Goal: Feedback & Contribution: Submit feedback/report problem

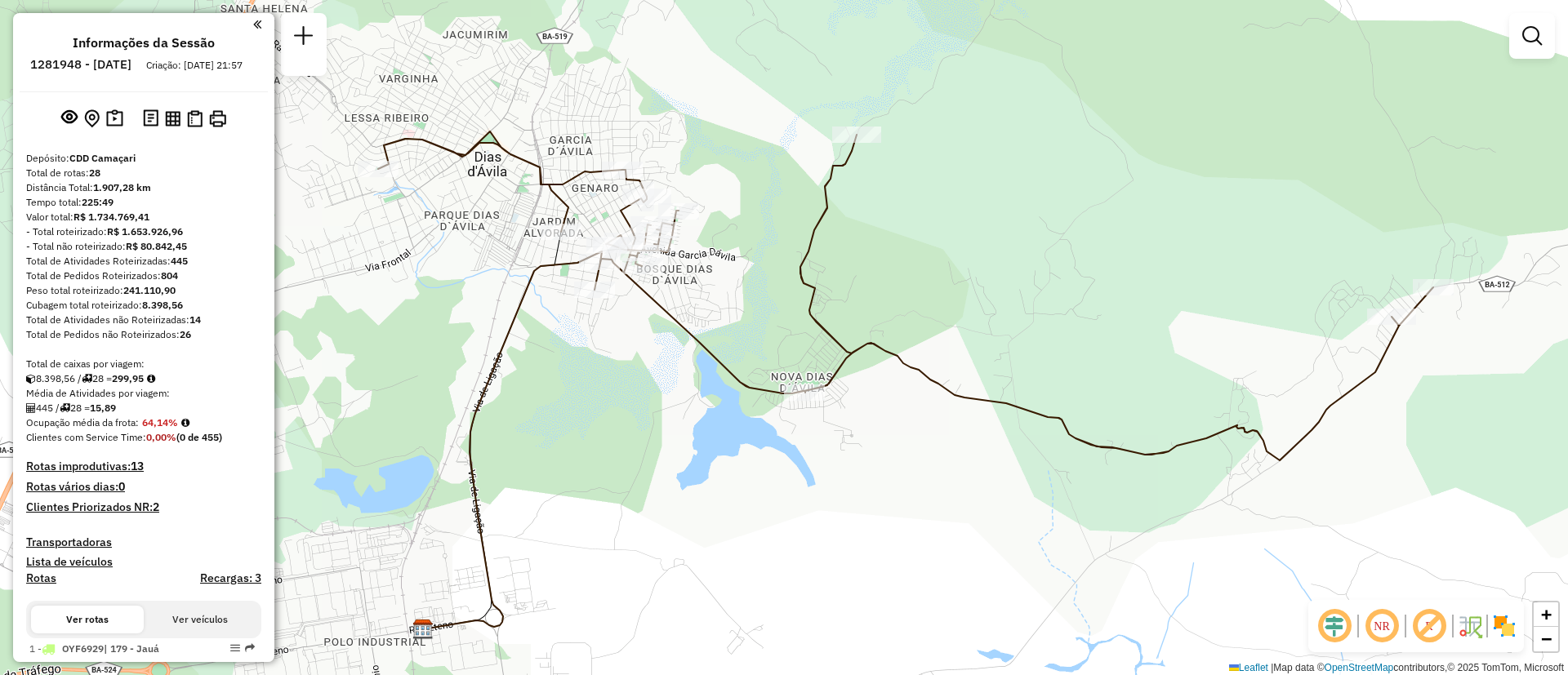
scroll to position [1837, 0]
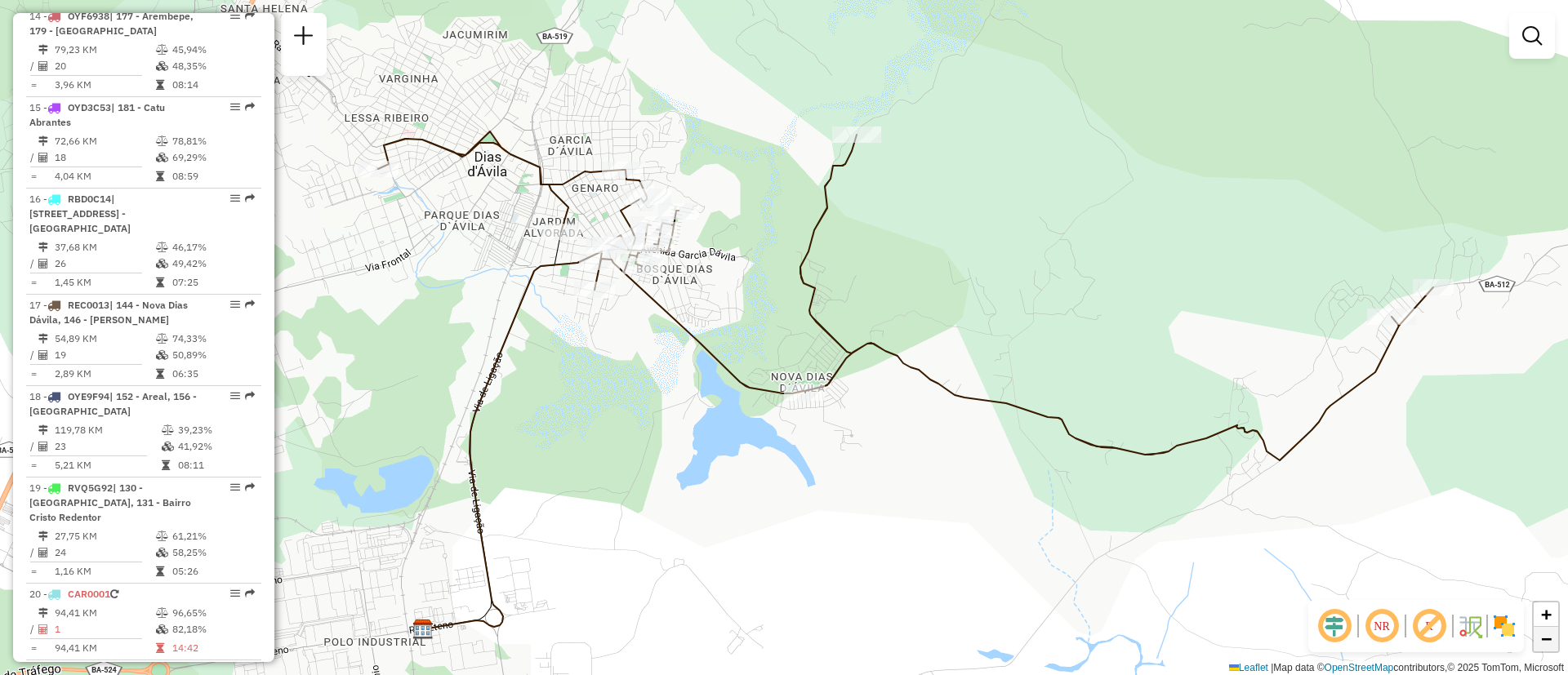
click at [1545, 647] on span "−" at bounding box center [1546, 639] width 11 height 20
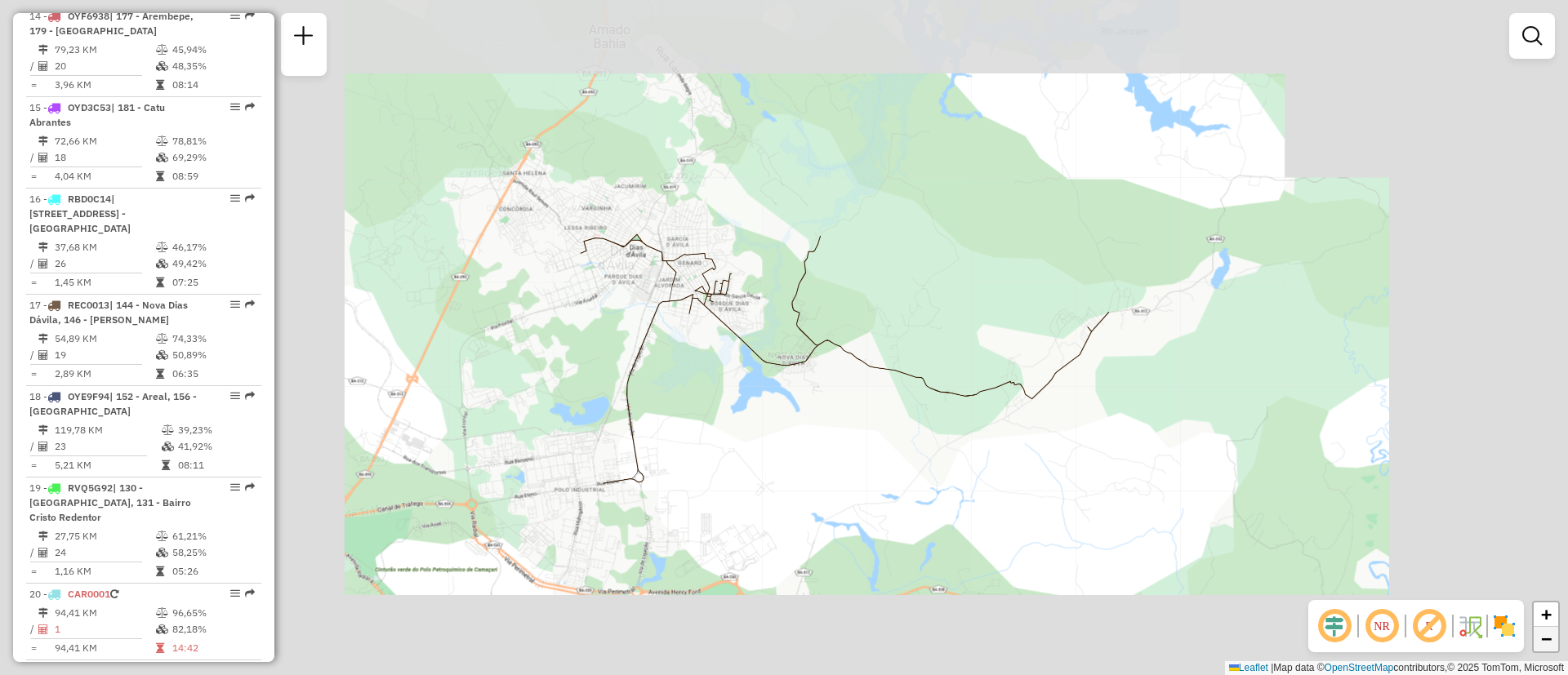
click at [1545, 647] on span "−" at bounding box center [1546, 639] width 11 height 20
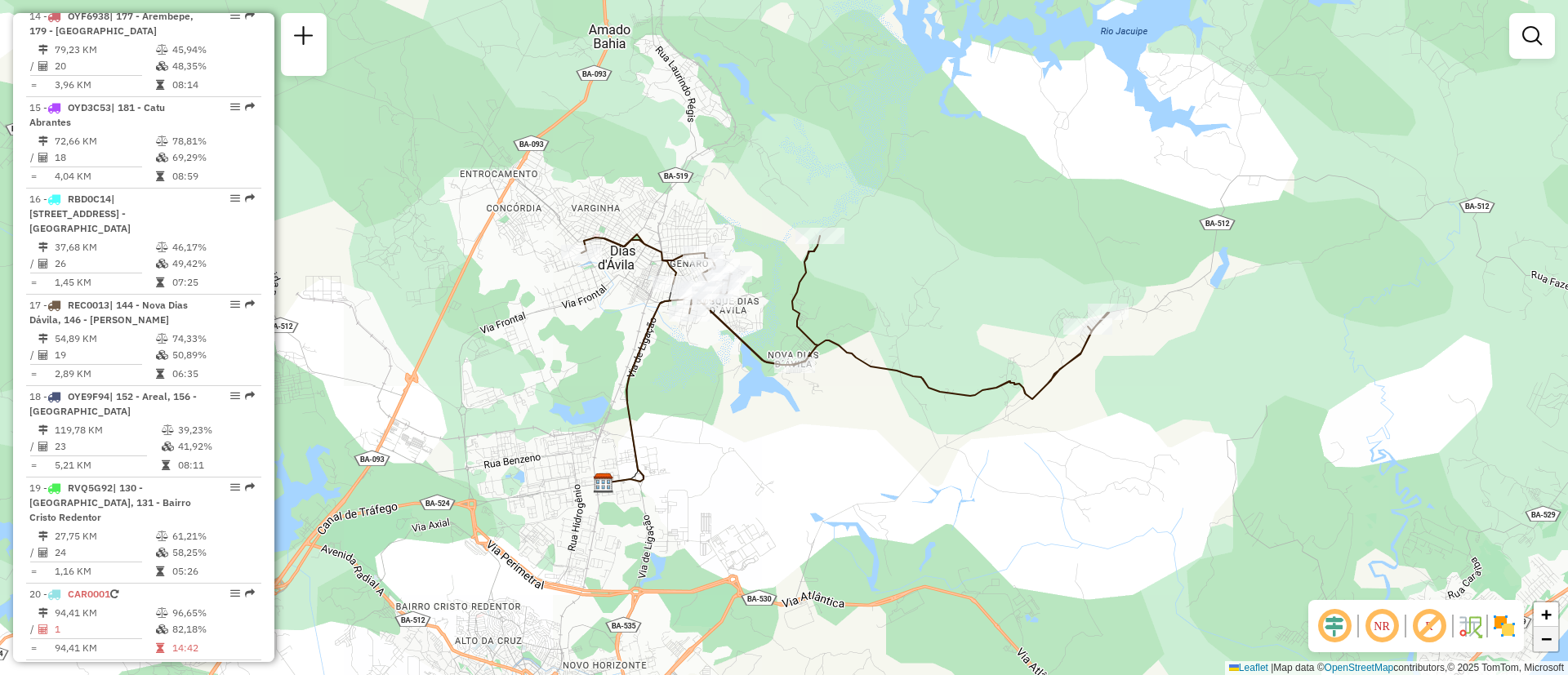
click at [1545, 647] on span "−" at bounding box center [1546, 639] width 11 height 20
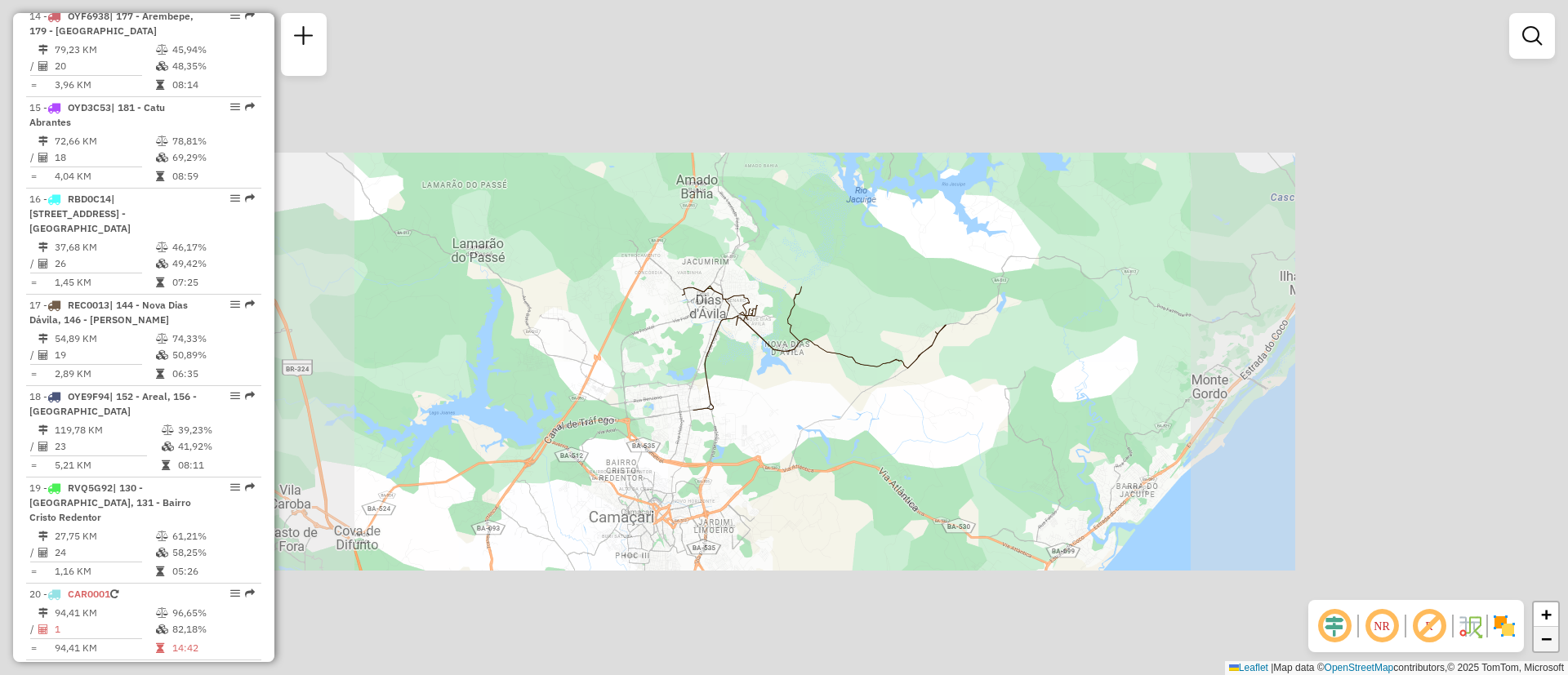
click at [1545, 647] on span "−" at bounding box center [1546, 639] width 11 height 20
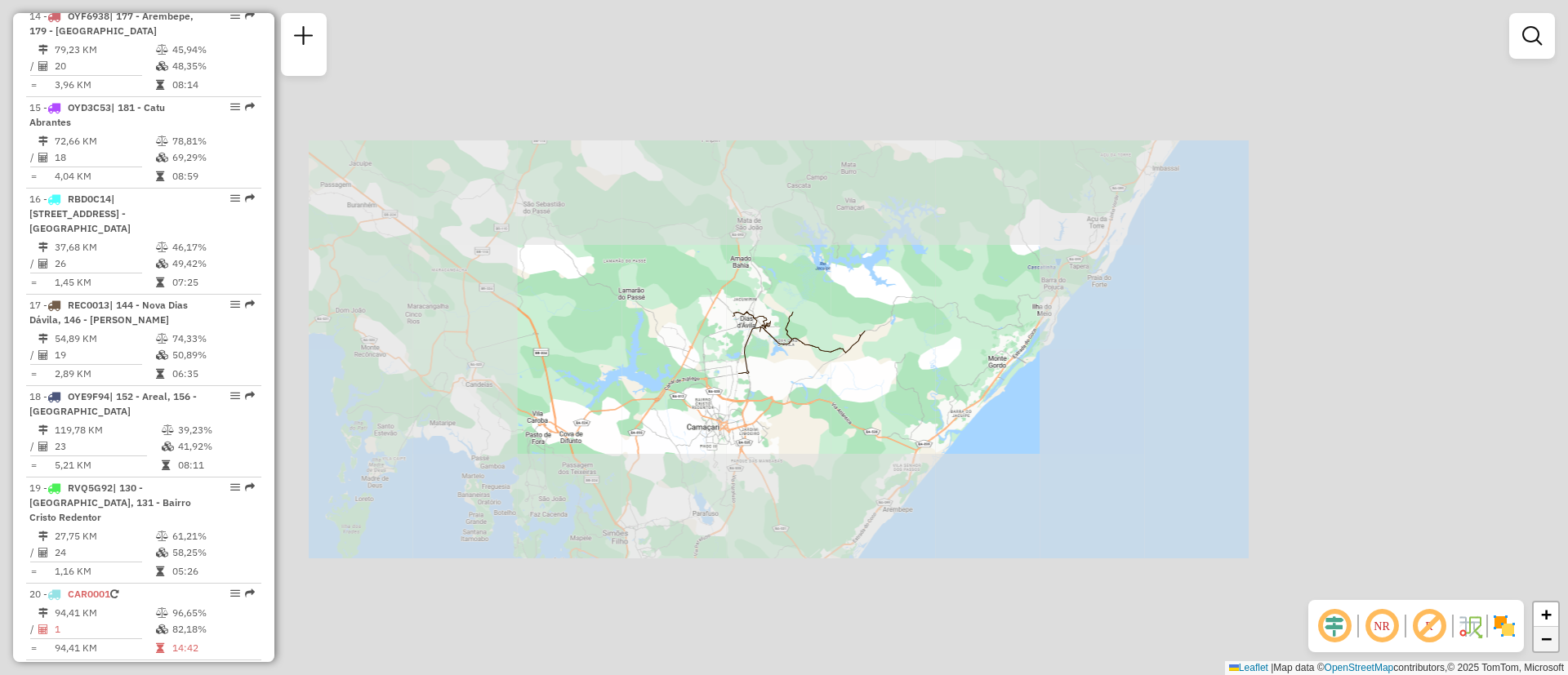
click at [1545, 647] on span "−" at bounding box center [1546, 639] width 11 height 20
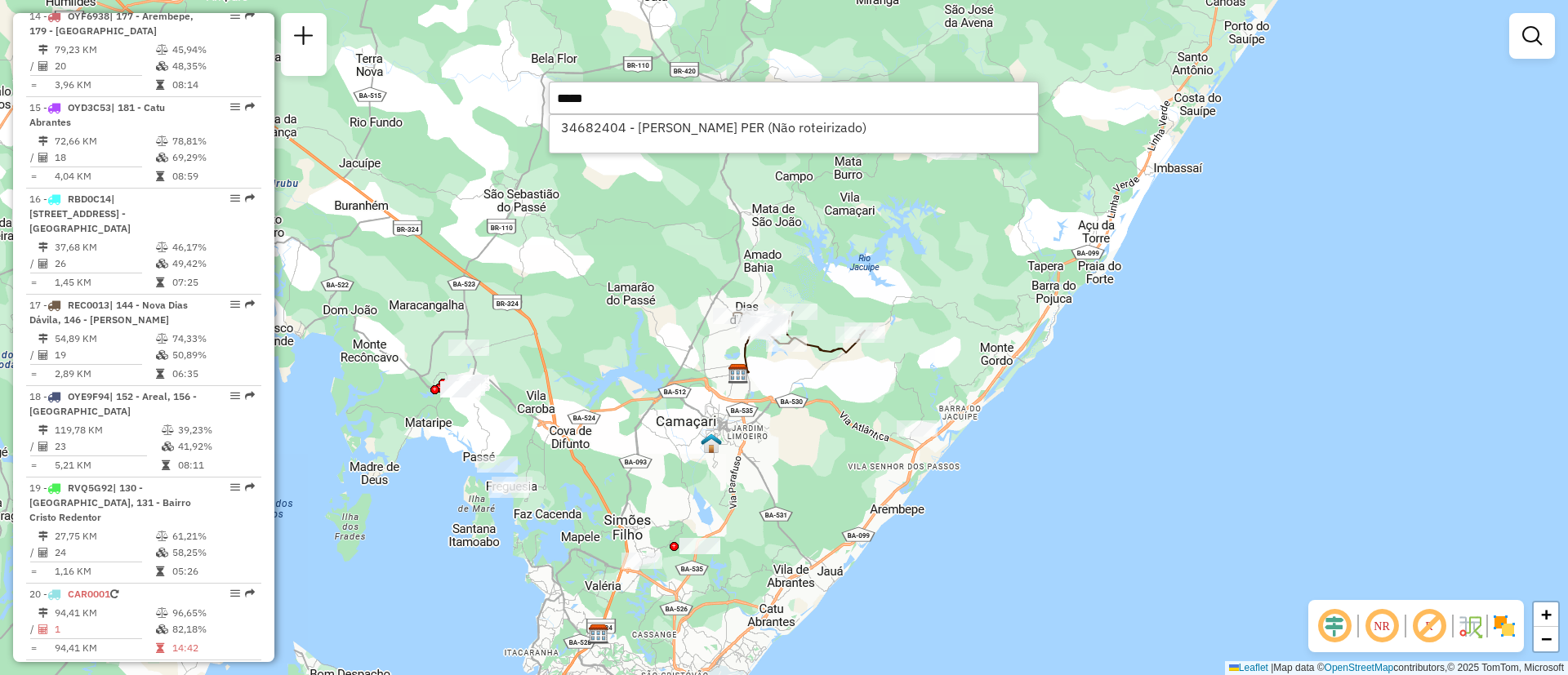
type input "*****"
click at [884, 134] on li "34682404 - [PERSON_NAME] PER (Não roteirizado)" at bounding box center [794, 127] width 489 height 24
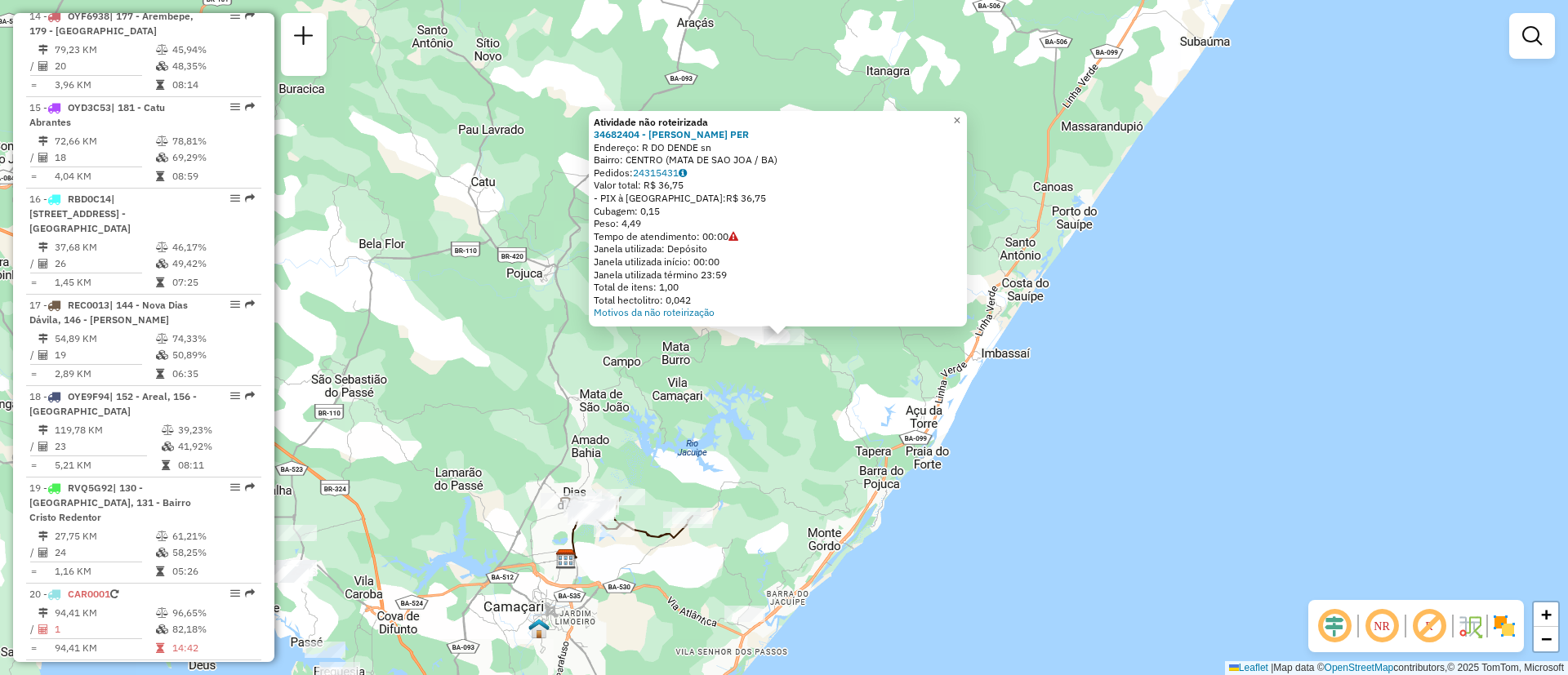
click at [856, 367] on div "Atividade não roteirizada 34682404 - [PERSON_NAME] PER Endereço: R DO DENDE sn …" at bounding box center [784, 337] width 1568 height 675
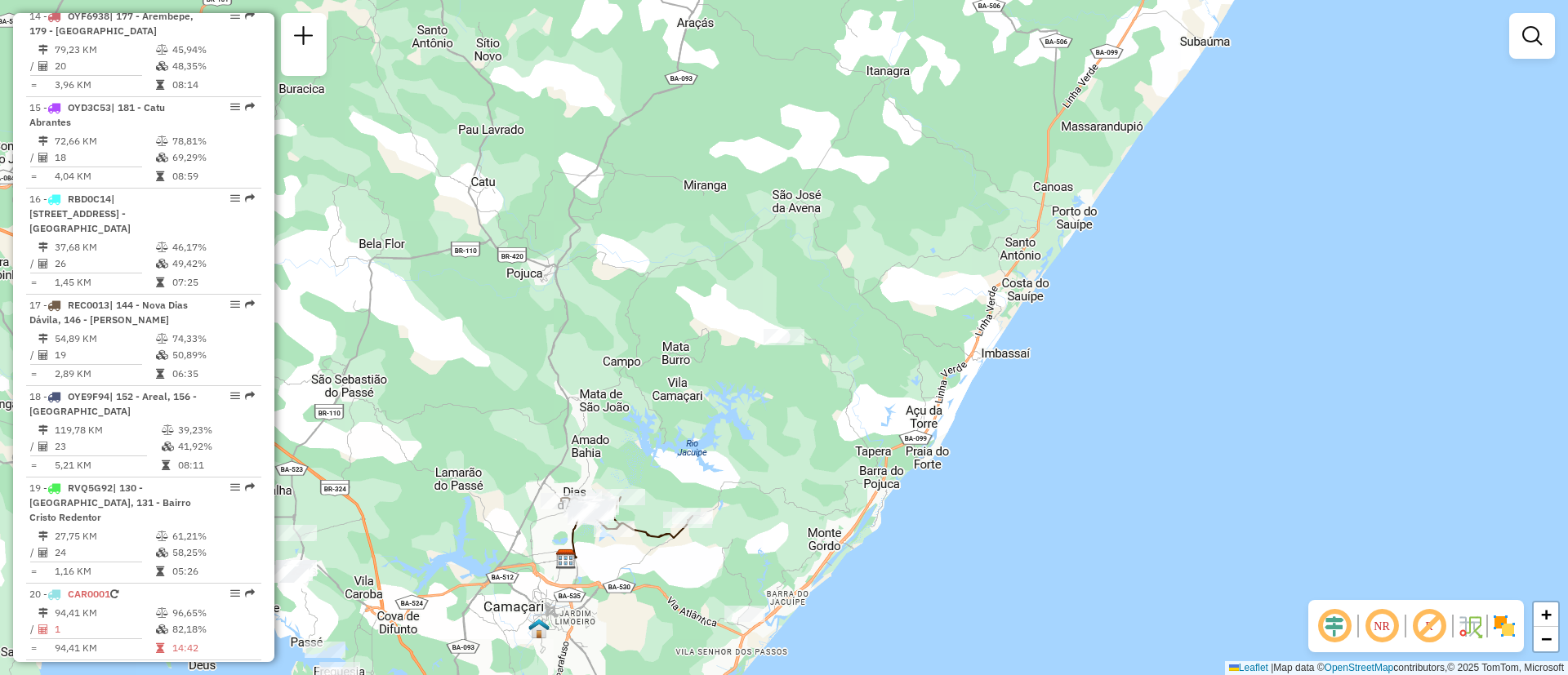
click at [856, 367] on div "Janela de atendimento Grade de atendimento Capacidade Transportadoras Veículos …" at bounding box center [784, 337] width 1568 height 675
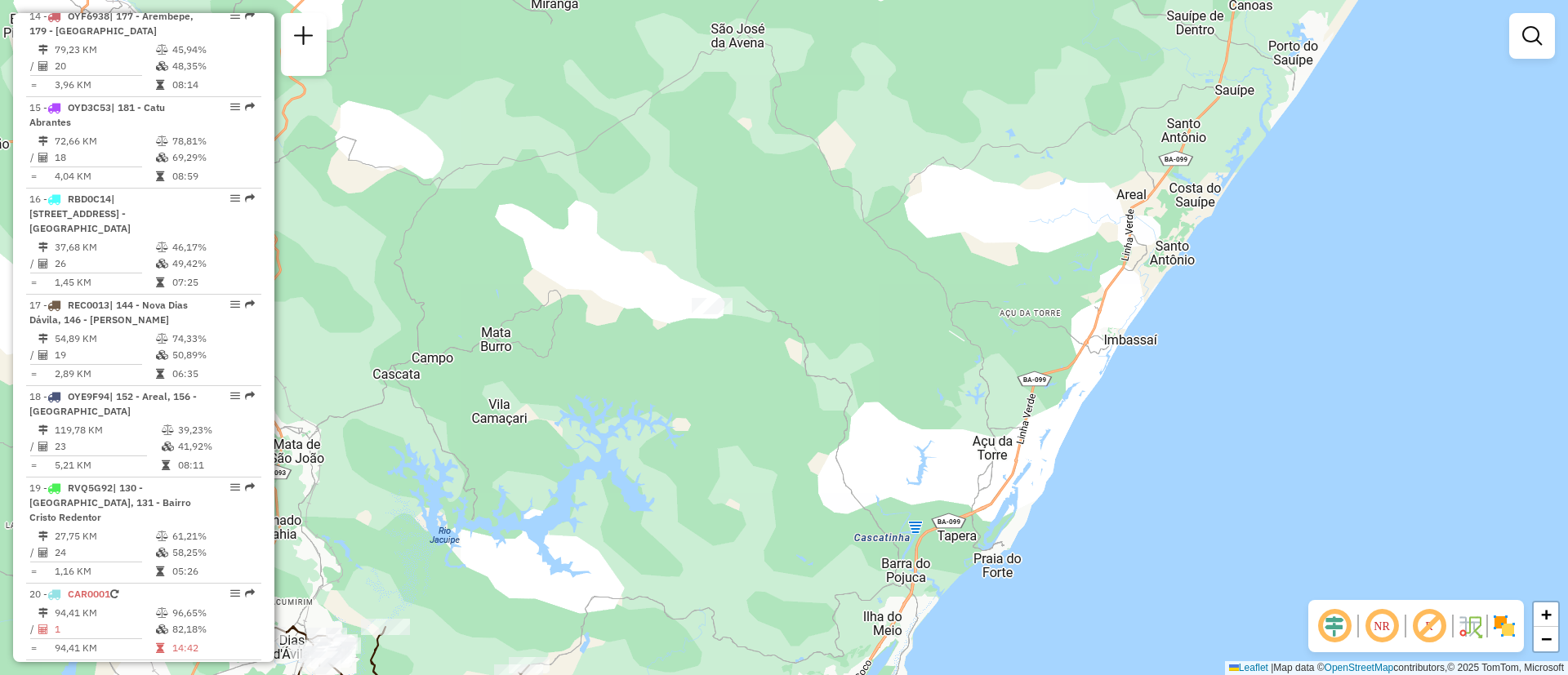
click at [702, 355] on div "Janela de atendimento Grade de atendimento Capacidade Transportadoras Veículos …" at bounding box center [784, 337] width 1568 height 675
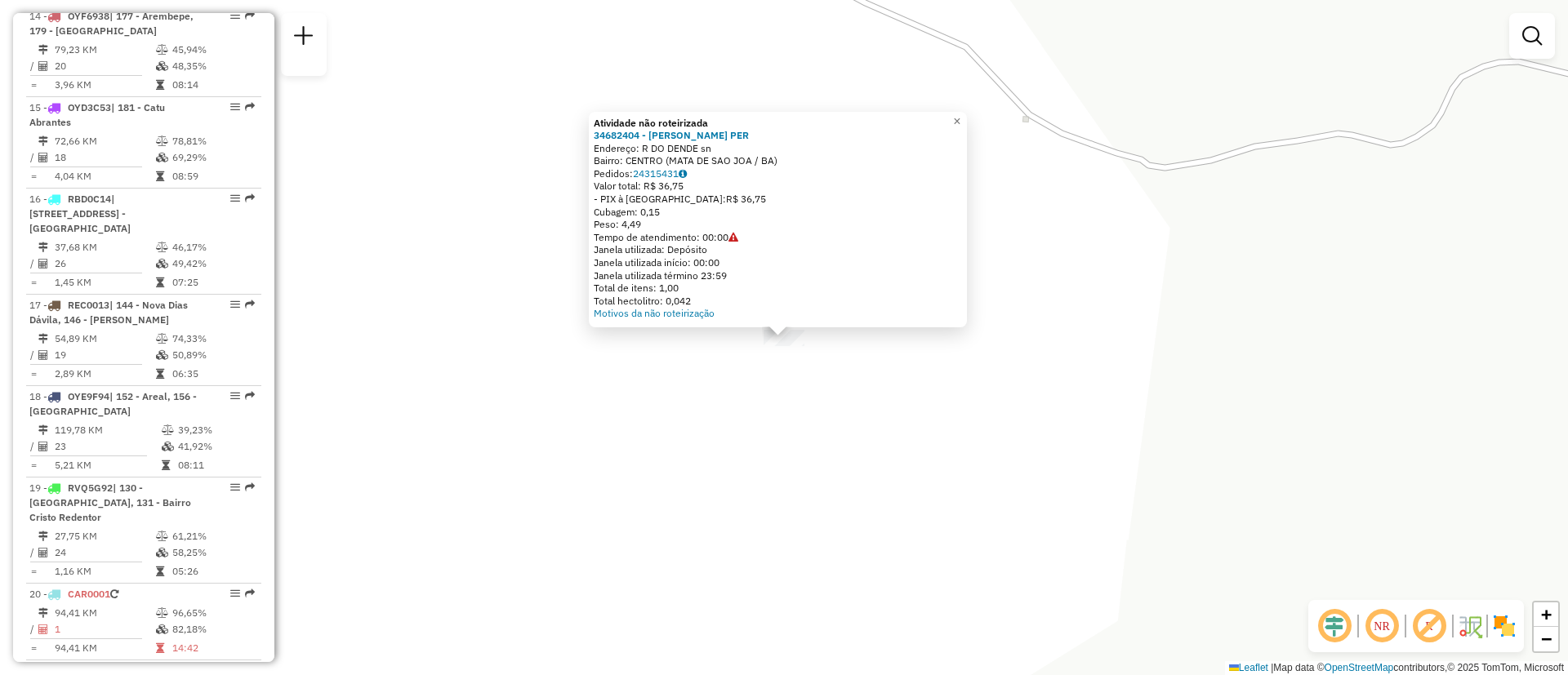
click at [956, 405] on div "Atividade não roteirizada 34682404 - [PERSON_NAME] PER Endereço: R DO DENDE sn …" at bounding box center [784, 337] width 1568 height 675
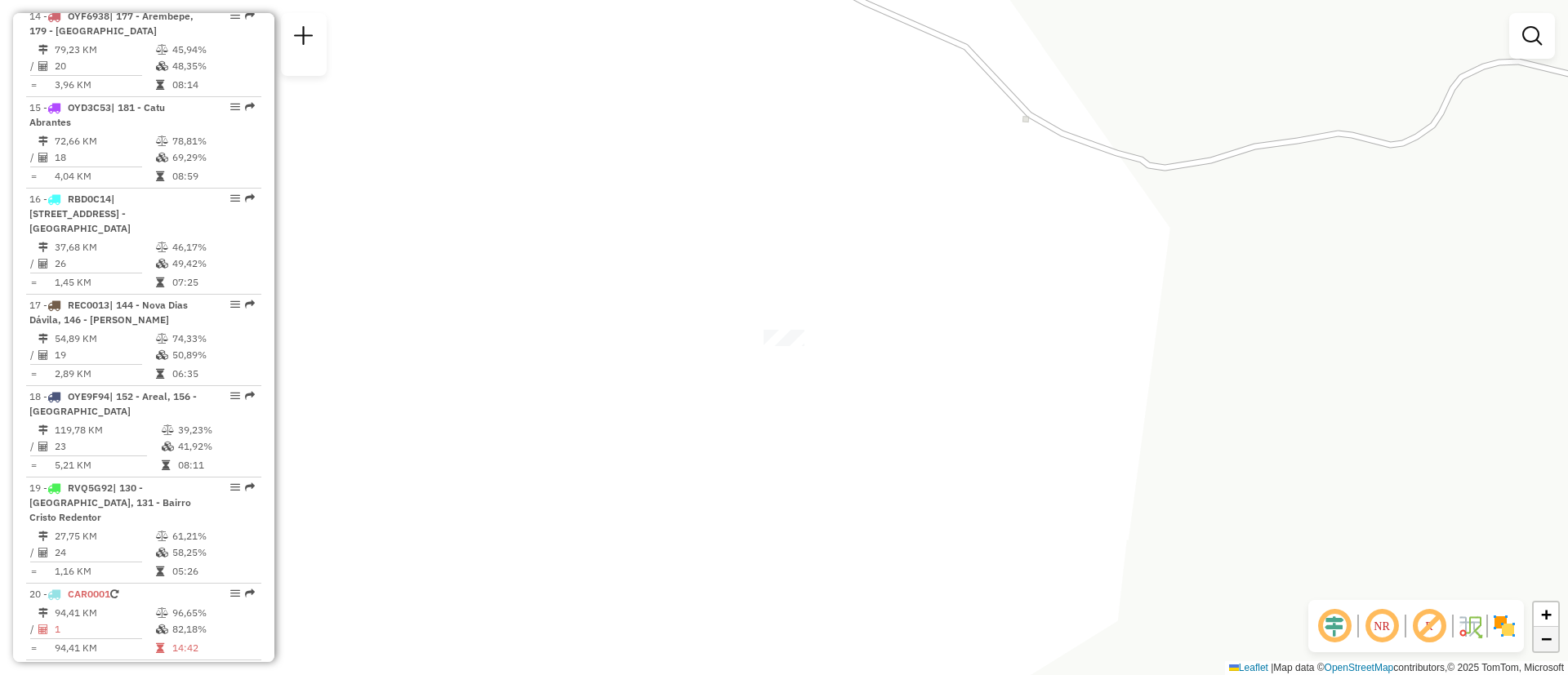
click at [1544, 647] on span "−" at bounding box center [1546, 639] width 11 height 20
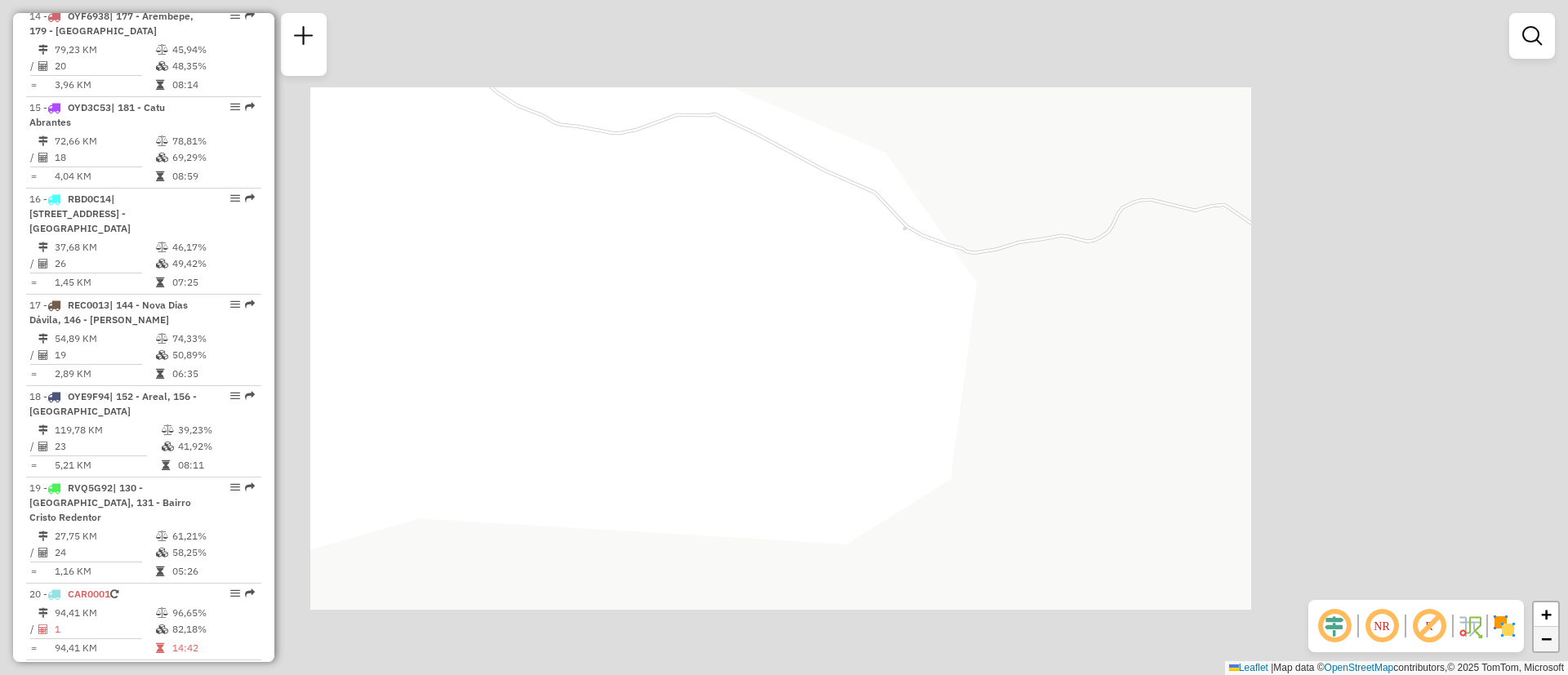
click at [1544, 647] on span "−" at bounding box center [1546, 639] width 11 height 20
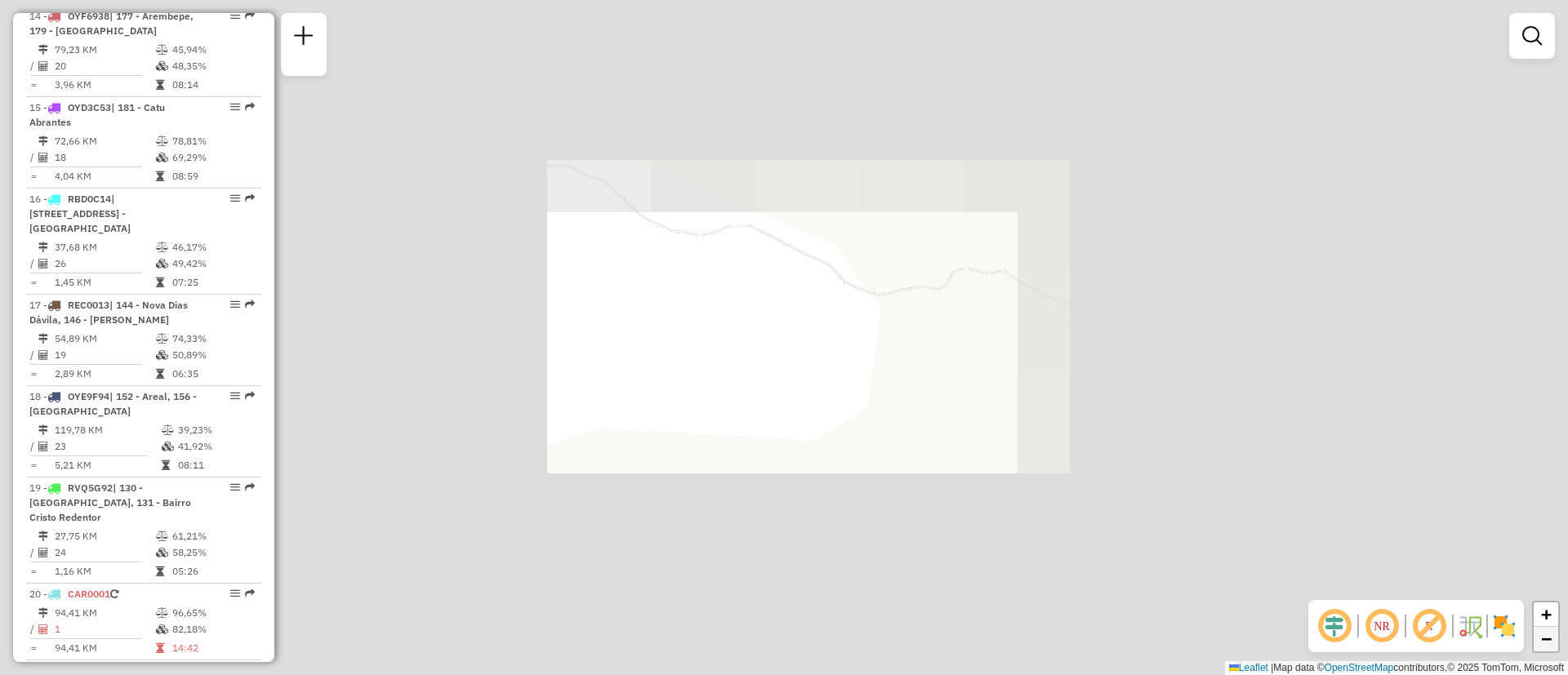
click at [1544, 647] on span "−" at bounding box center [1546, 639] width 11 height 20
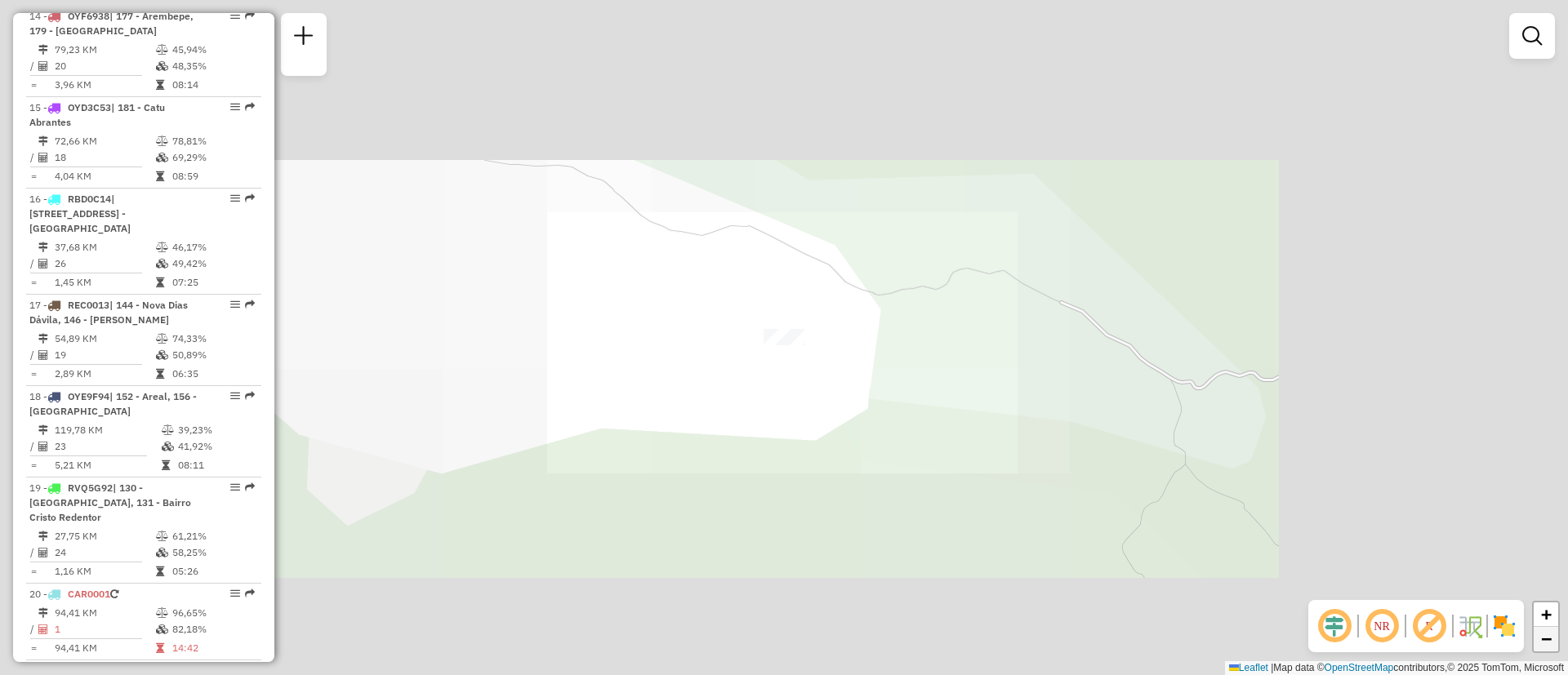
click at [1544, 647] on span "−" at bounding box center [1546, 639] width 11 height 20
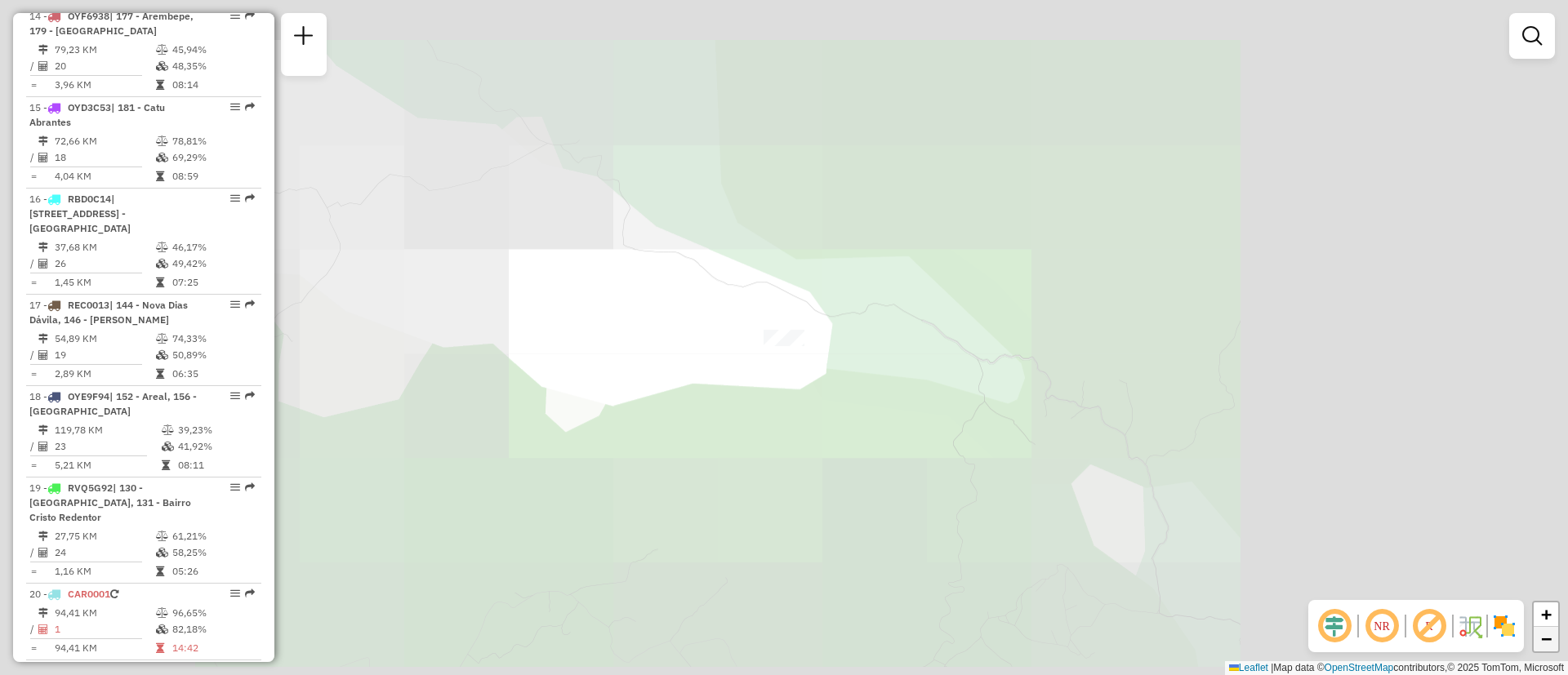
click at [1544, 647] on span "−" at bounding box center [1546, 639] width 11 height 20
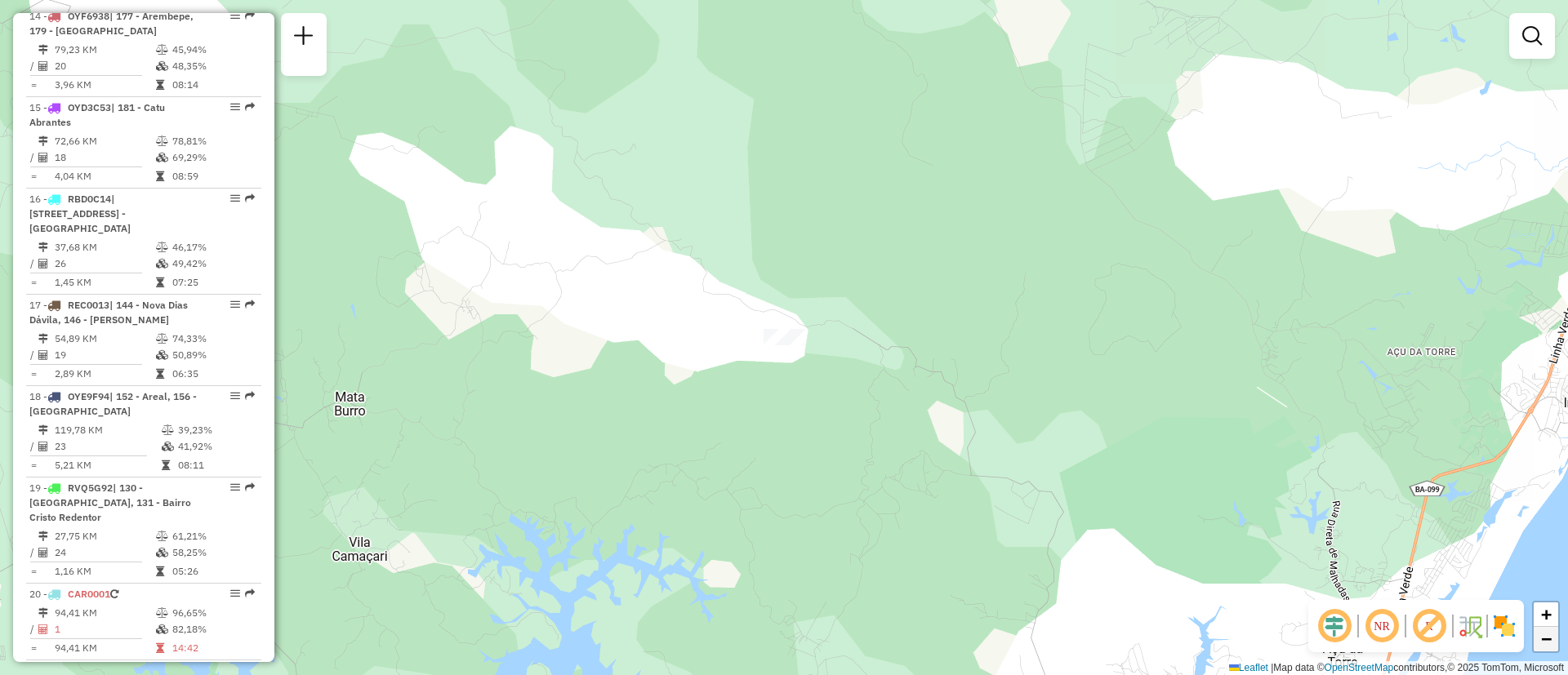
click at [1544, 647] on span "−" at bounding box center [1546, 639] width 11 height 20
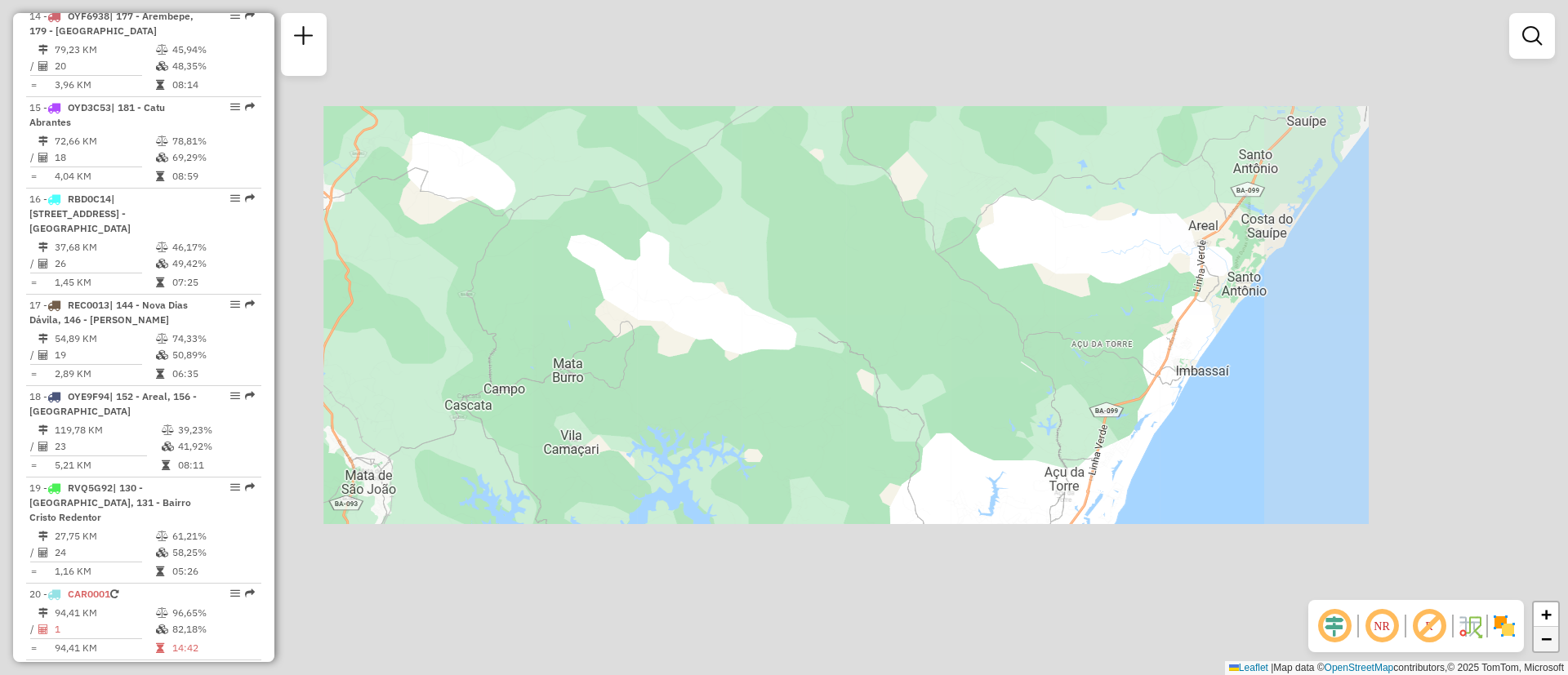
click at [1544, 647] on span "−" at bounding box center [1546, 639] width 11 height 20
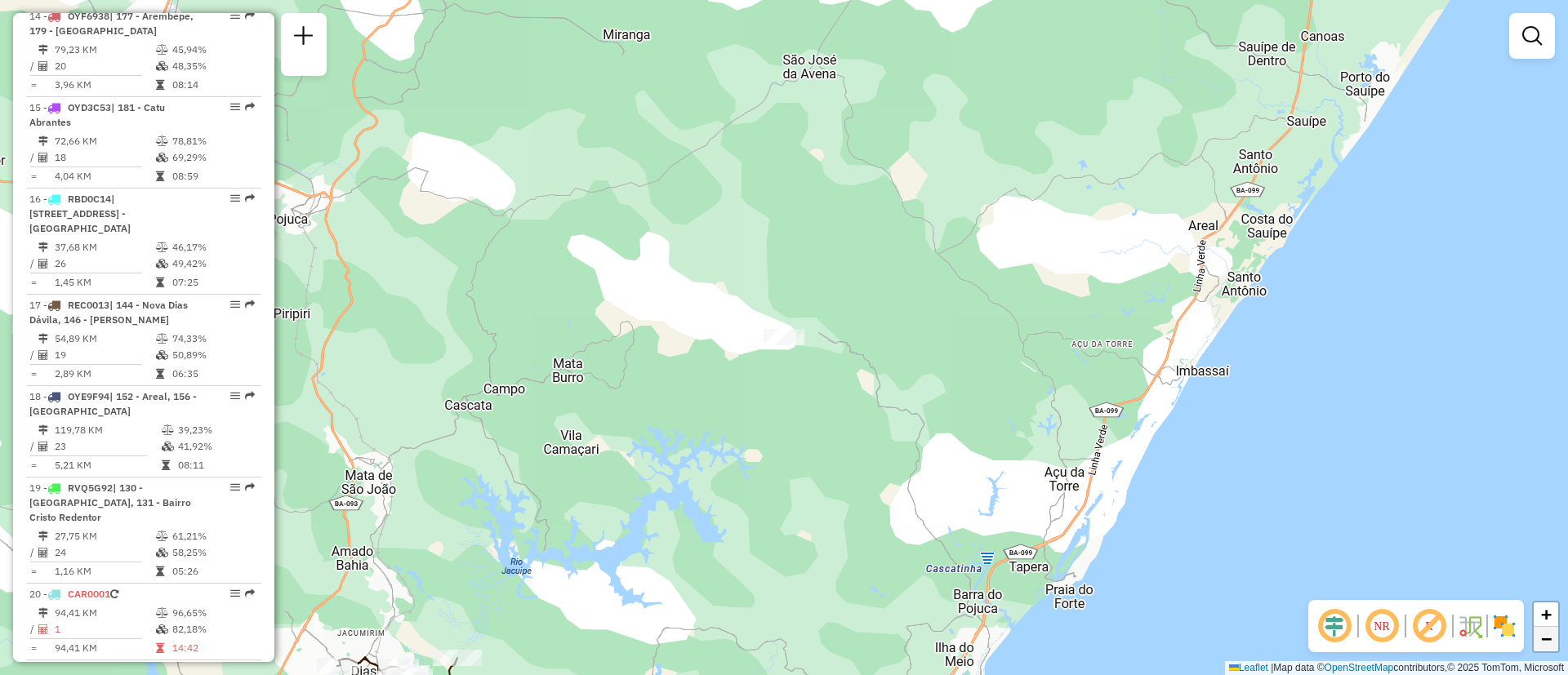
click at [1544, 647] on span "−" at bounding box center [1546, 639] width 11 height 20
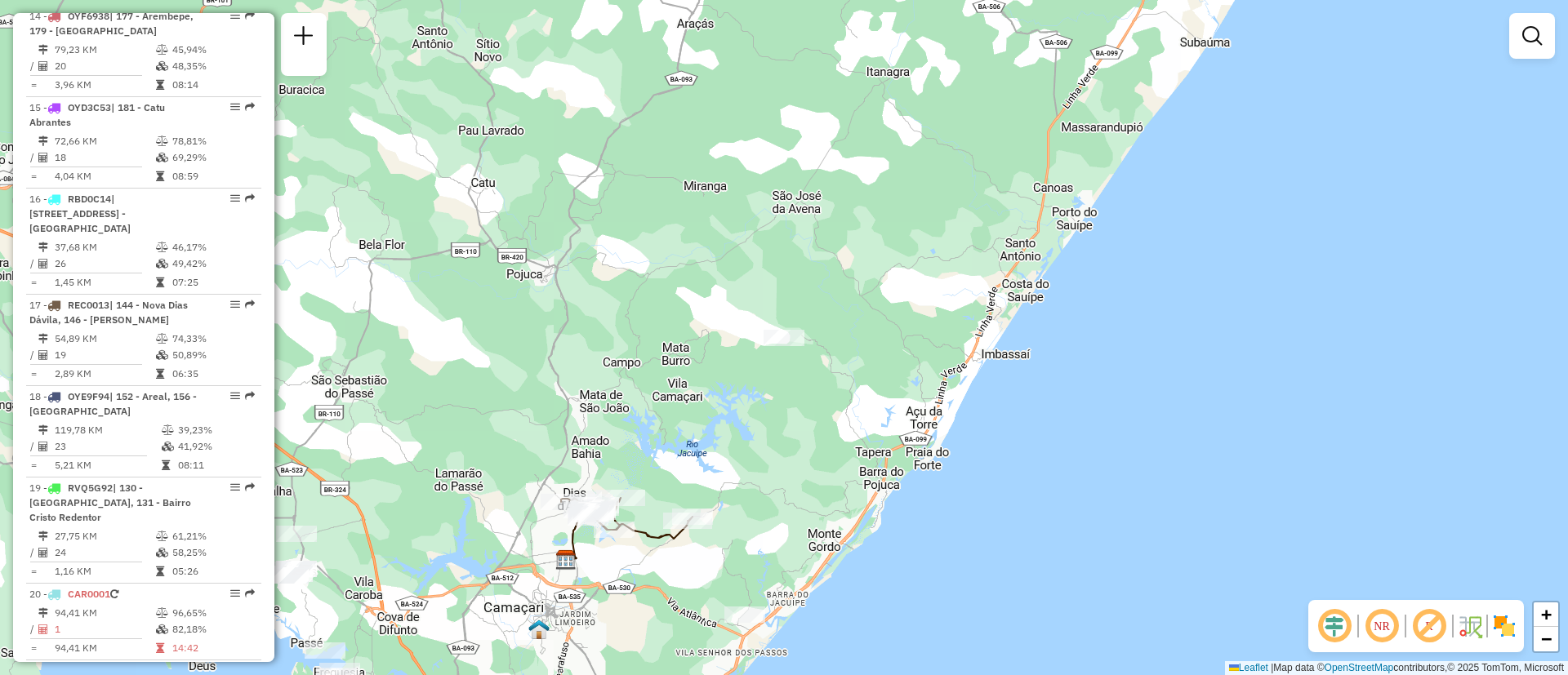
click at [781, 385] on div "Janela de atendimento Grade de atendimento Capacidade Transportadoras Veículos …" at bounding box center [784, 337] width 1568 height 675
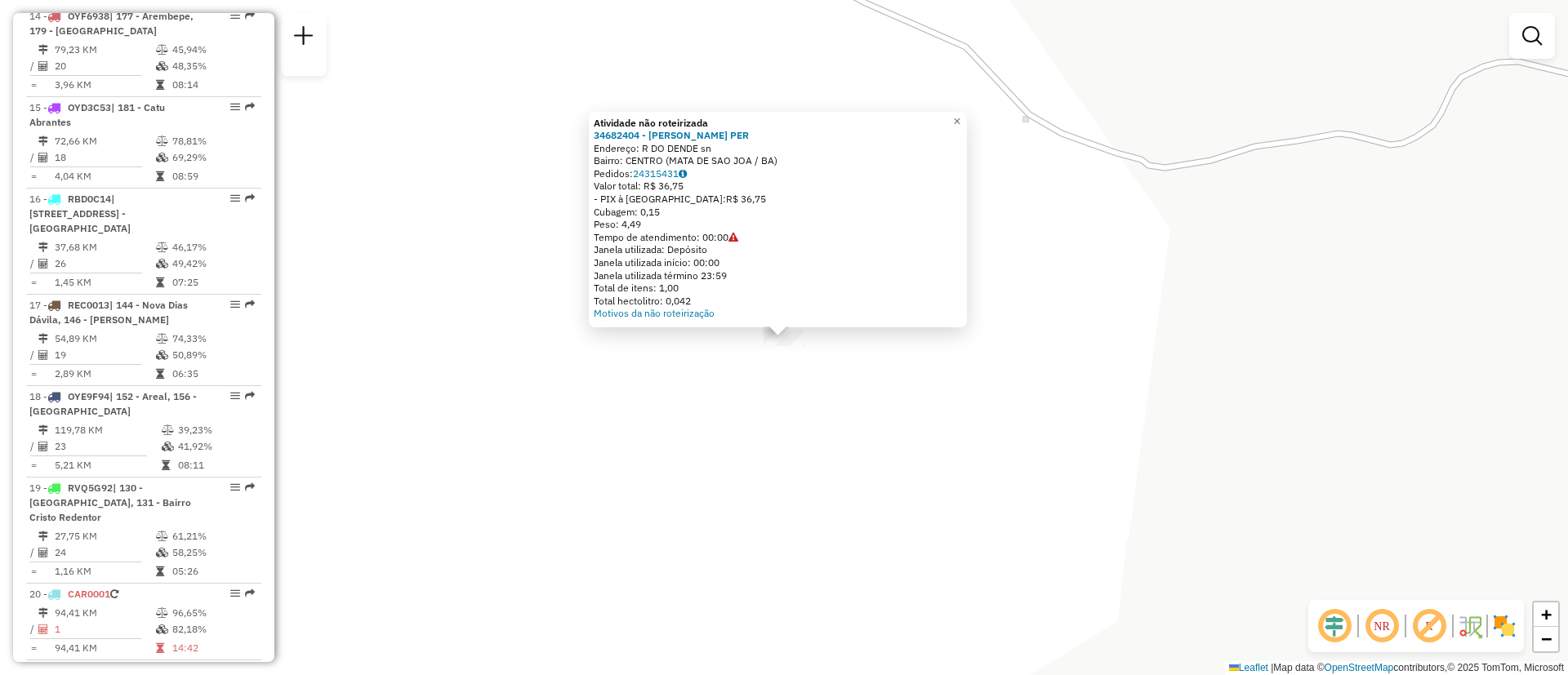
click at [920, 540] on div "Atividade não roteirizada 34682404 - [PERSON_NAME] PER Endereço: R DO DENDE sn …" at bounding box center [784, 337] width 1568 height 675
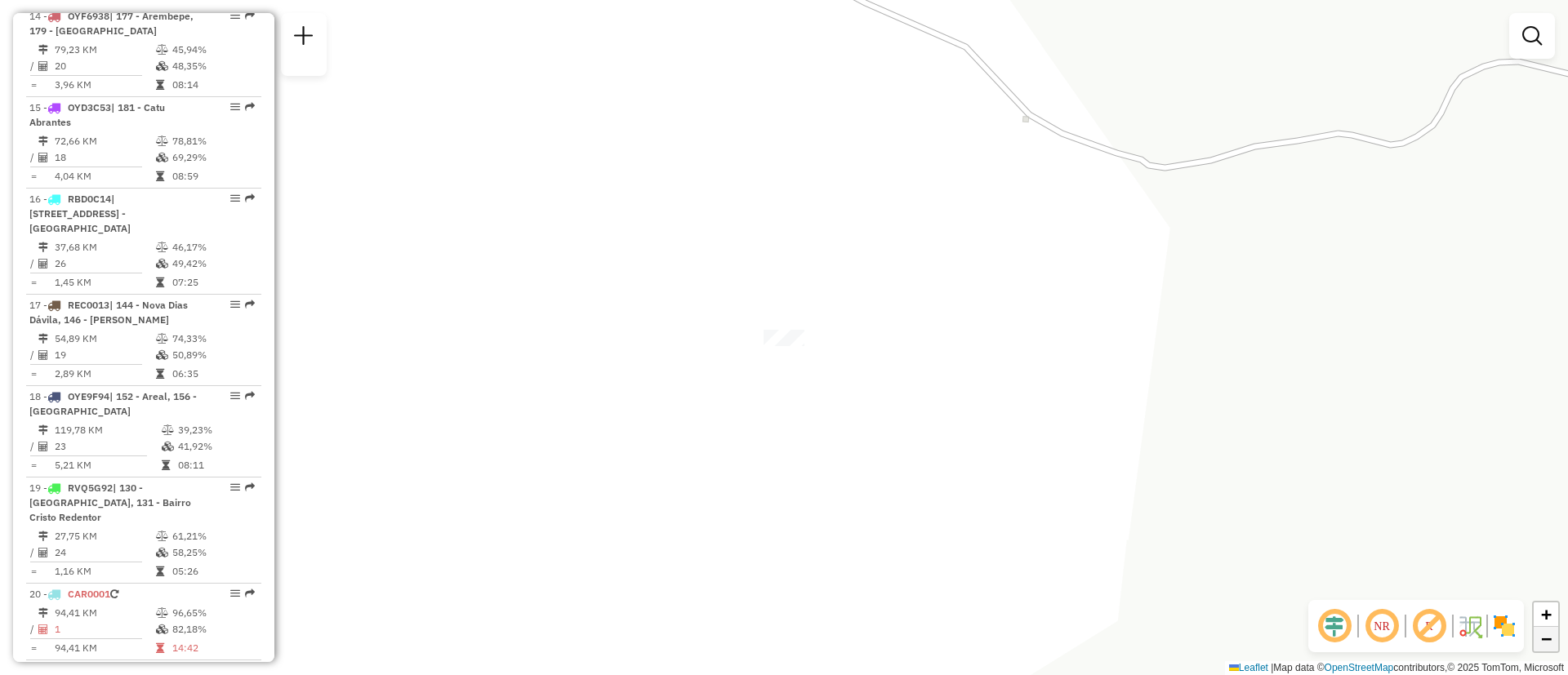
click at [1548, 647] on span "−" at bounding box center [1546, 639] width 11 height 20
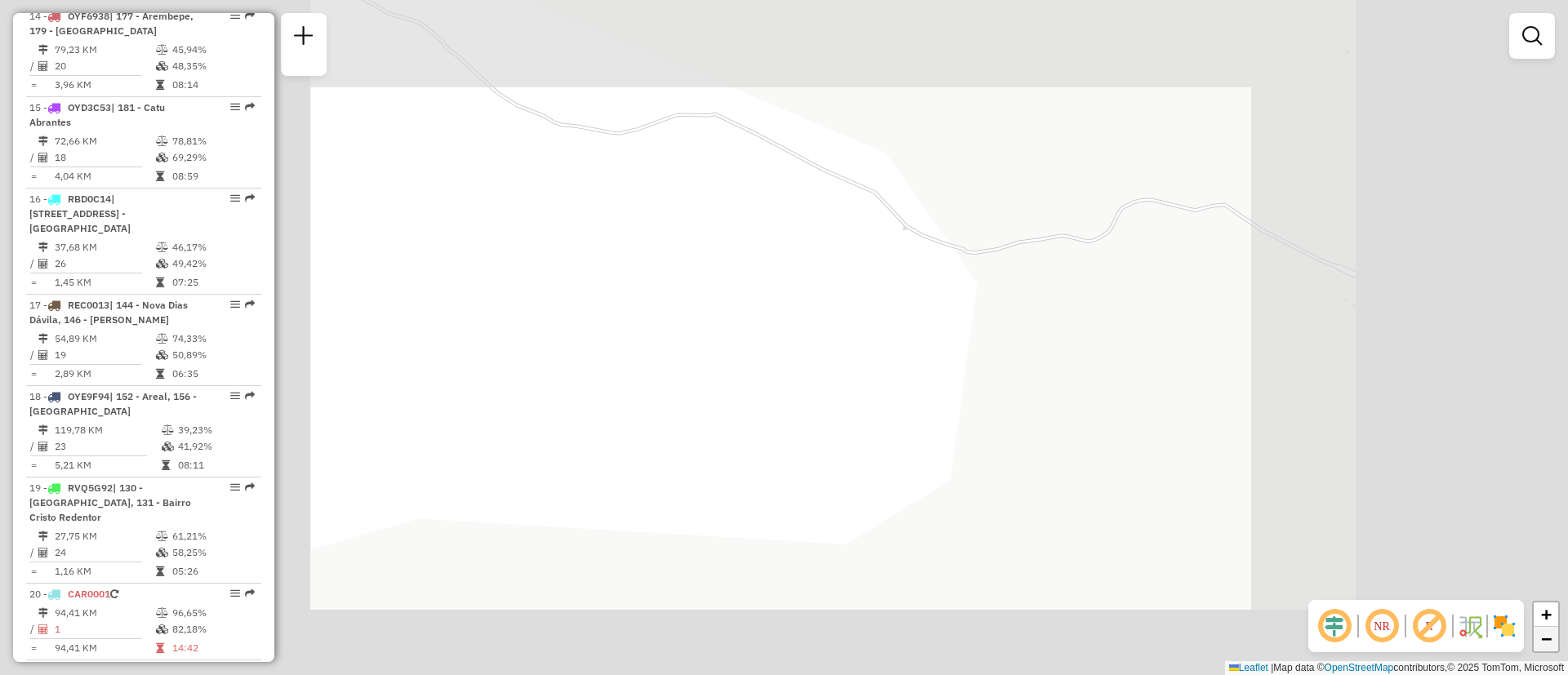
click at [1548, 647] on span "−" at bounding box center [1546, 639] width 11 height 20
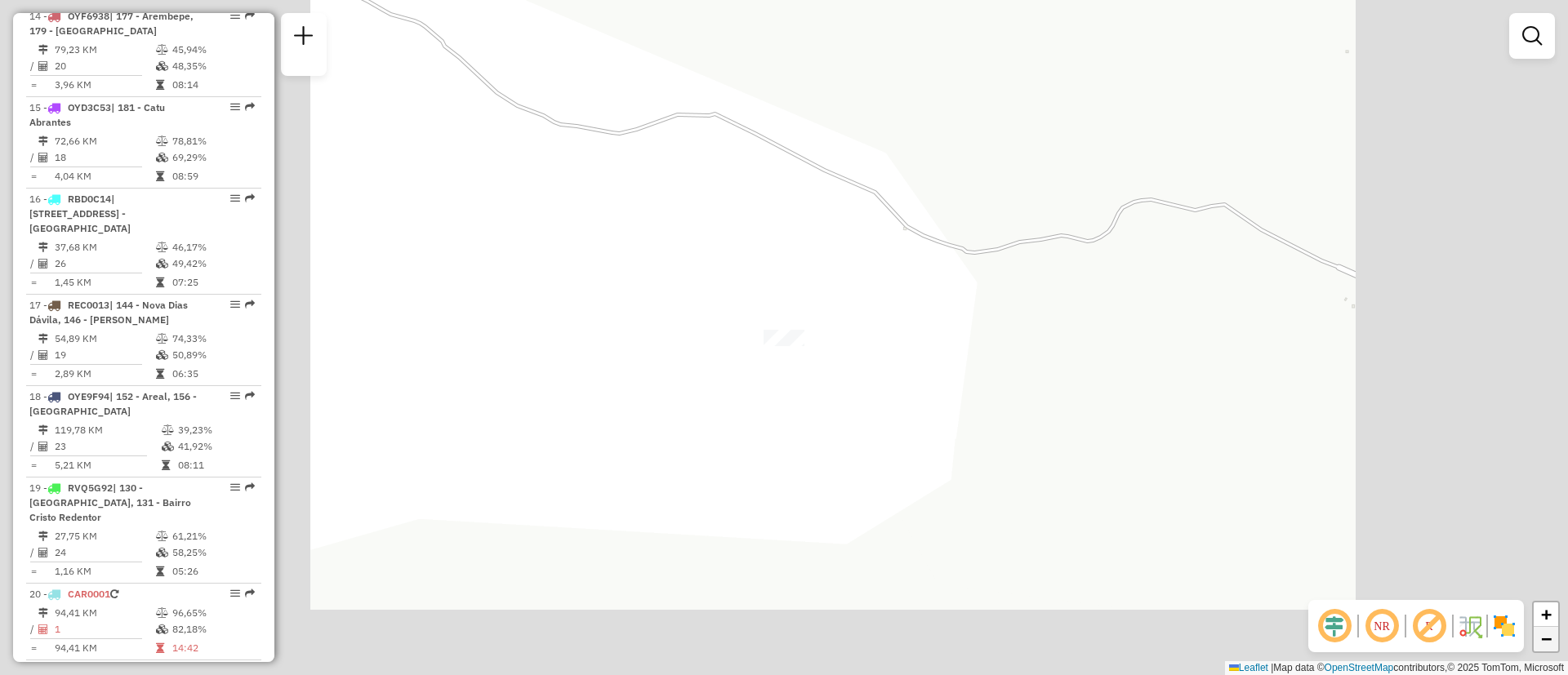
click at [1548, 647] on span "−" at bounding box center [1546, 639] width 11 height 20
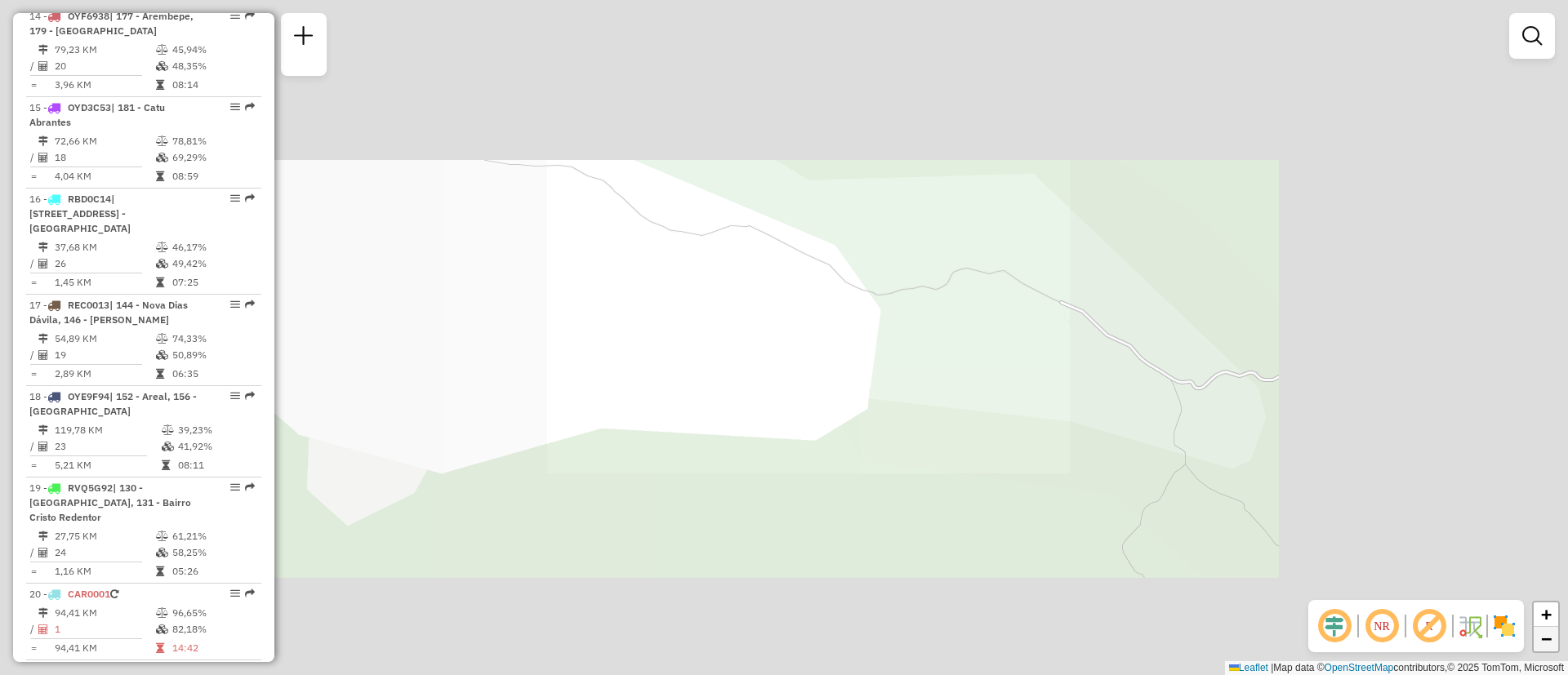
click at [1548, 647] on span "−" at bounding box center [1546, 639] width 11 height 20
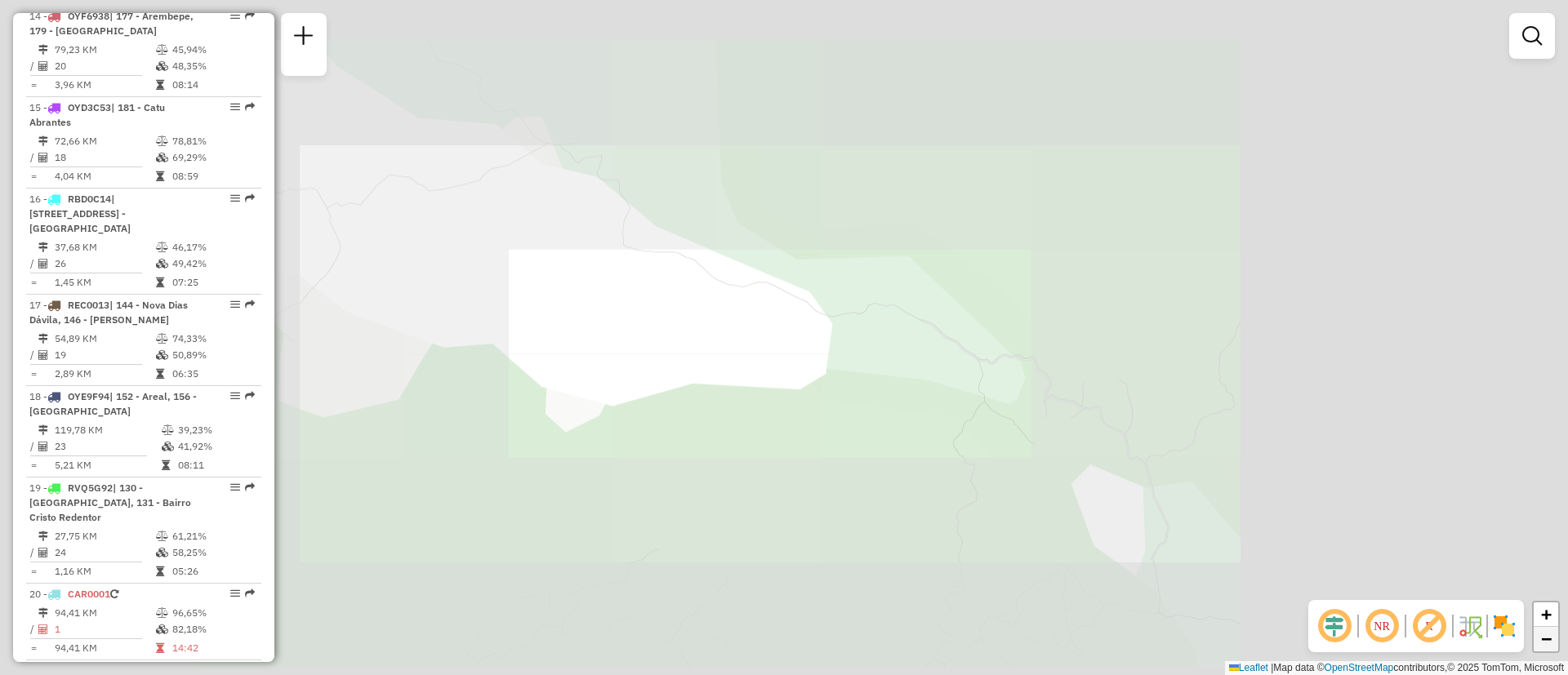
click at [1548, 647] on span "−" at bounding box center [1546, 639] width 11 height 20
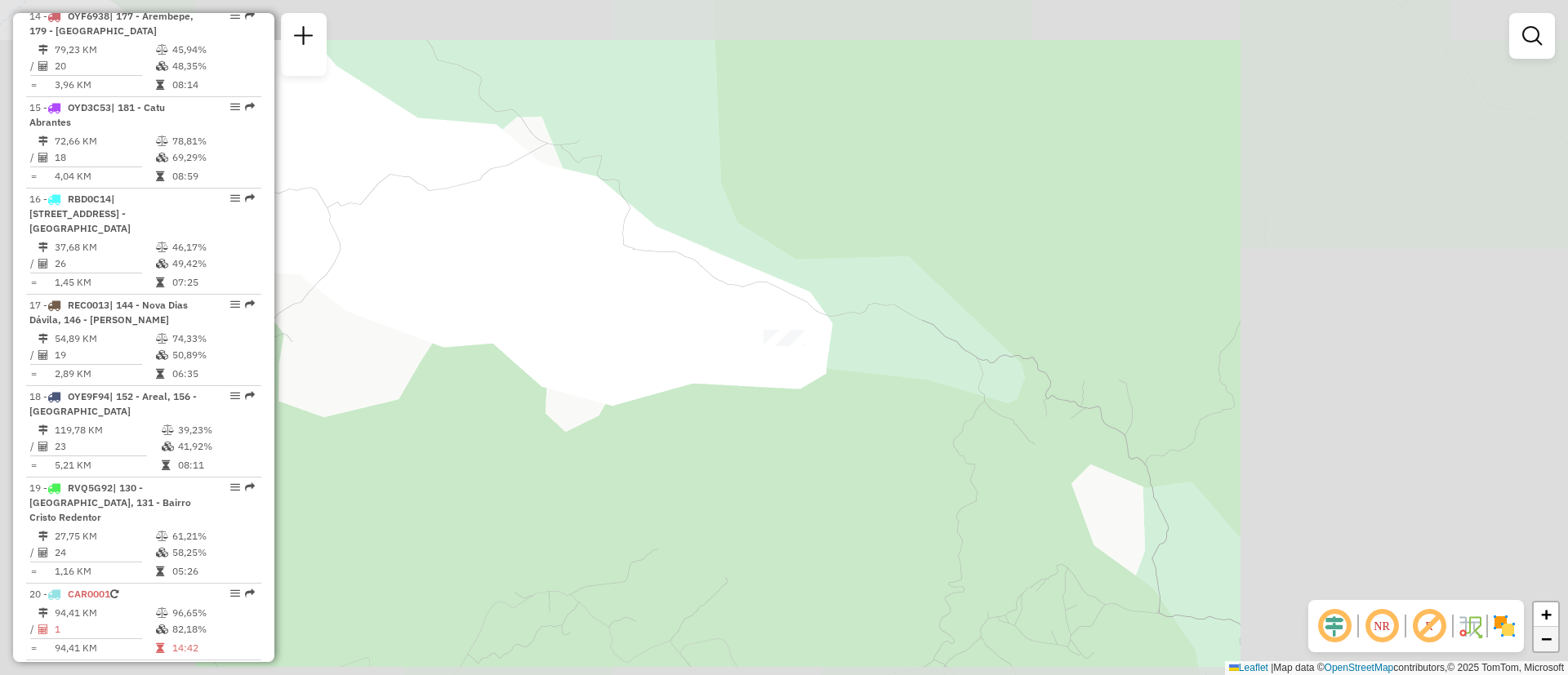
click at [1548, 647] on span "−" at bounding box center [1546, 639] width 11 height 20
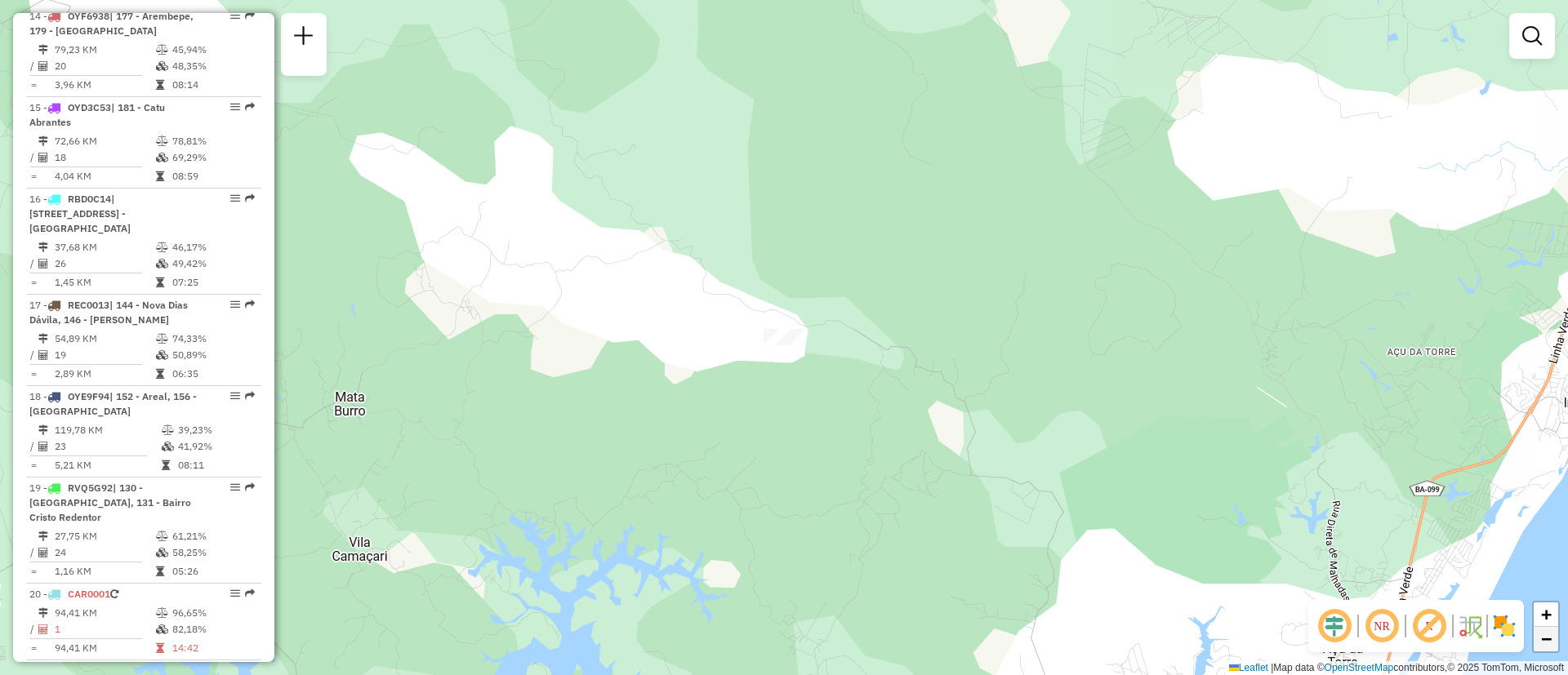
click at [1548, 647] on span "−" at bounding box center [1546, 639] width 11 height 20
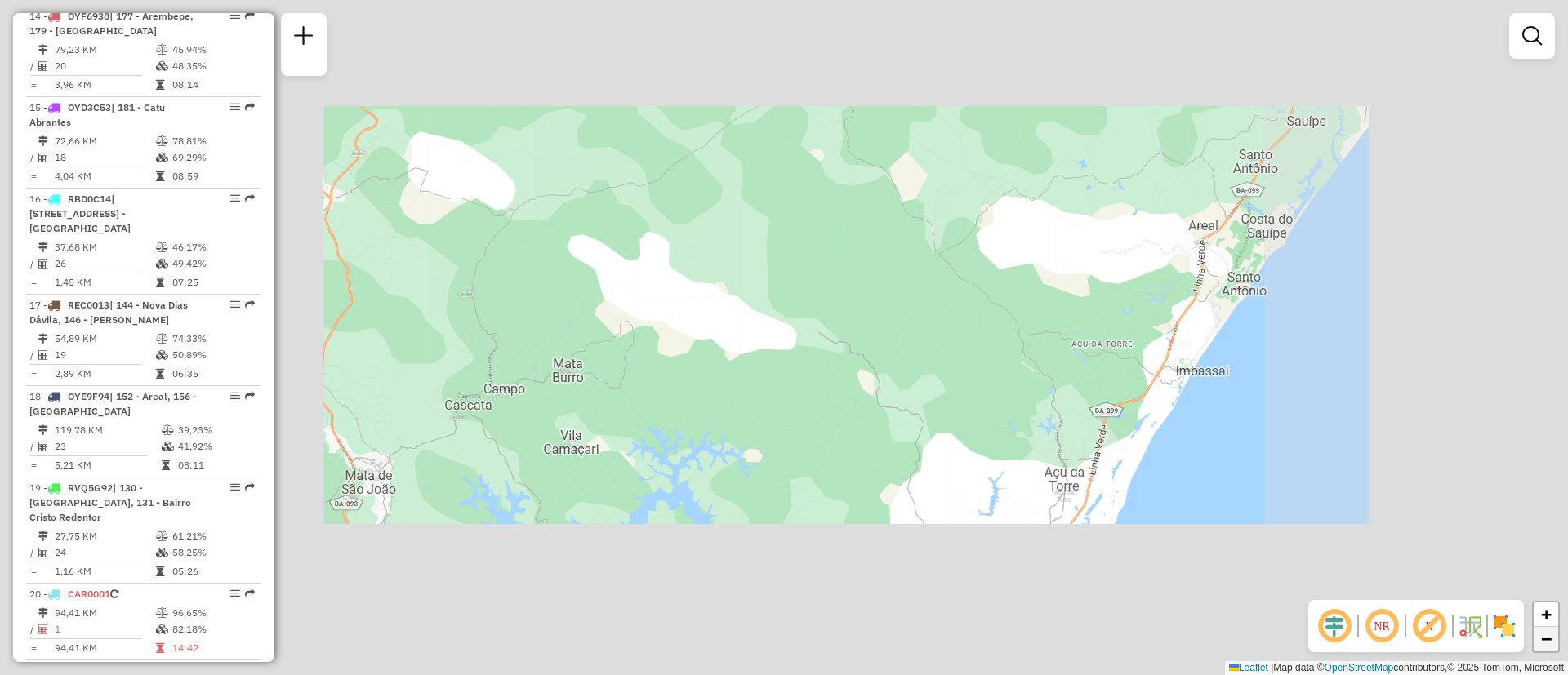
click at [1548, 647] on span "−" at bounding box center [1546, 639] width 11 height 20
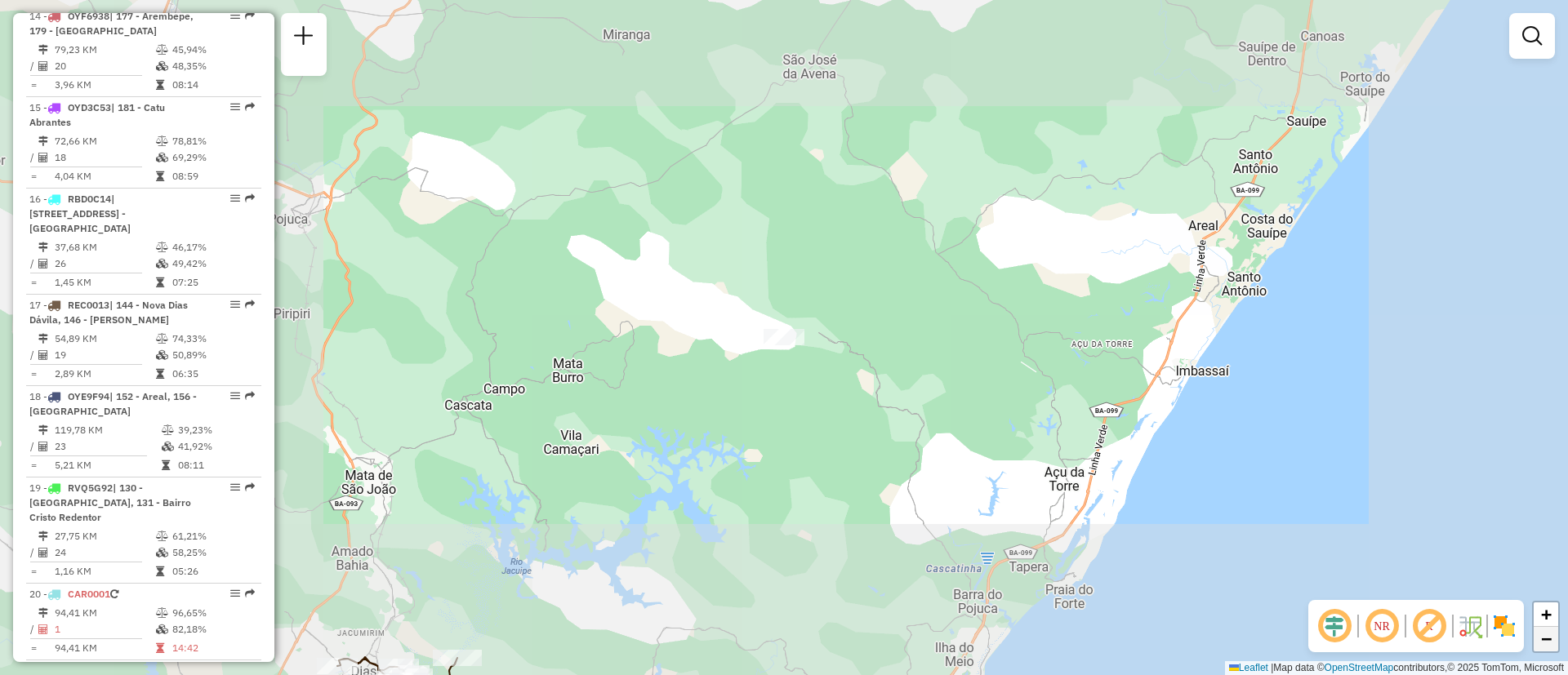
click at [1548, 647] on span "−" at bounding box center [1546, 639] width 11 height 20
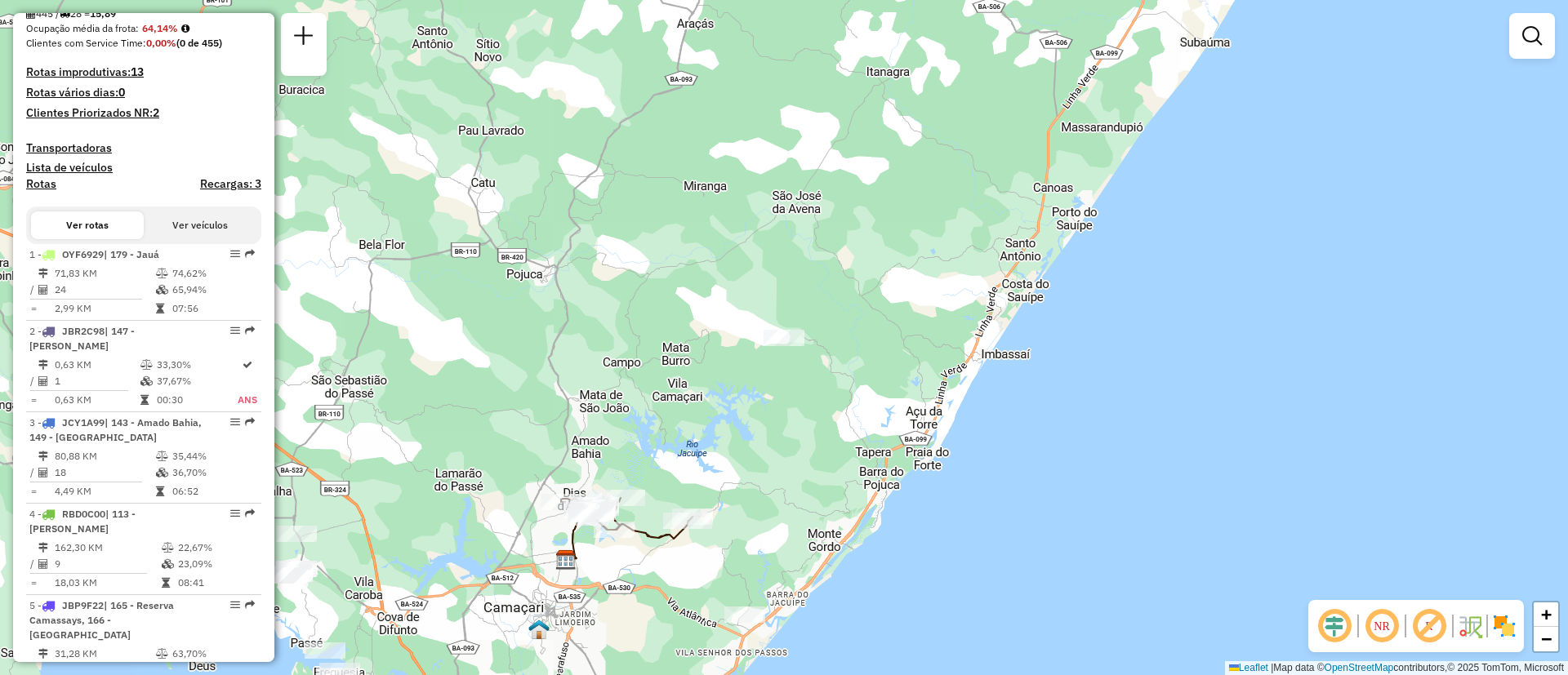
scroll to position [258, 0]
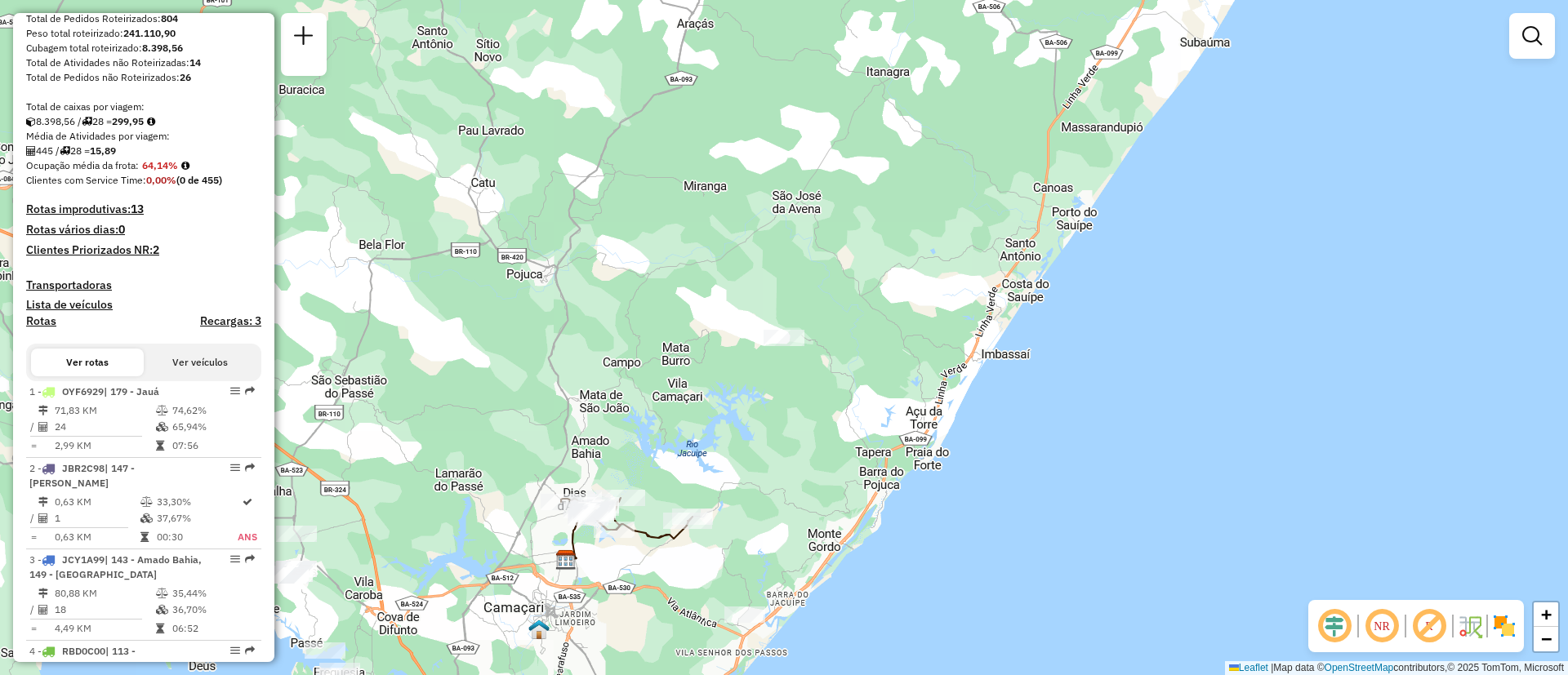
click at [282, 125] on div "Janela de atendimento Grade de atendimento Capacidade Transportadoras Veículos …" at bounding box center [784, 337] width 1568 height 675
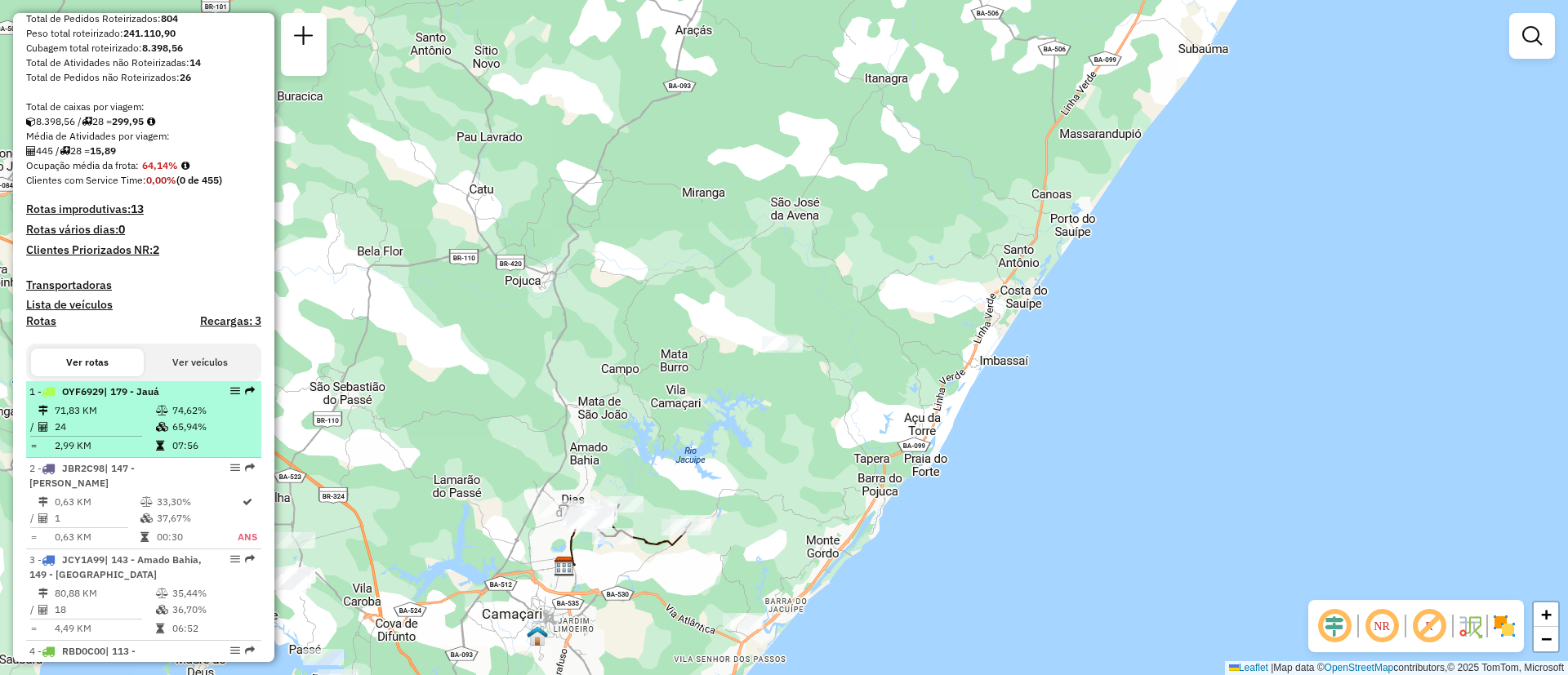
click at [182, 433] on td "65,94%" at bounding box center [213, 427] width 83 height 17
select select "**********"
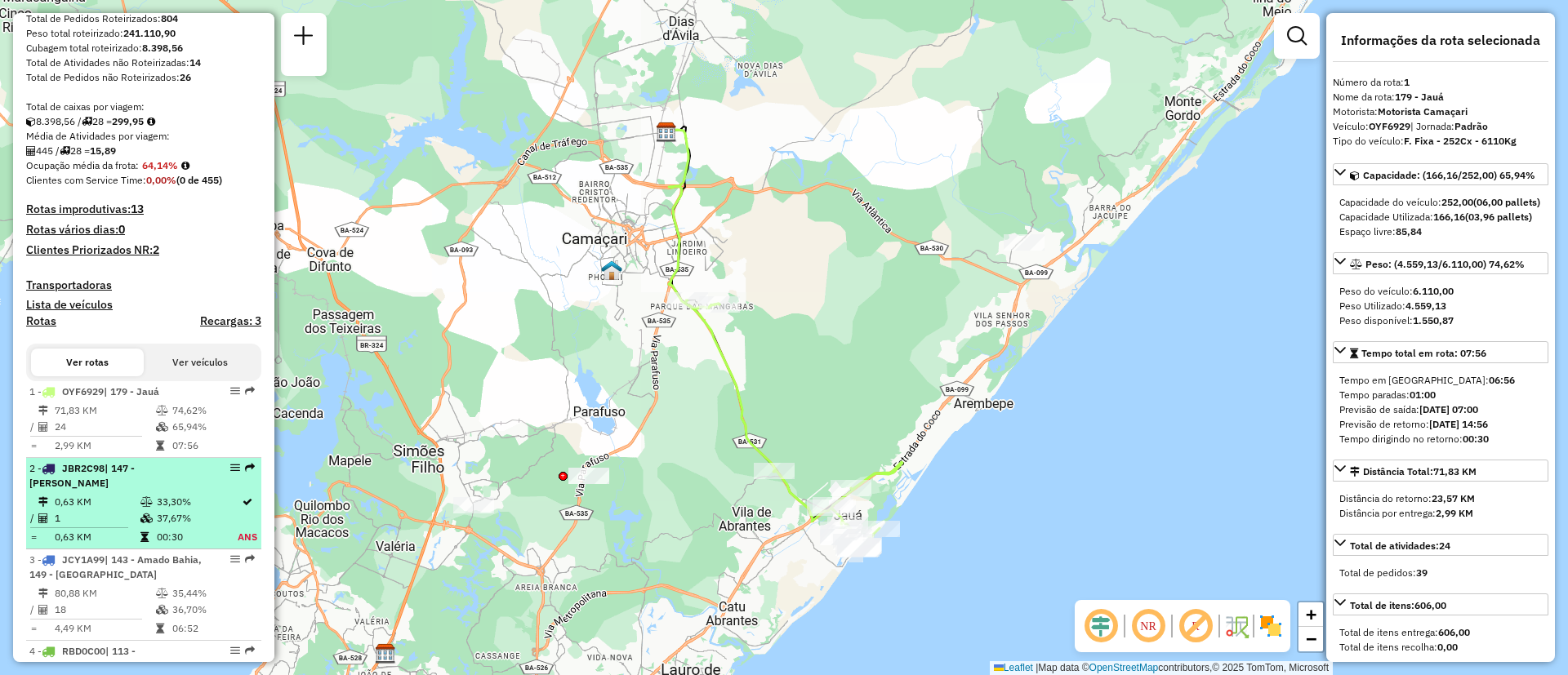
click at [126, 527] on td at bounding box center [85, 528] width 110 height 3
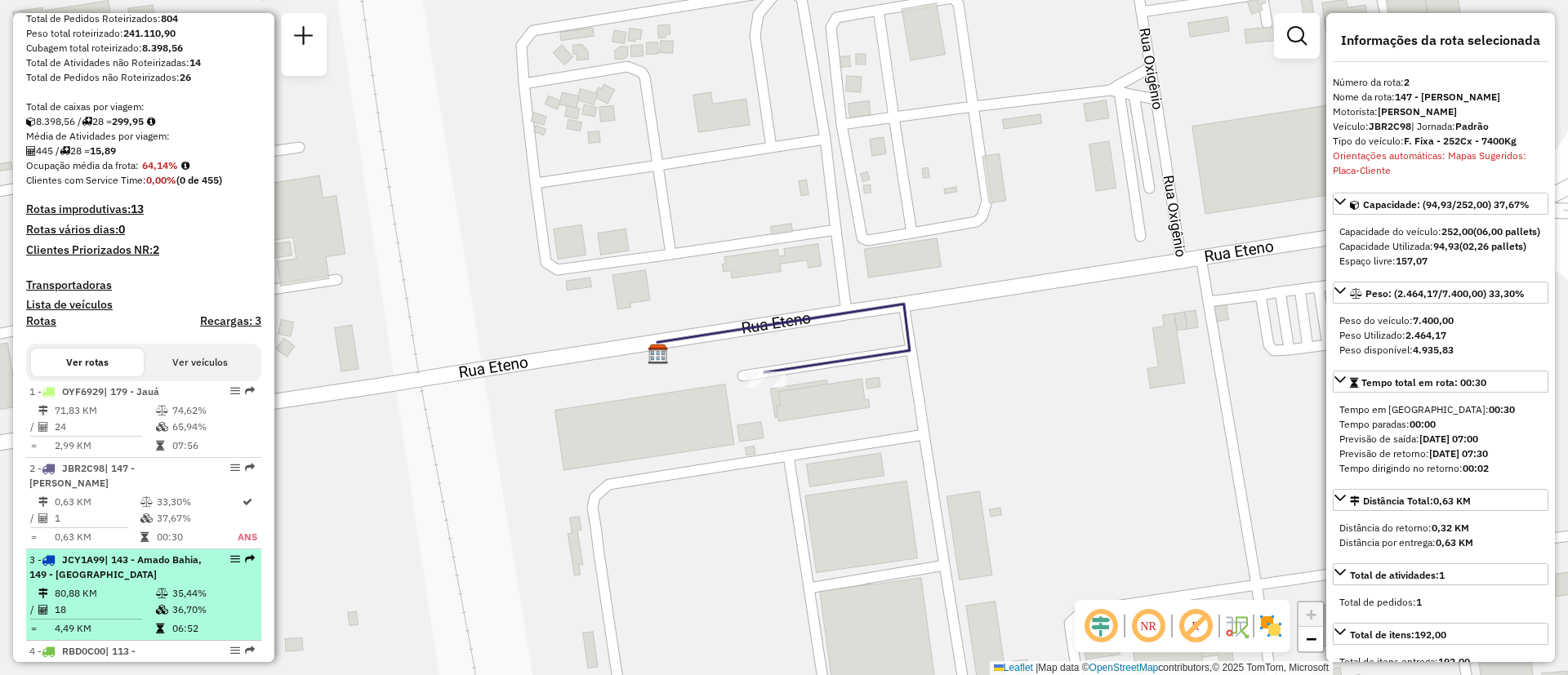
click at [69, 587] on td "80,88 KM" at bounding box center [104, 594] width 101 height 17
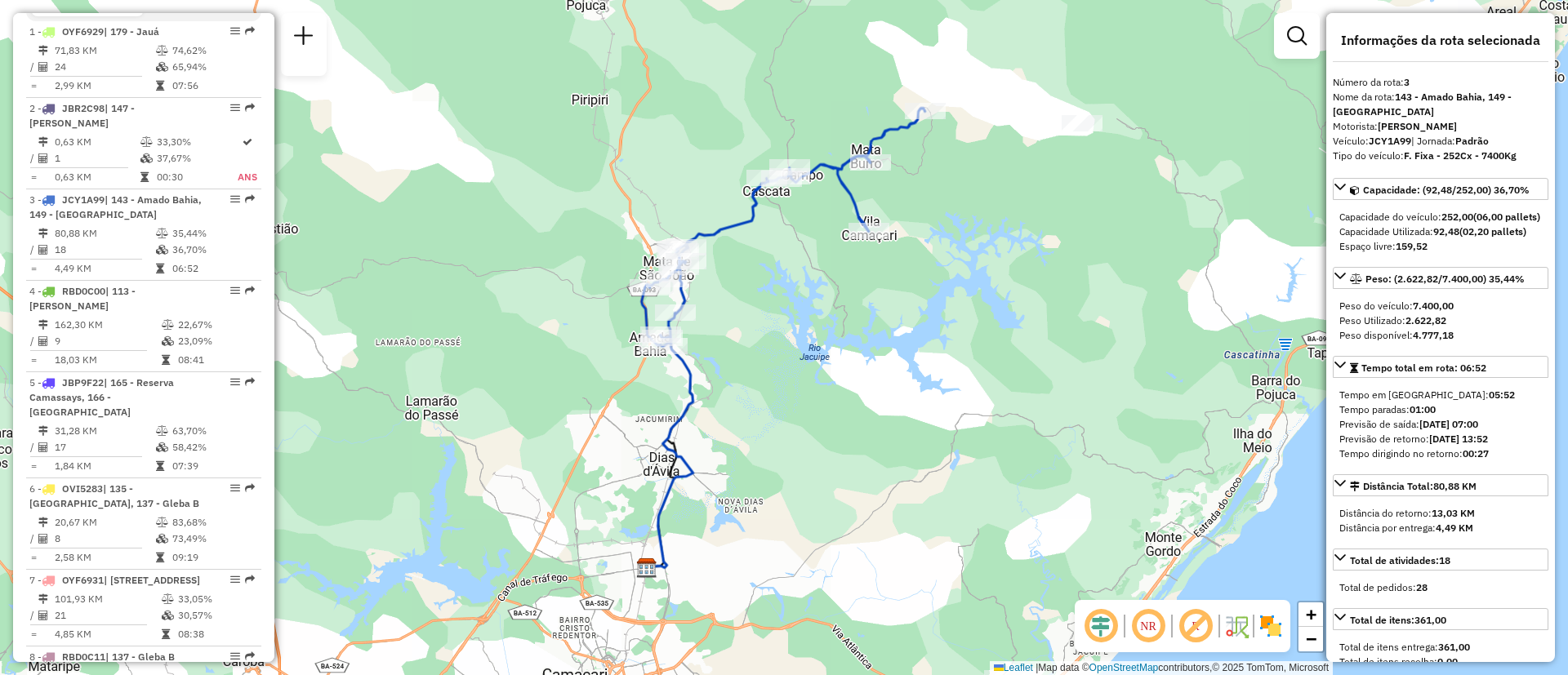
scroll to position [626, 0]
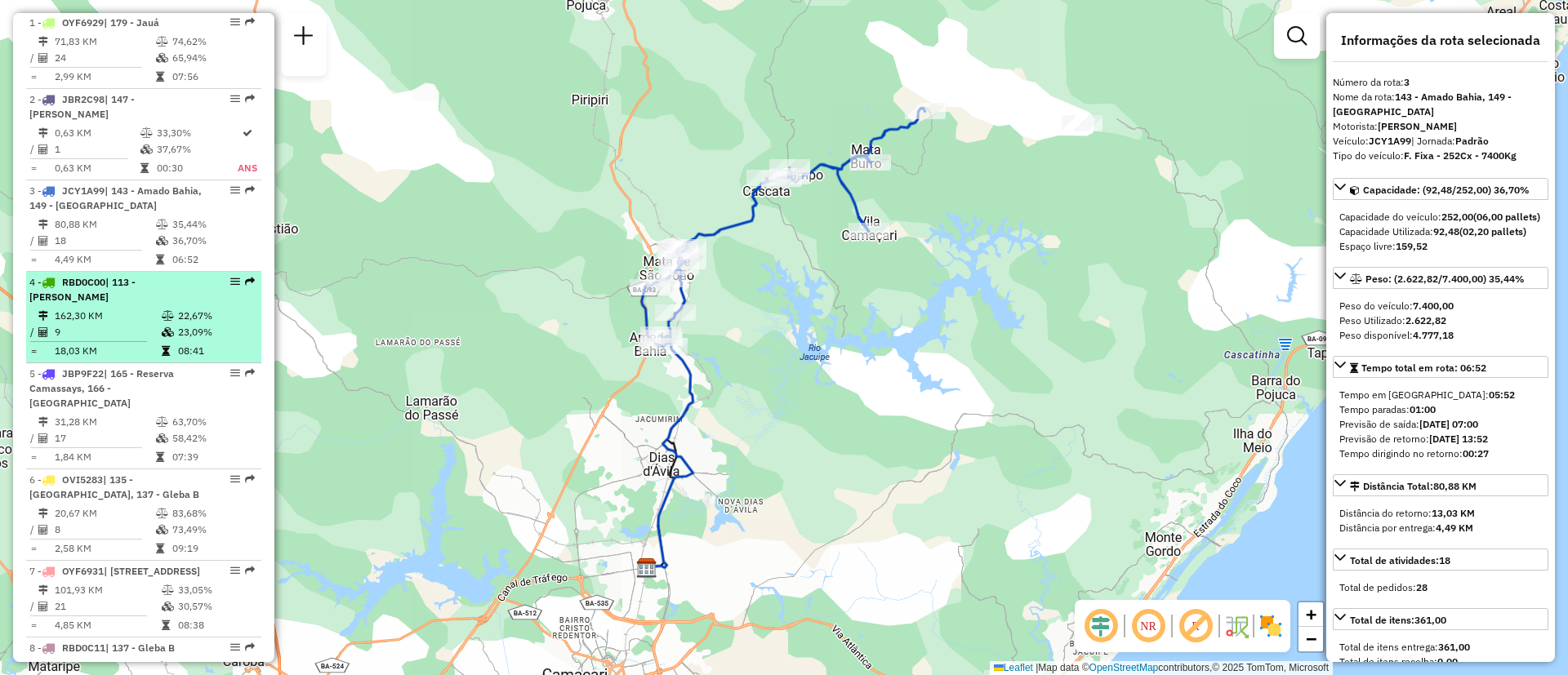
click at [105, 325] on td "9" at bounding box center [107, 333] width 107 height 17
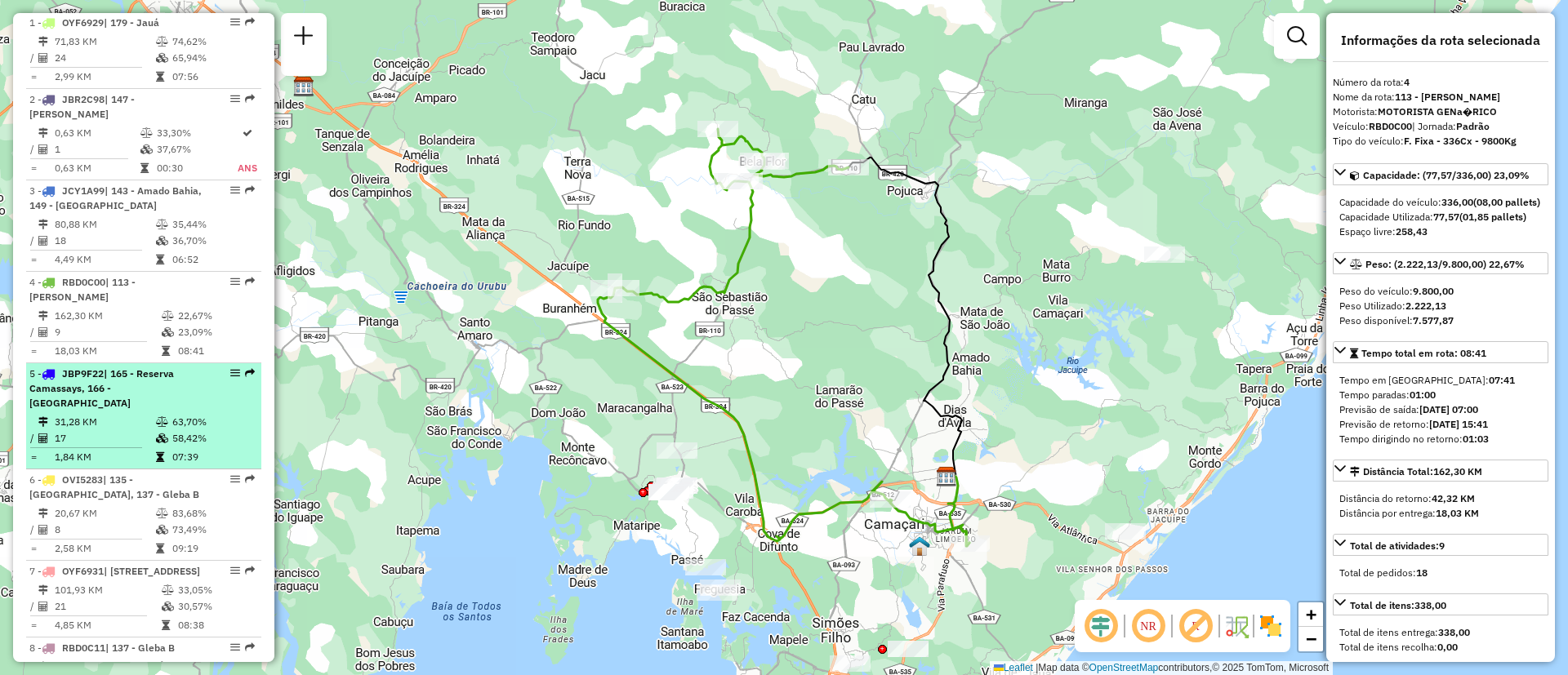
click at [98, 367] on span "JBP9F22" at bounding box center [83, 373] width 42 height 13
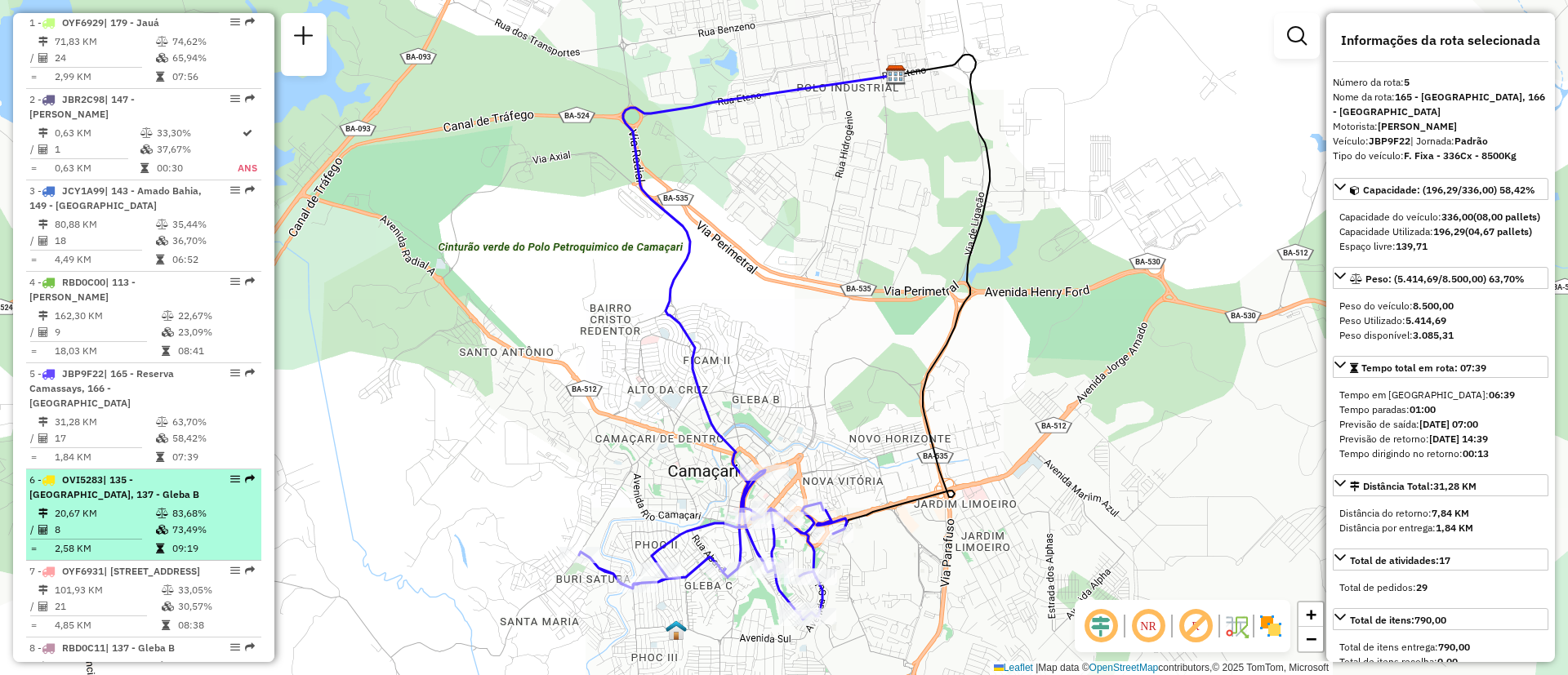
click at [108, 473] on span "| 135 - [GEOGRAPHIC_DATA], 137 - Gleba B" at bounding box center [114, 487] width 170 height 27
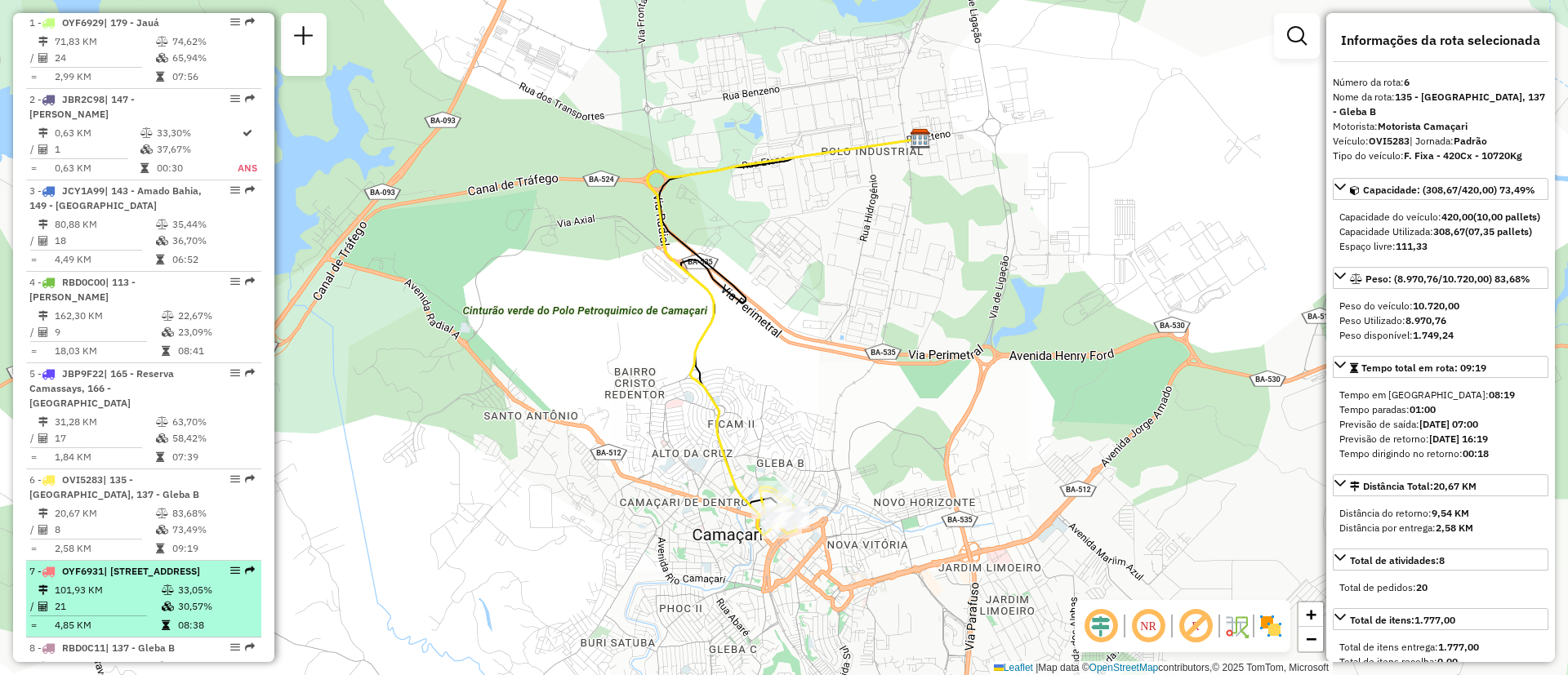
click at [120, 565] on div "7 - OYF6931 | 110 - [GEOGRAPHIC_DATA], 111 - Rodovia BR110" at bounding box center [115, 572] width 173 height 15
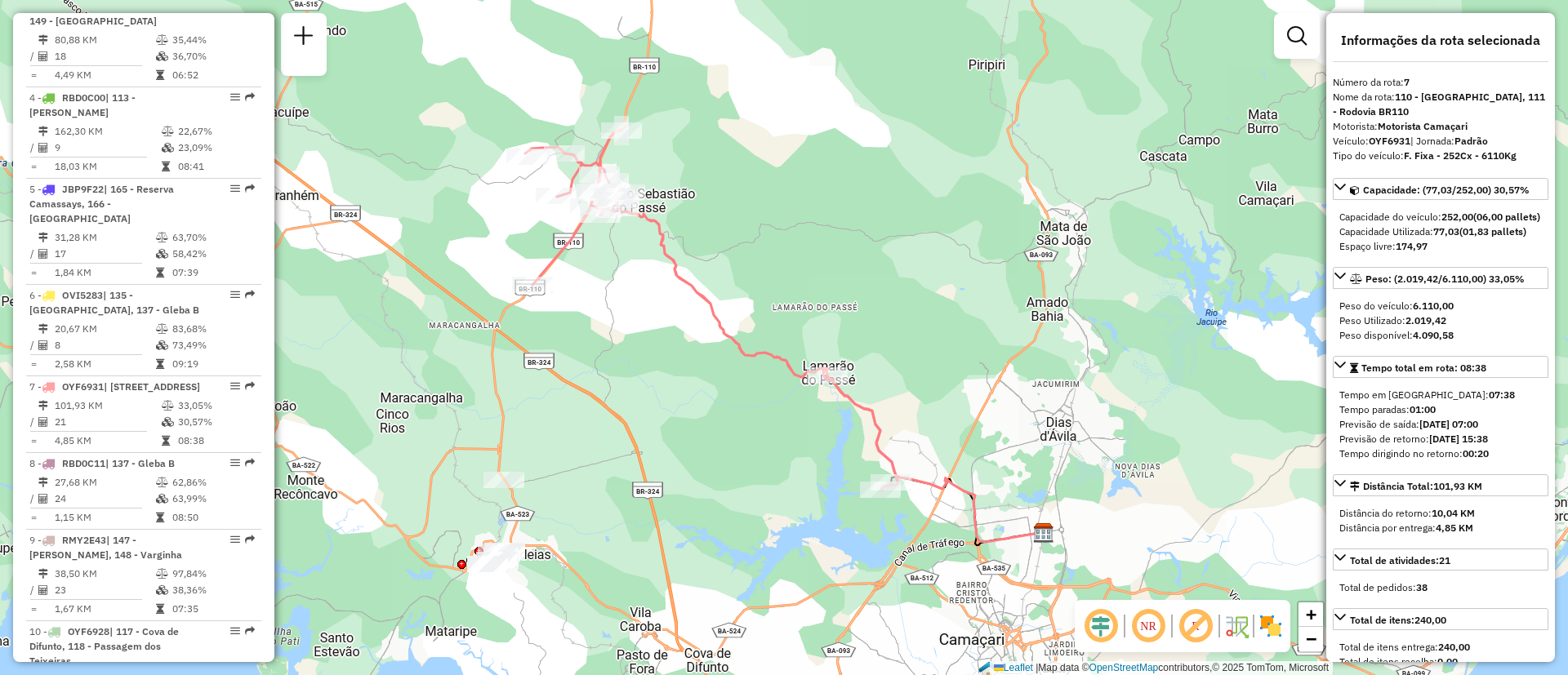
scroll to position [815, 0]
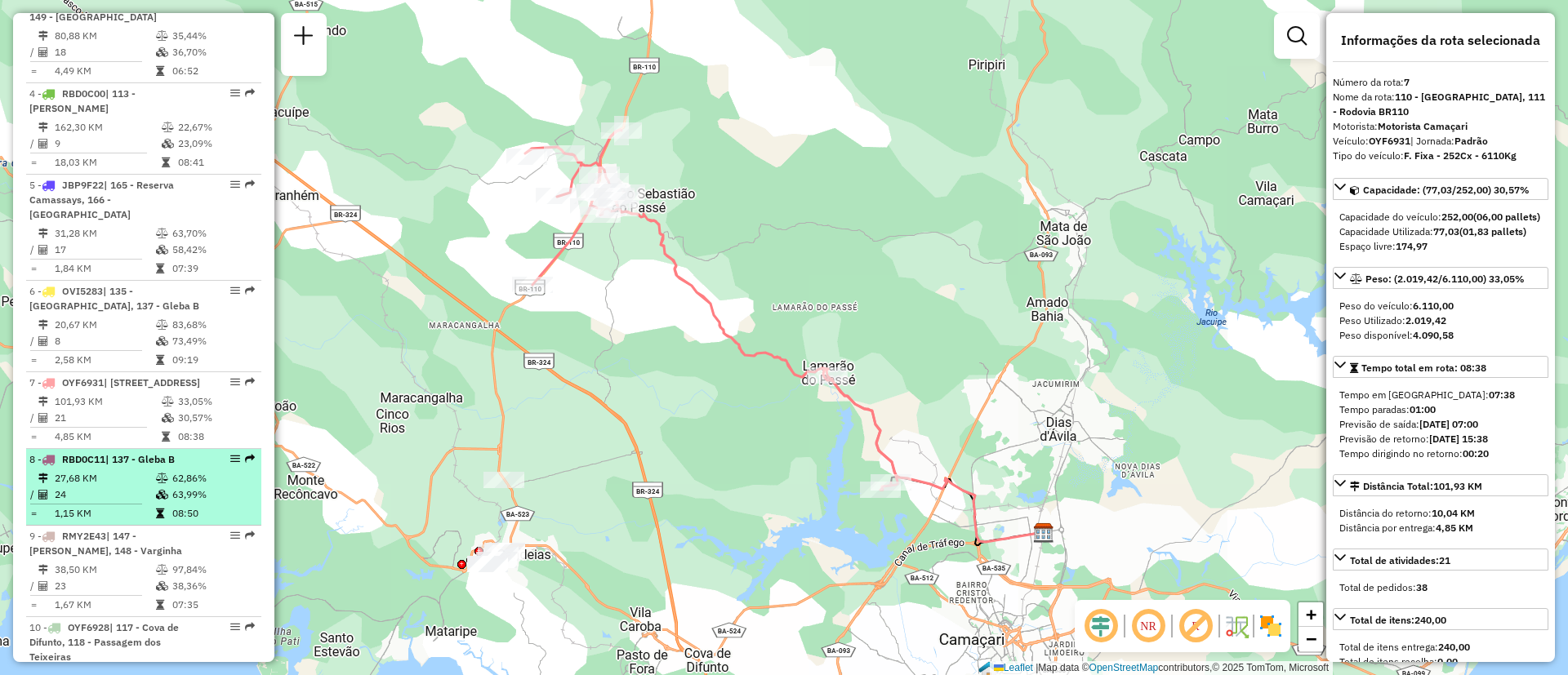
click at [79, 466] on div "8 - RBD0C11 | 137 - Gleba B" at bounding box center [115, 460] width 173 height 15
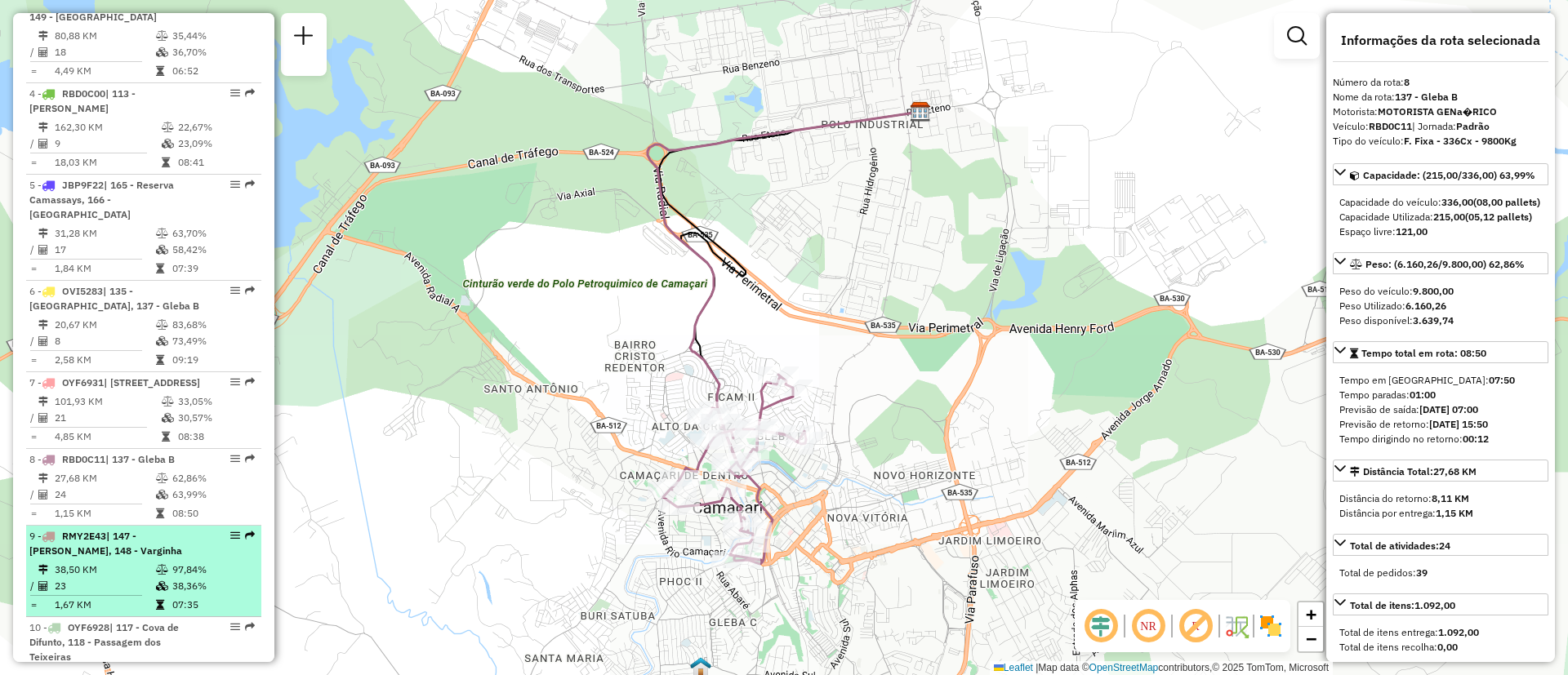
click at [100, 547] on div "9 - RMY2E43 | 147 - [PERSON_NAME], 148 - Varginha" at bounding box center [115, 544] width 173 height 29
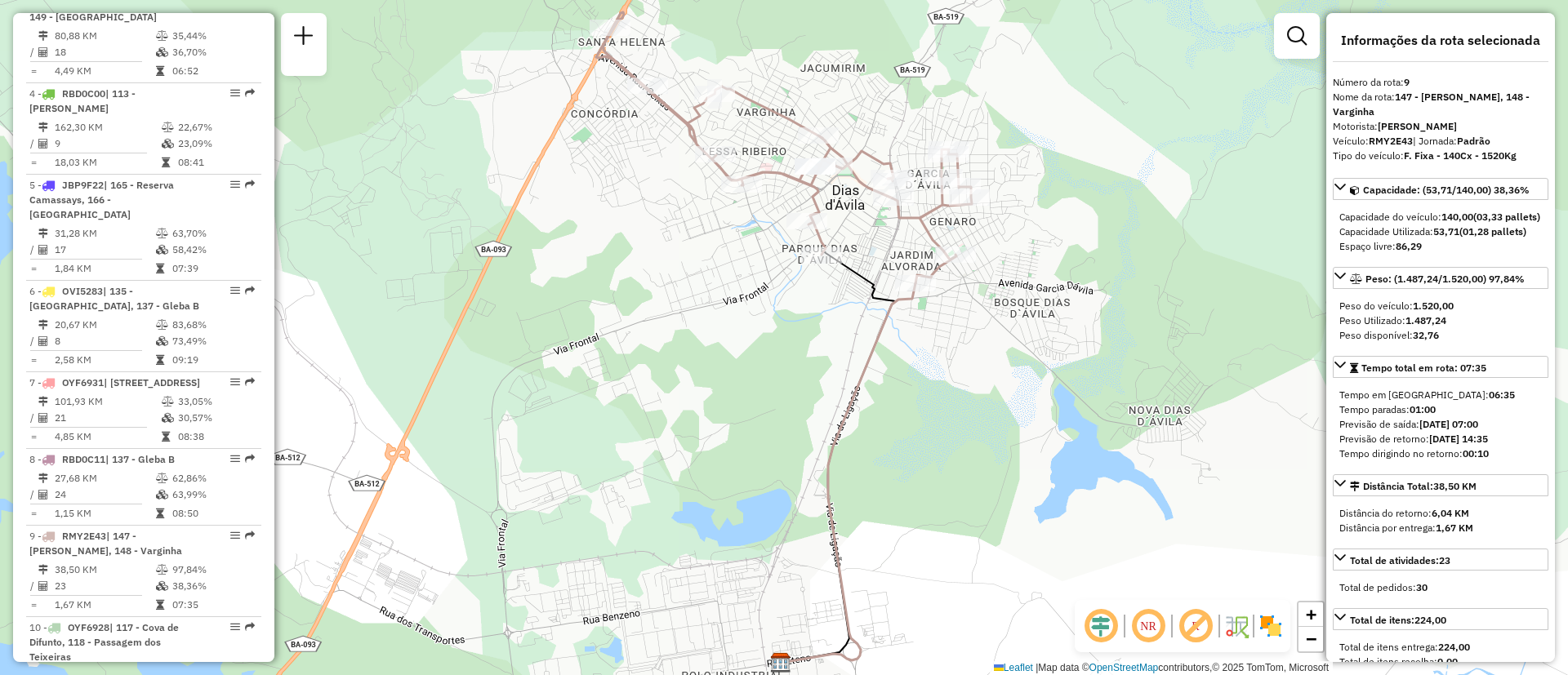
click at [269, 268] on div "Informações da Sessão 1281948 - [DATE] Criação: [DATE] 21:57 Depósito: CDD Cama…" at bounding box center [144, 338] width 261 height 649
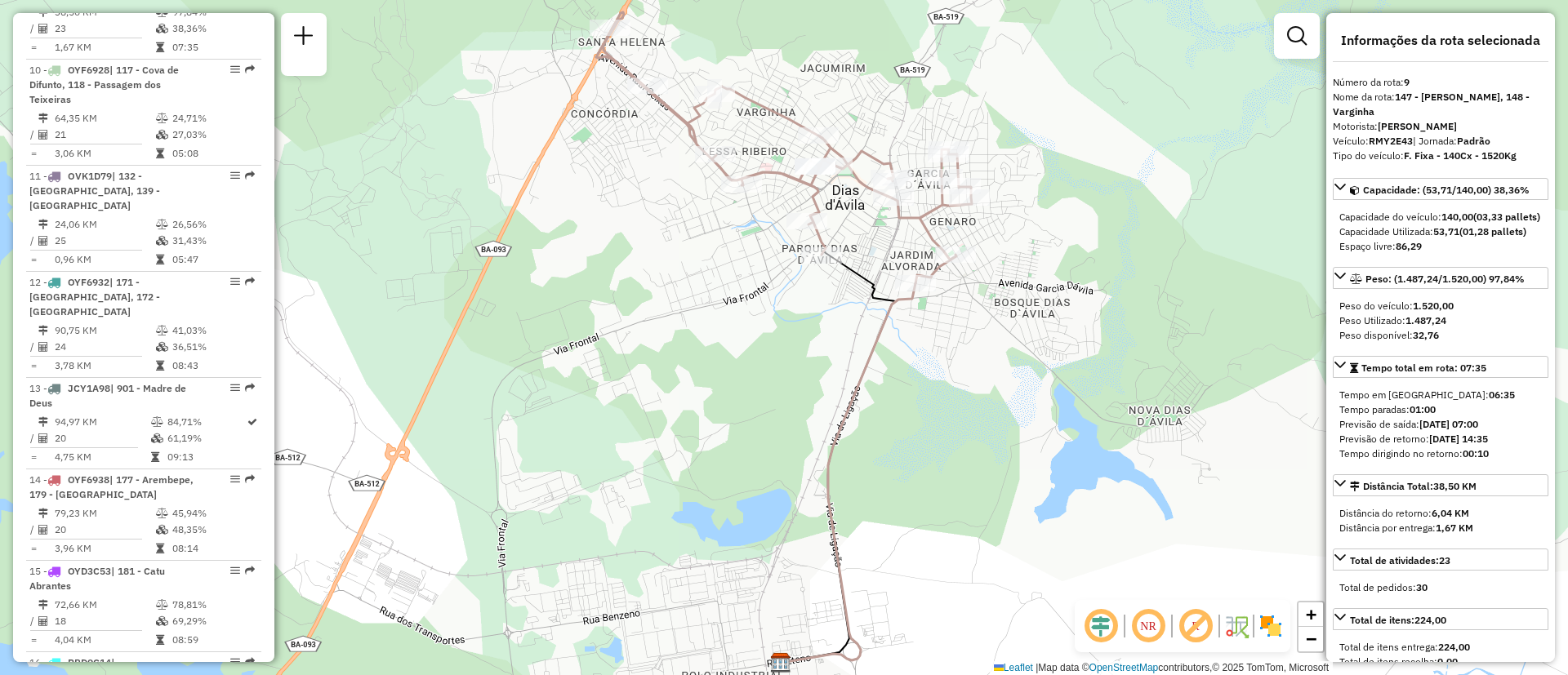
scroll to position [1390, 0]
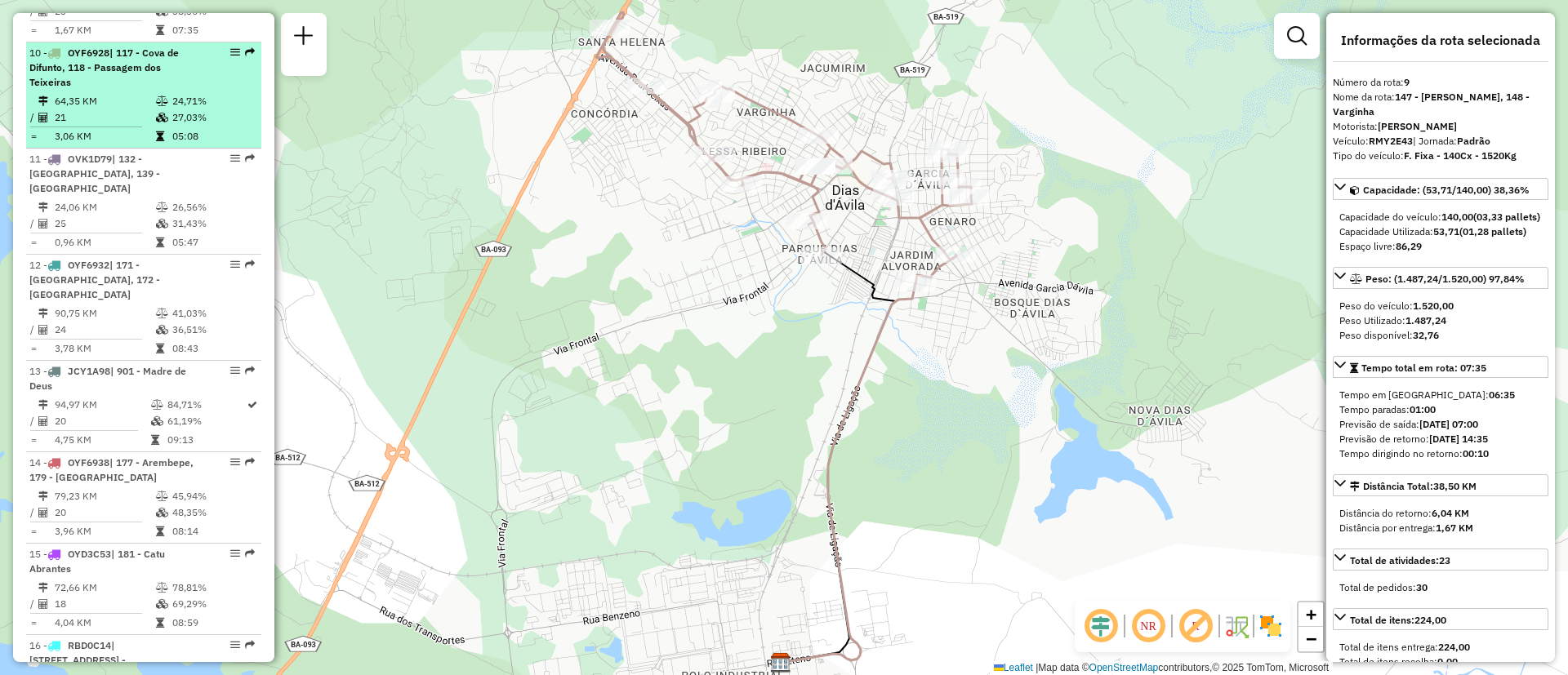
click at [105, 48] on span "OYF6928" at bounding box center [89, 53] width 42 height 13
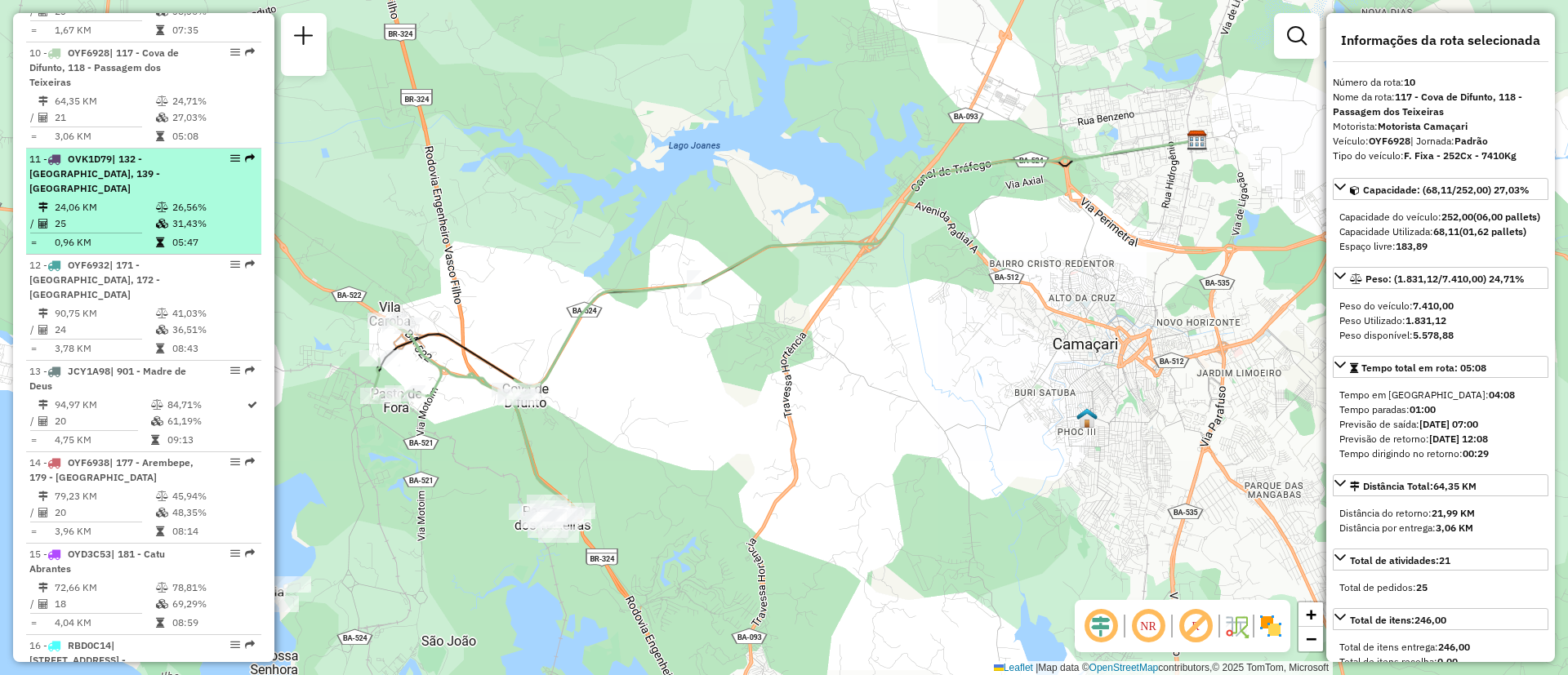
click at [135, 164] on span "| 132 - [GEOGRAPHIC_DATA], 139 - [GEOGRAPHIC_DATA]" at bounding box center [95, 174] width 131 height 42
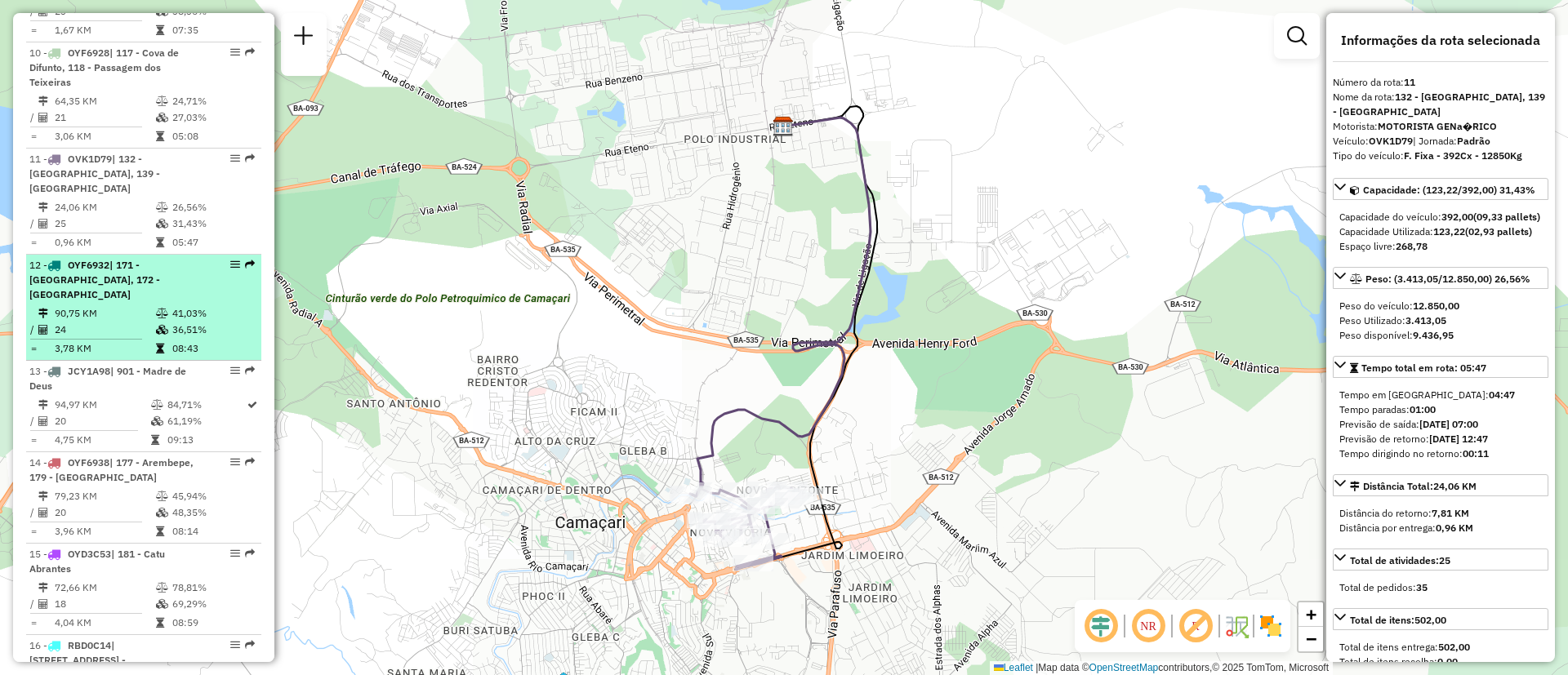
click at [117, 322] on td "24" at bounding box center [104, 330] width 101 height 17
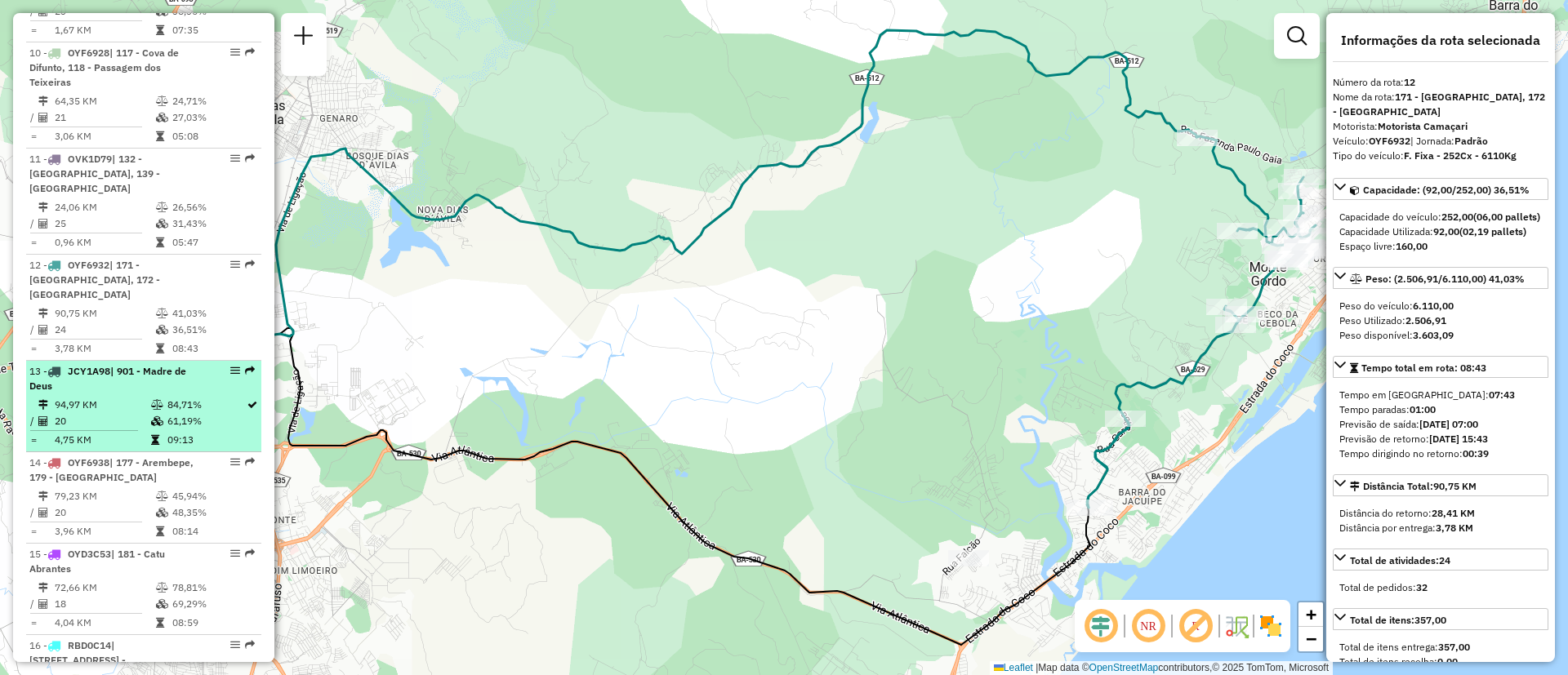
click at [117, 396] on td "94,97 KM" at bounding box center [101, 405] width 96 height 17
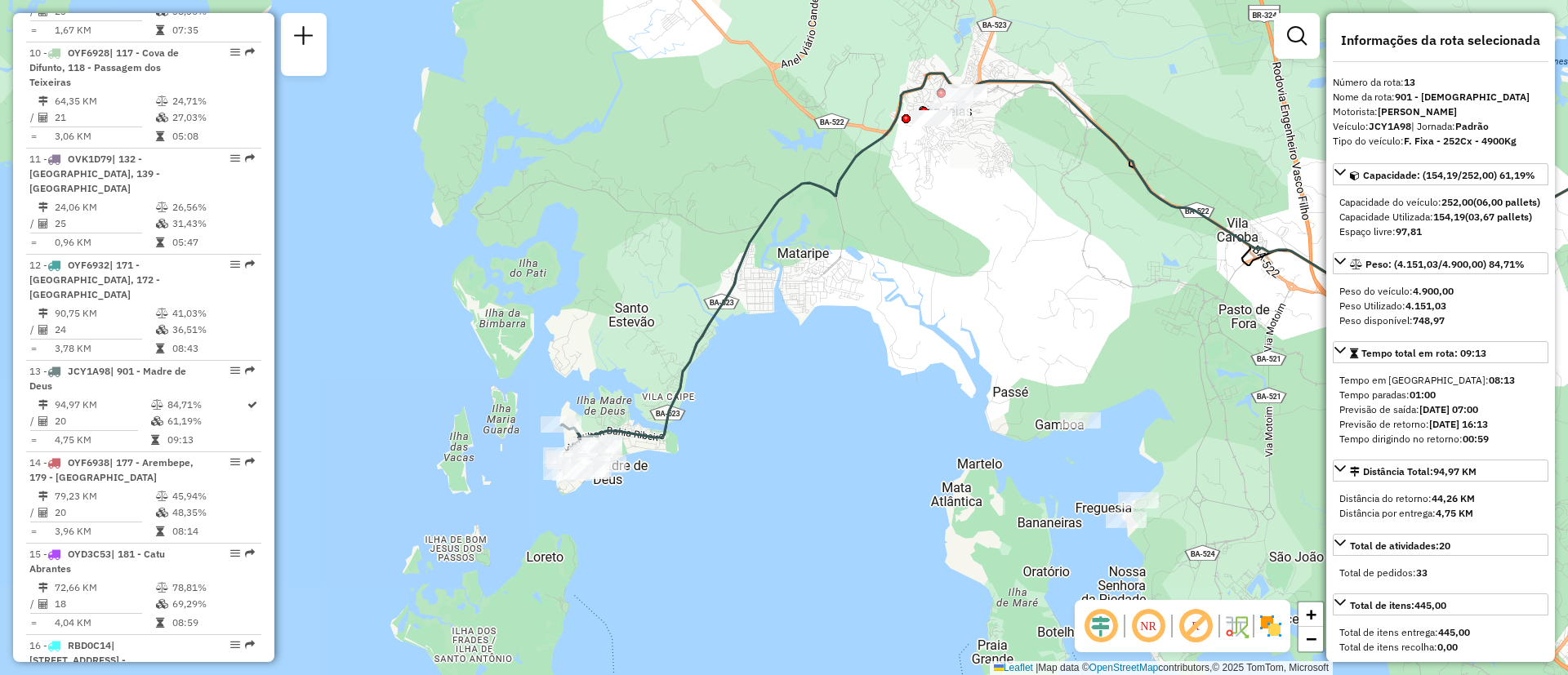
drag, startPoint x: 340, startPoint y: 293, endPoint x: 859, endPoint y: 220, distance: 524.1
click at [859, 220] on div "Janela de atendimento Grade de atendimento Capacidade Transportadoras Veículos …" at bounding box center [784, 337] width 1568 height 675
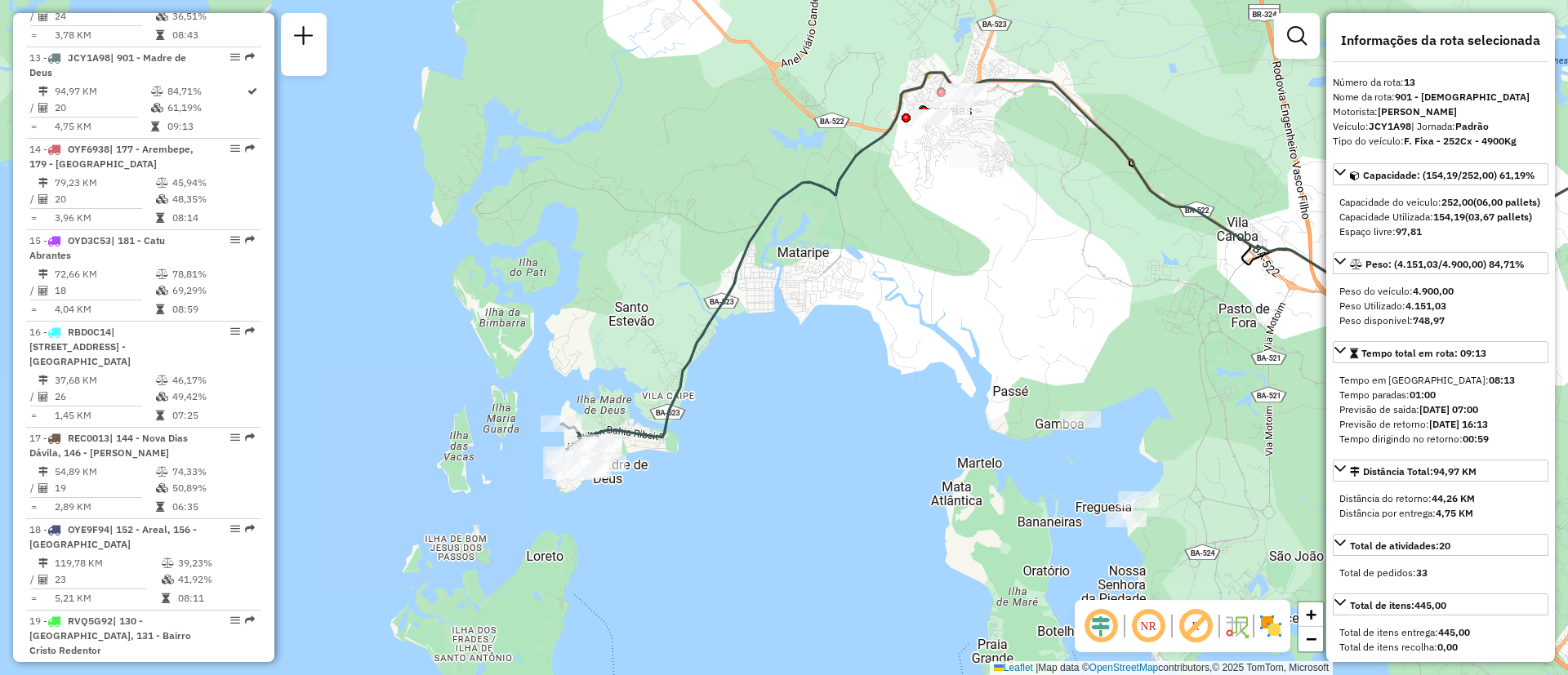
scroll to position [1716, 0]
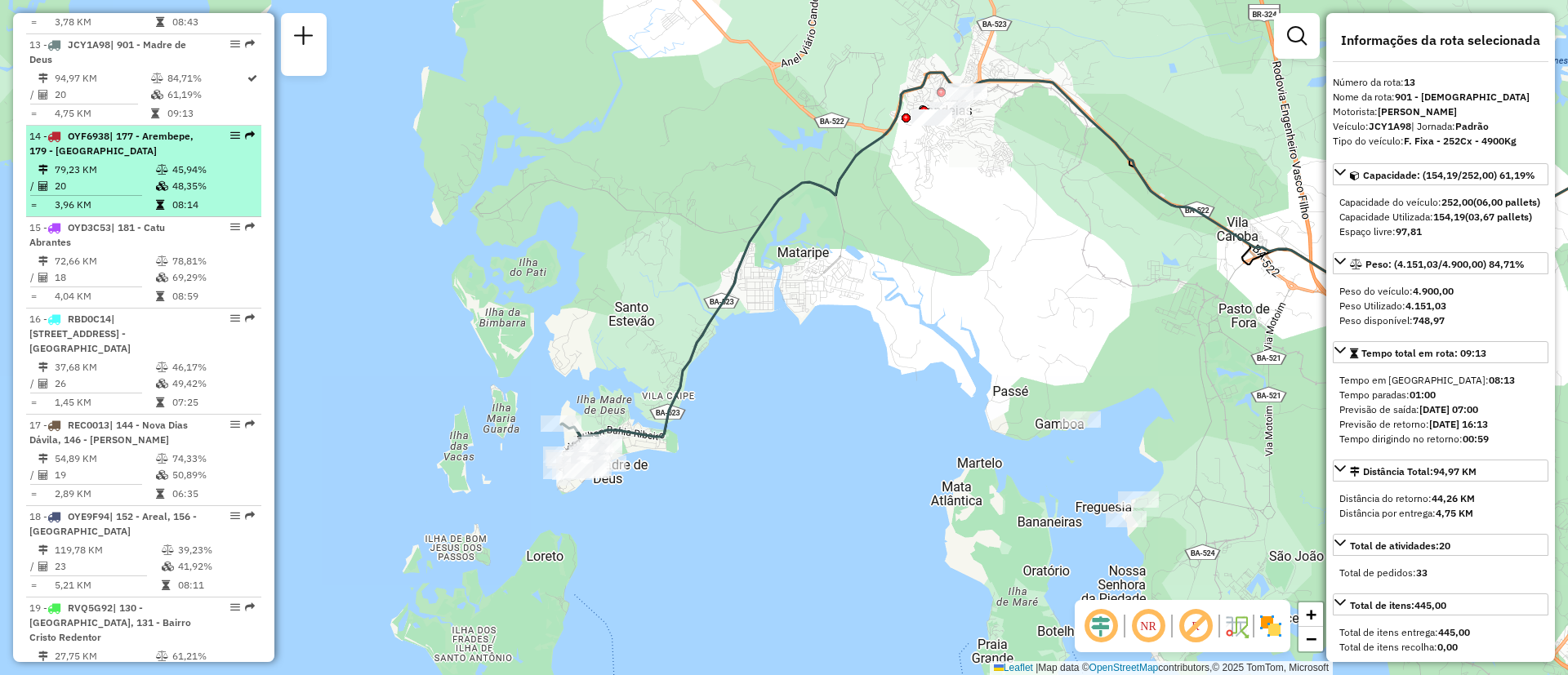
click at [91, 129] on li "14 - OYF6938 | 177 - [GEOGRAPHIC_DATA], 179 - [GEOGRAPHIC_DATA] 79,23 KM 45,94%…" at bounding box center [143, 171] width 235 height 91
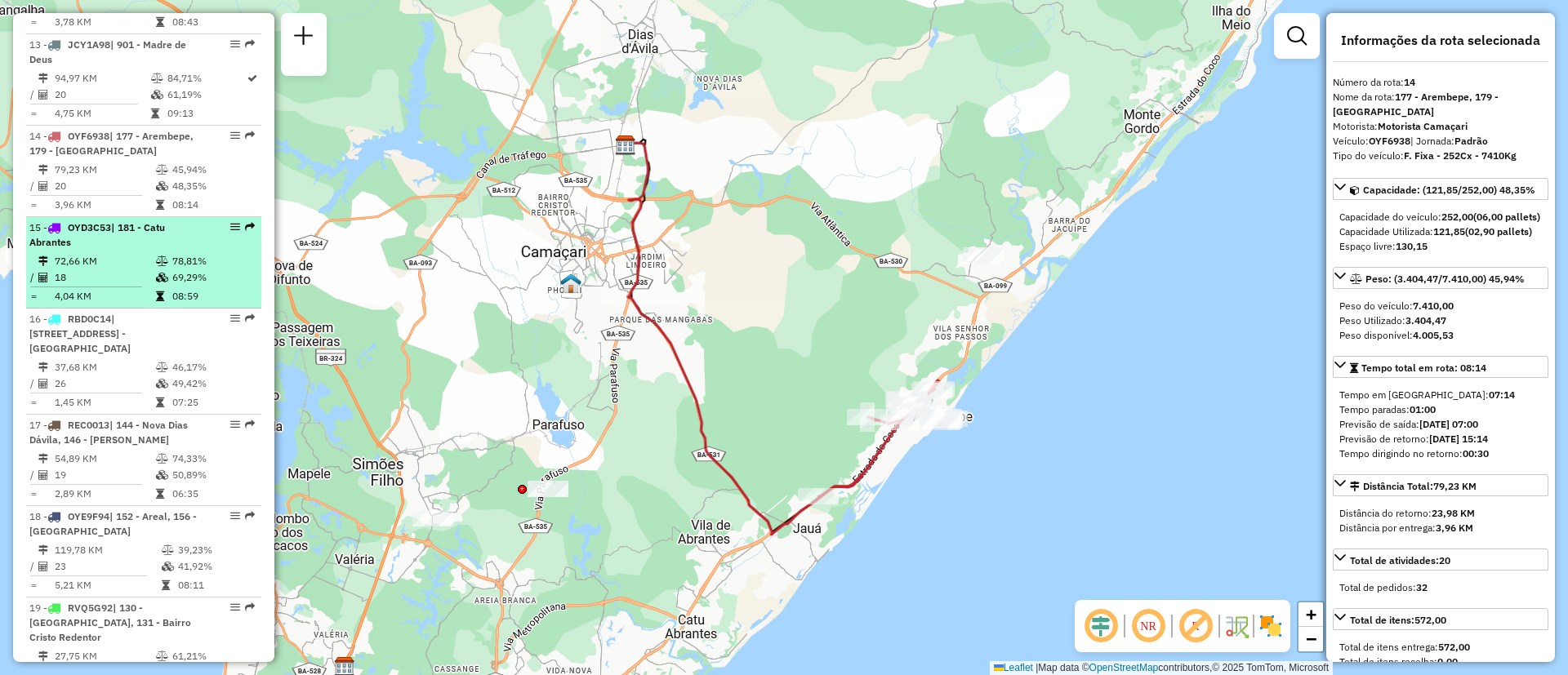
click at [125, 253] on td "72,66 KM" at bounding box center [104, 262] width 101 height 17
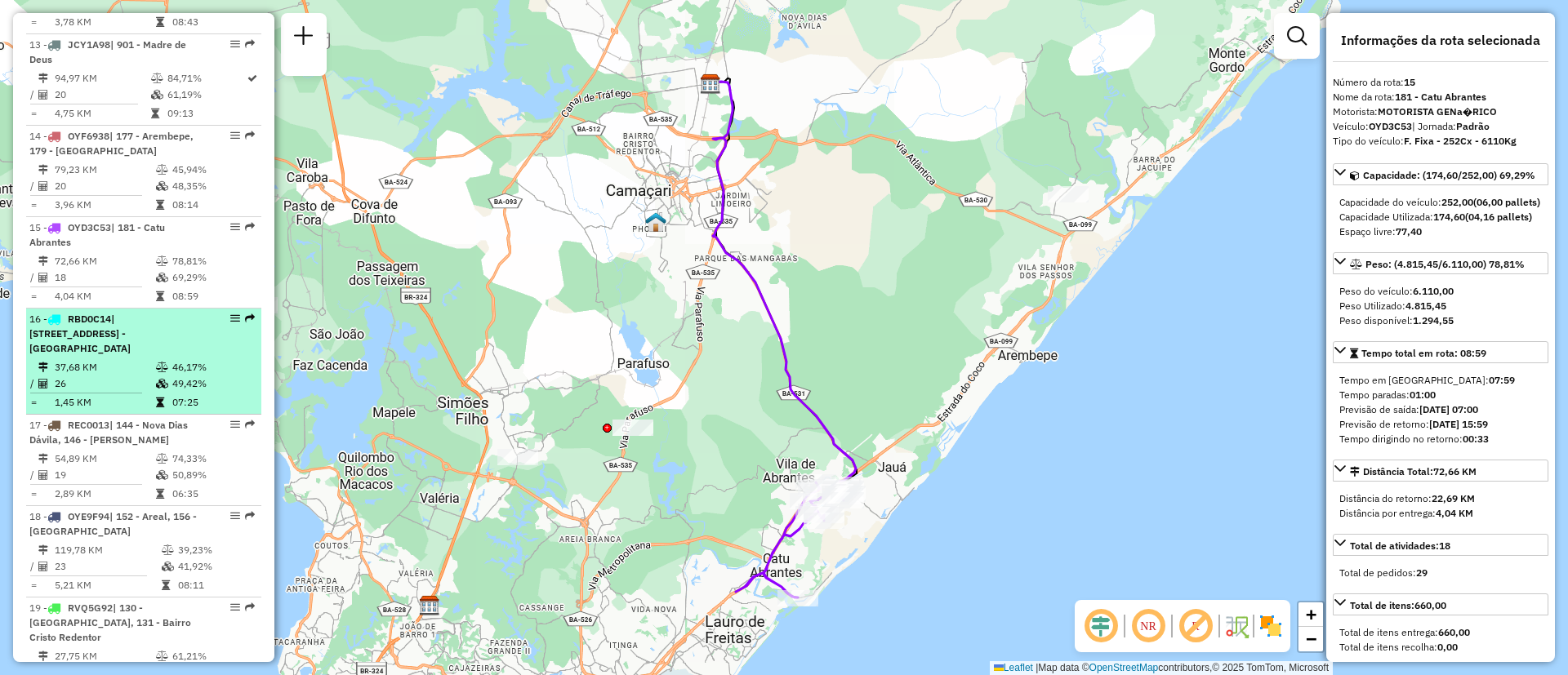
click at [139, 312] on li "16 - RBD0C14 | 163 - [GEOGRAPHIC_DATA] C, 164 - [GEOGRAPHIC_DATA] 37,68 KM 46,1…" at bounding box center [143, 361] width 235 height 106
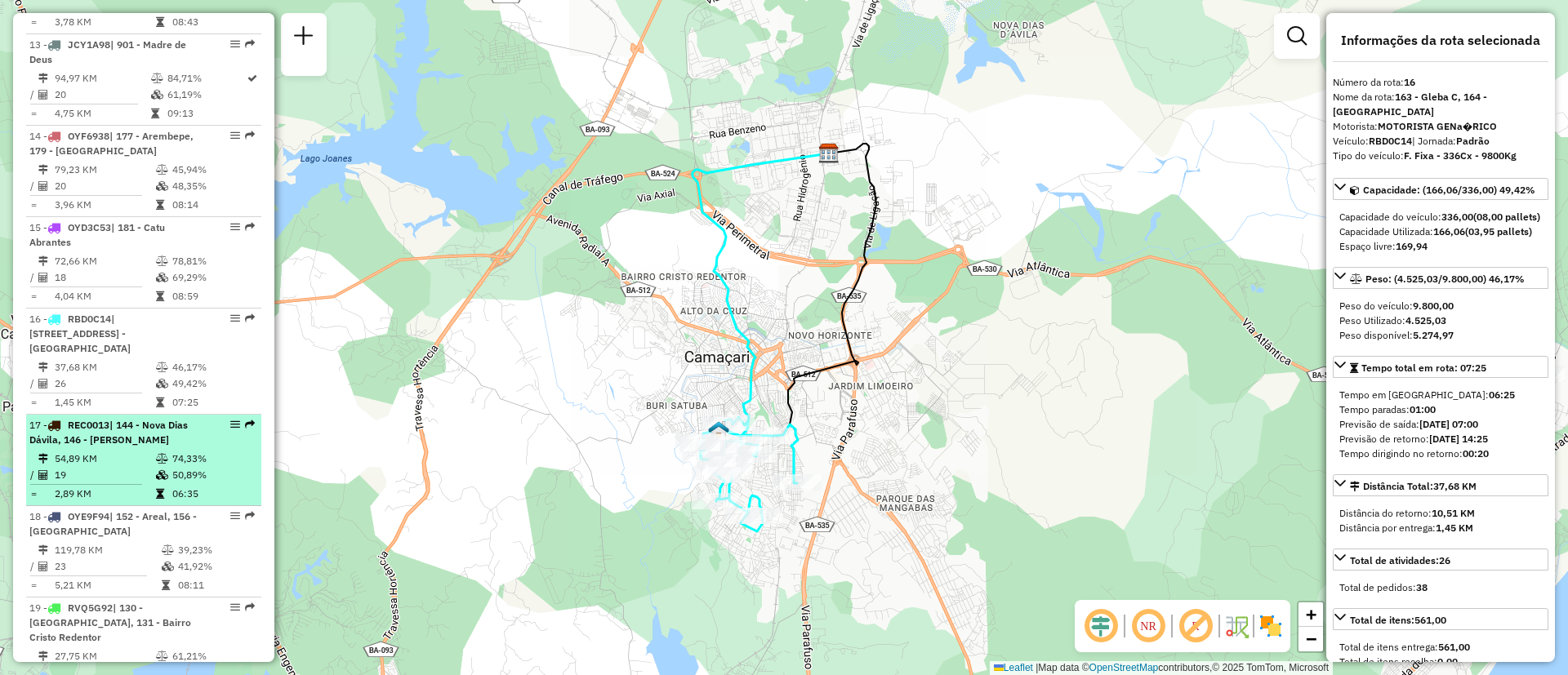
click at [144, 419] on span "| 144 - Nova Dias Dávila, 146 - [PERSON_NAME]" at bounding box center [108, 432] width 158 height 27
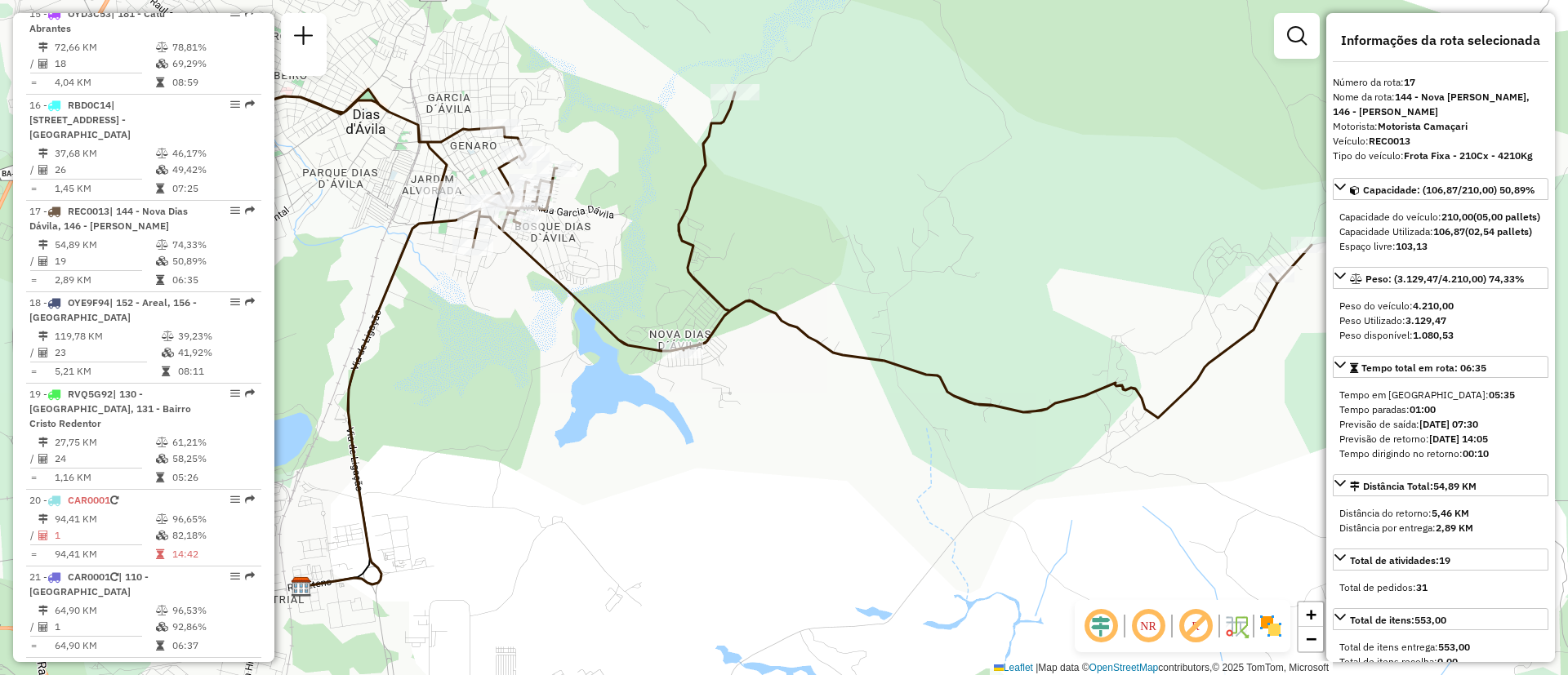
scroll to position [1948, 0]
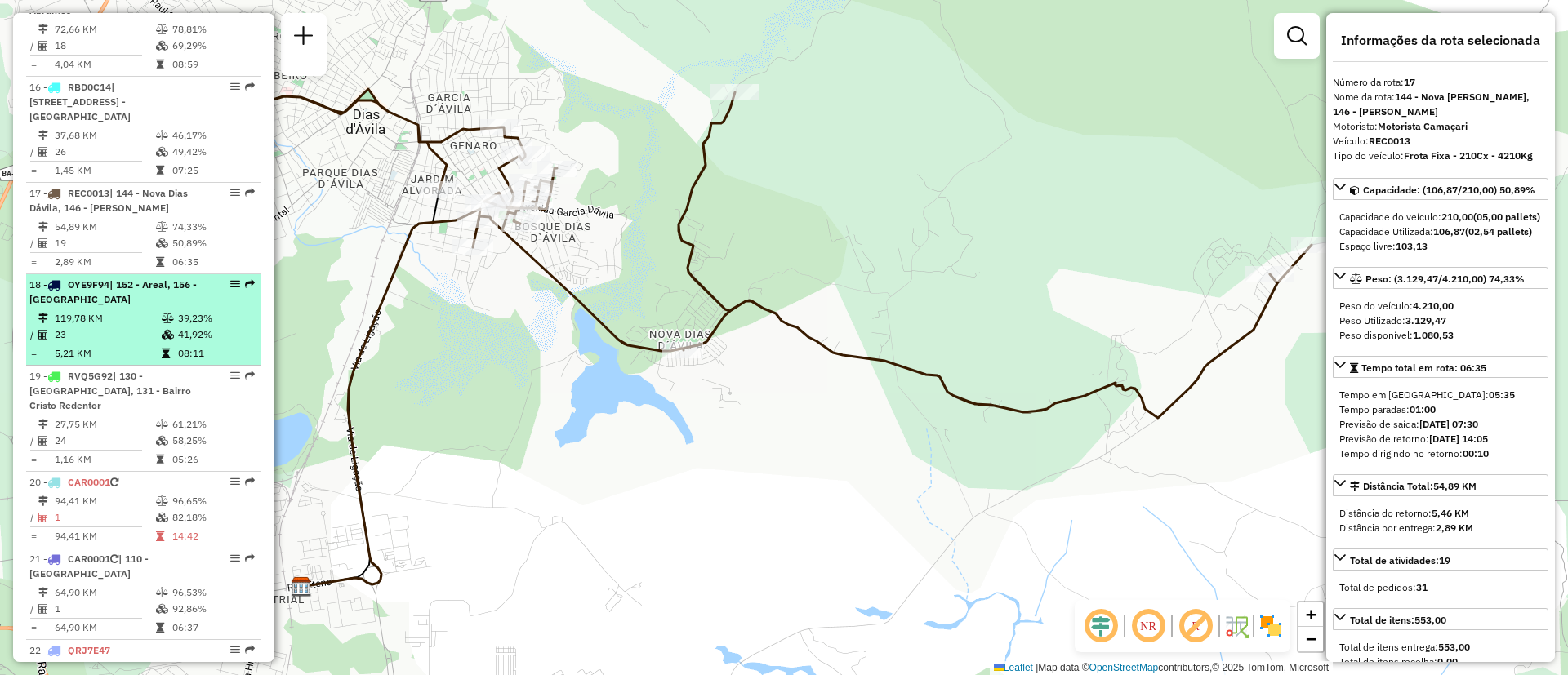
click at [105, 278] on div "18 - OYE9F94 | 152 - Areal, 156 - [GEOGRAPHIC_DATA]" at bounding box center [115, 292] width 173 height 29
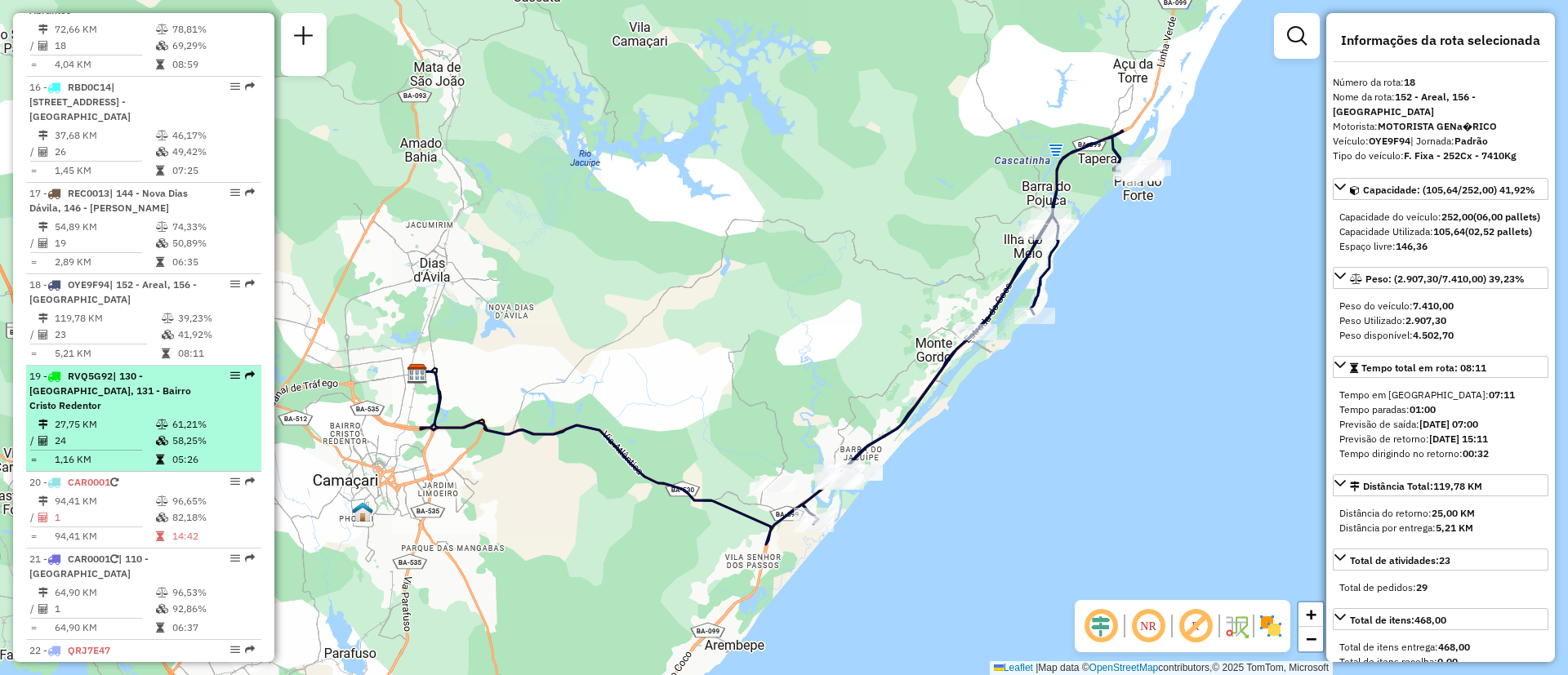
click at [172, 432] on td "58,25%" at bounding box center [213, 441] width 83 height 17
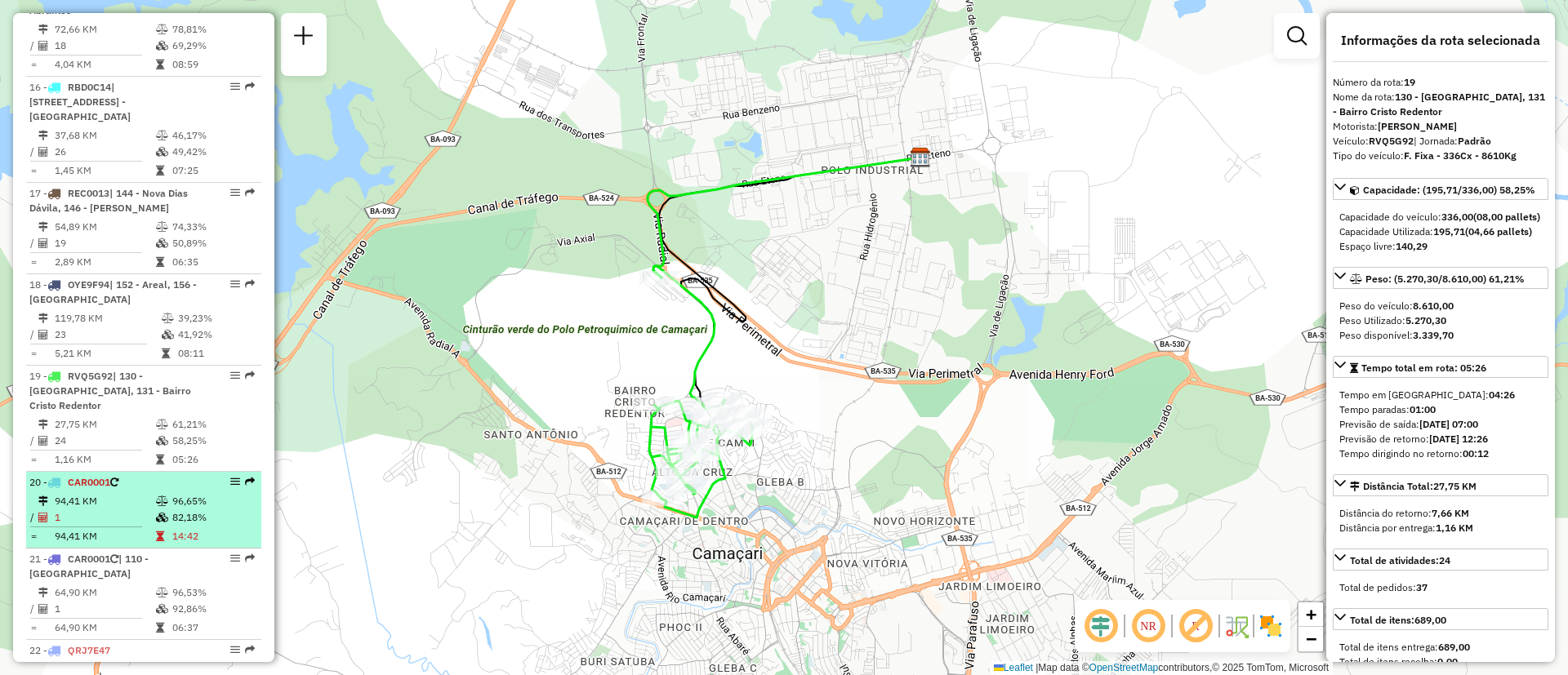
click at [151, 509] on td "1" at bounding box center [104, 518] width 101 height 17
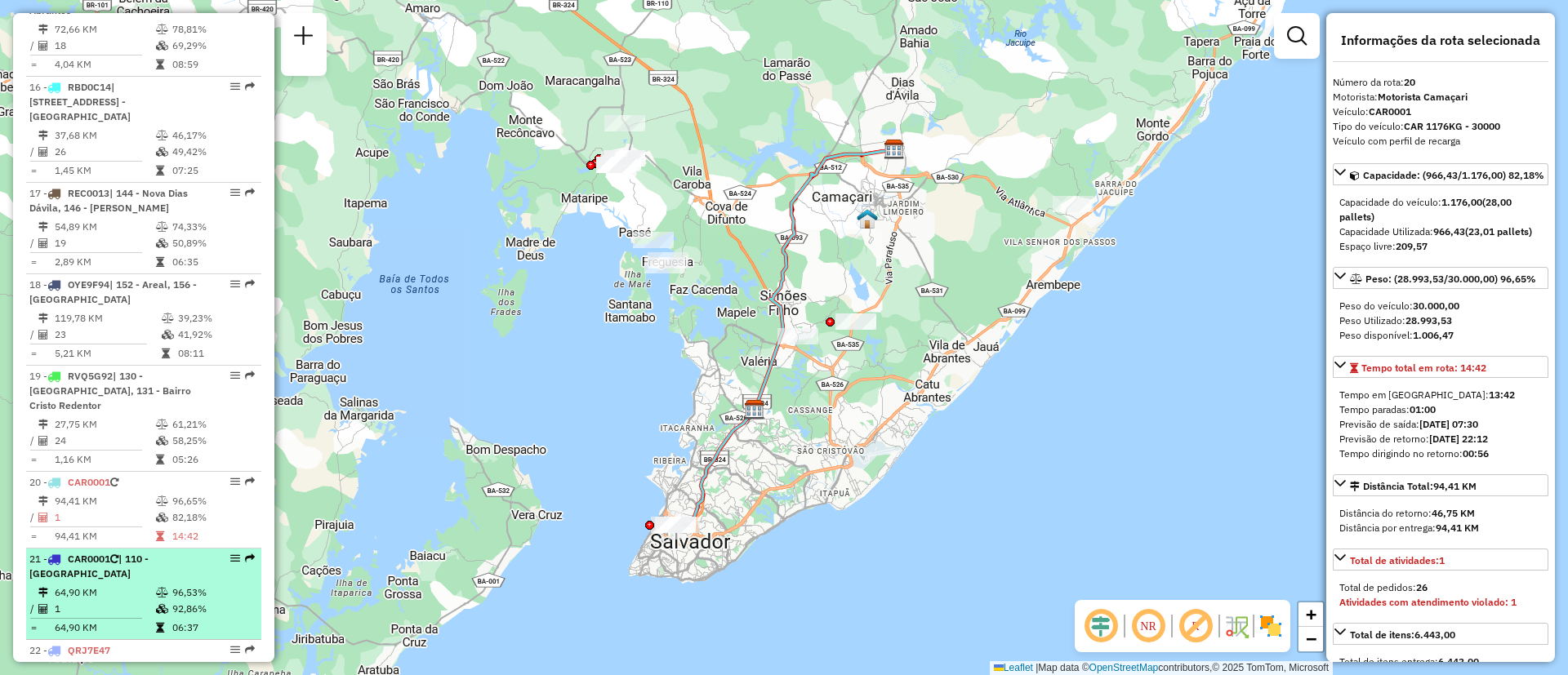
click at [153, 552] on div "21 - CAR0001 | 110 - [GEOGRAPHIC_DATA]" at bounding box center [115, 566] width 173 height 29
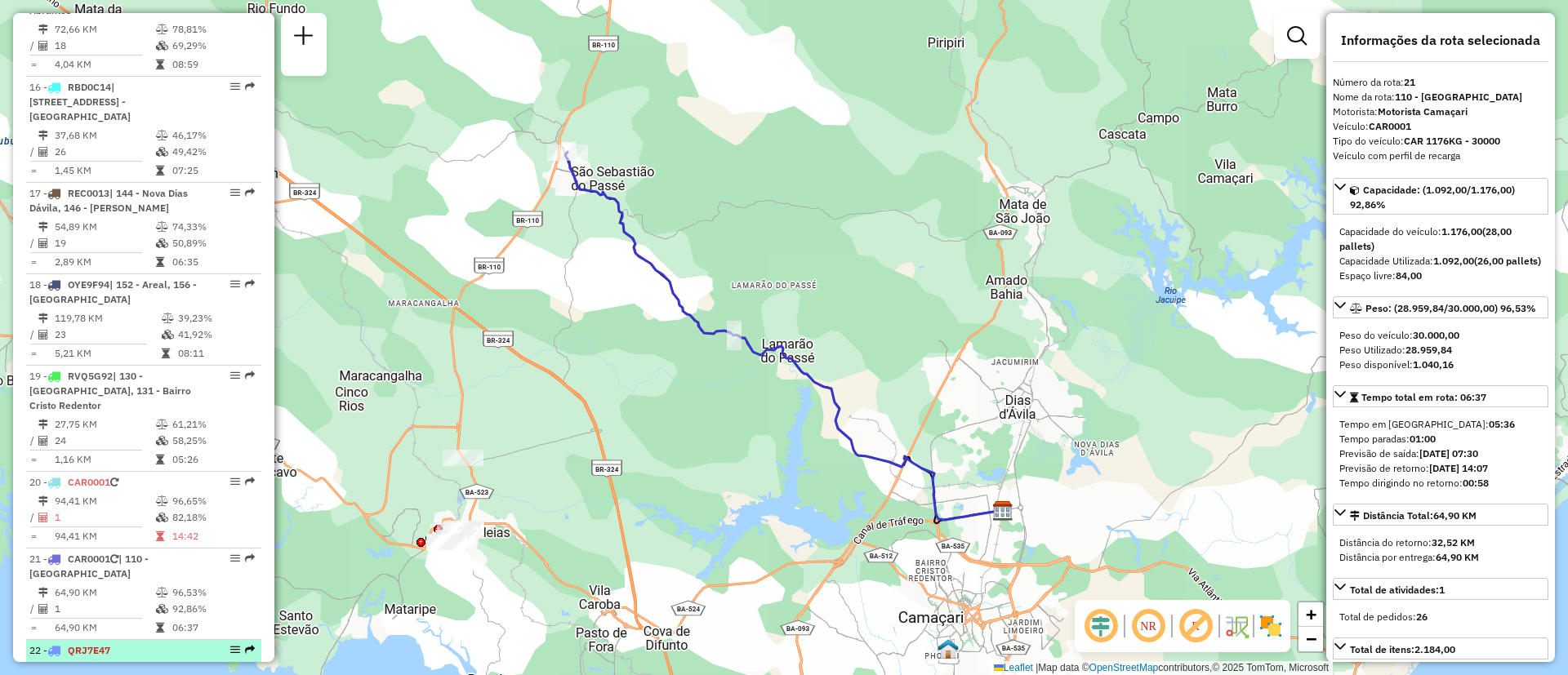
click at [163, 643] on div "22 - QRJ7E47" at bounding box center [115, 651] width 173 height 15
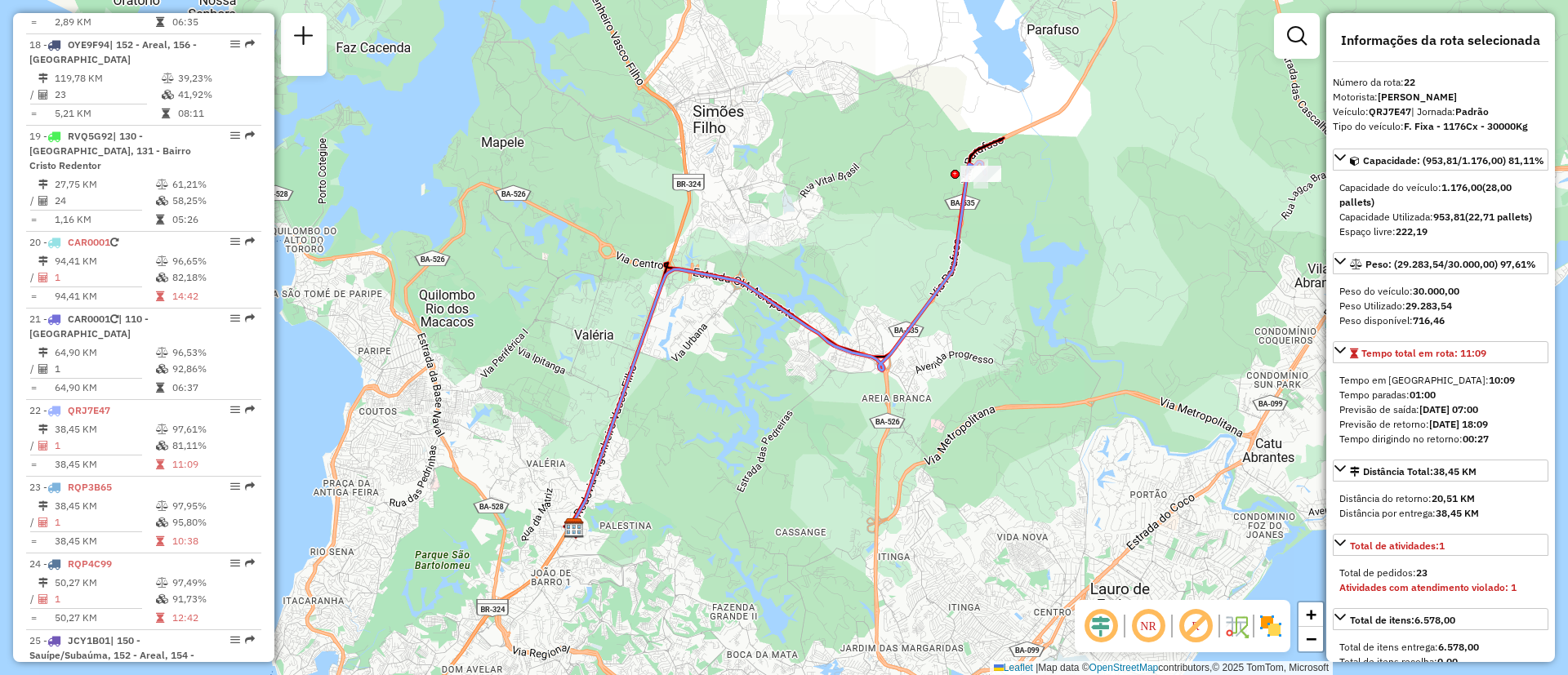
scroll to position [2197, 0]
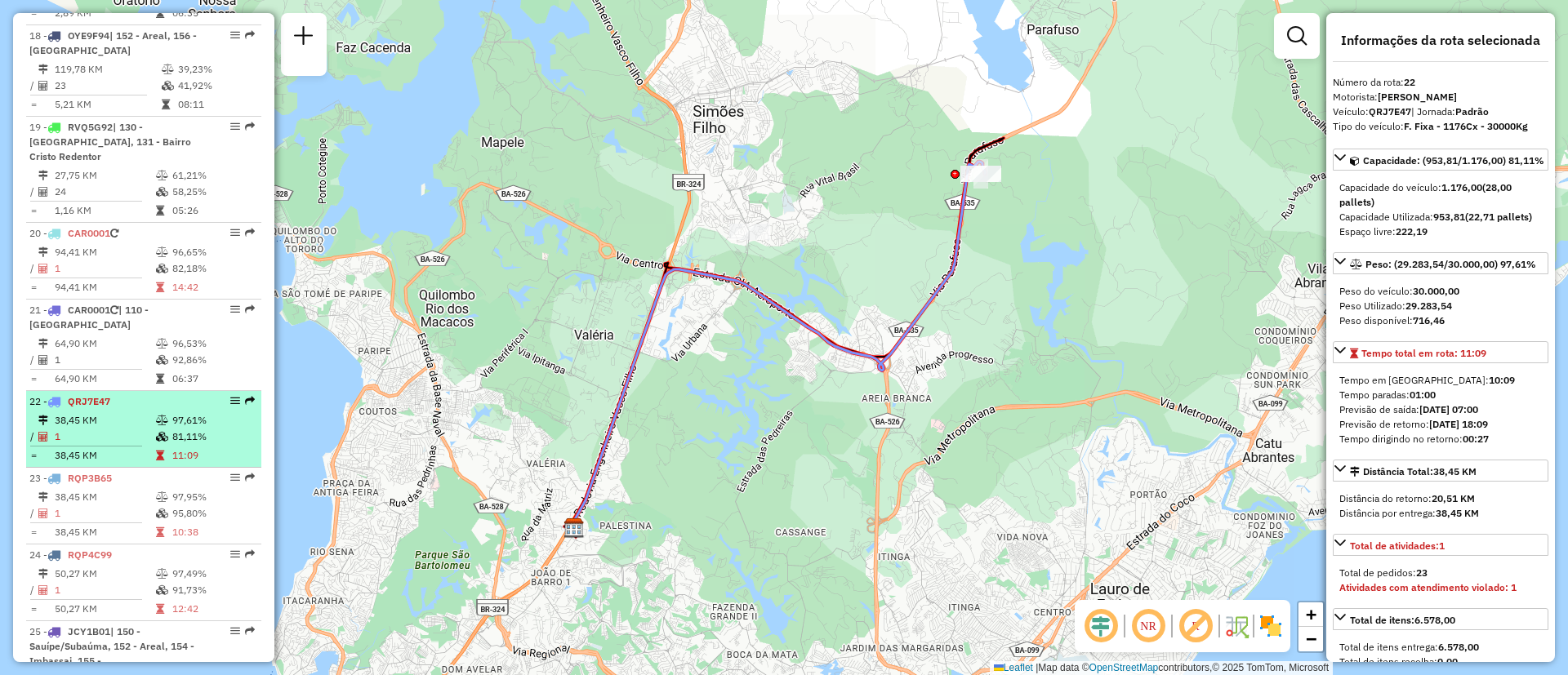
click at [48, 407] on li "22 - QRJ7E47 38,45 KM 97,61% / 1 81,11% = 38,45 KM 11:09" at bounding box center [143, 430] width 235 height 77
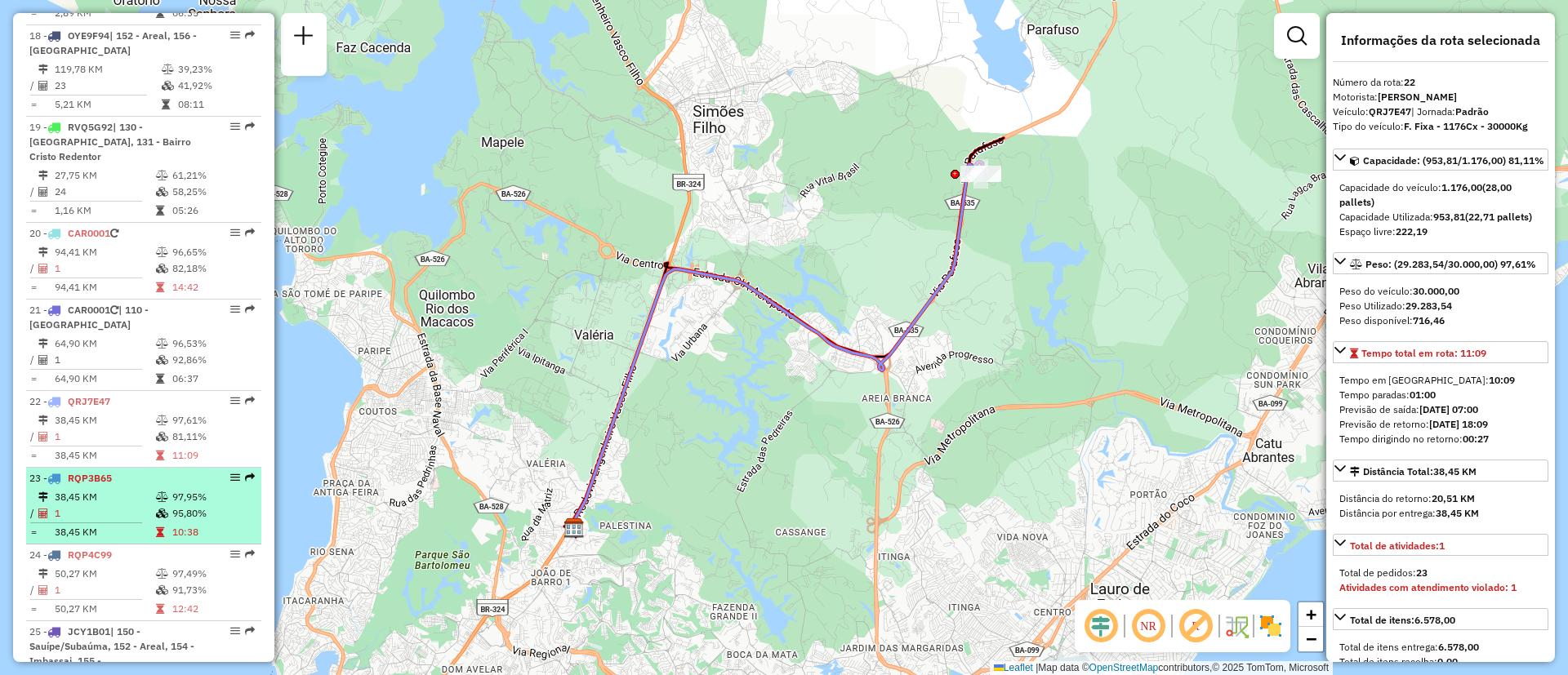
click at [91, 468] on li "23 - RQP3B65 38,45 KM 97,95% / 1 95,80% = 38,45 KM 10:38" at bounding box center [143, 506] width 235 height 77
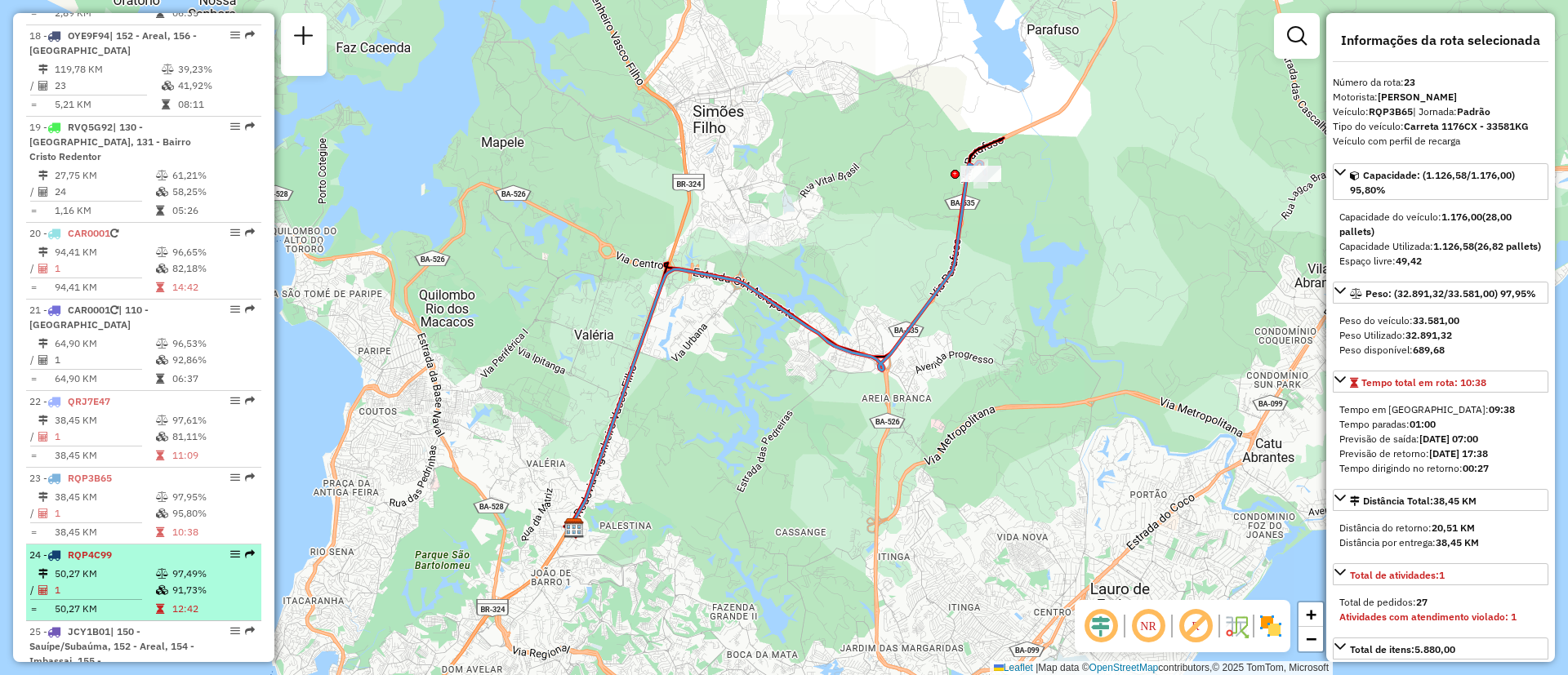
click at [99, 548] on div "24 - RQP4C99" at bounding box center [115, 555] width 173 height 15
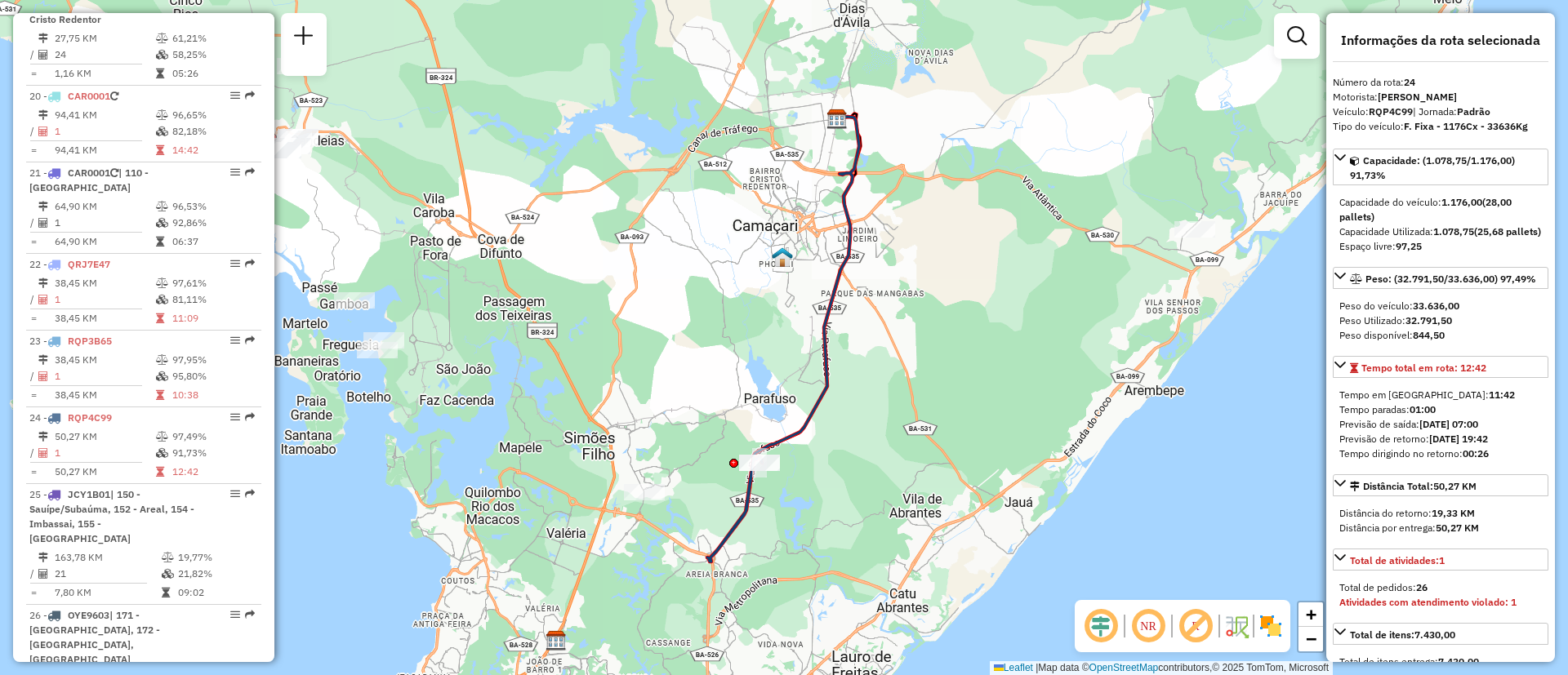
scroll to position [2416, 0]
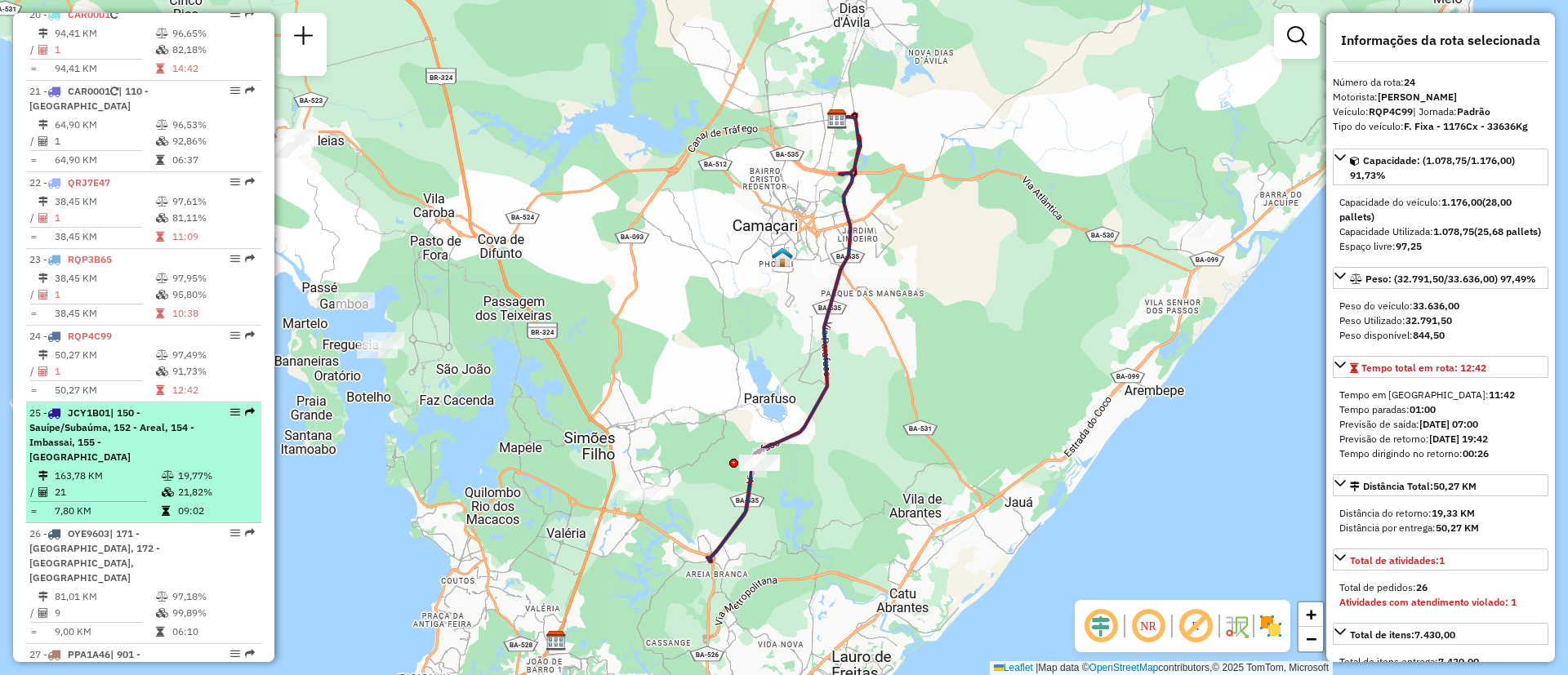
click at [95, 407] on span "| 150 - Sauípe/Subaúma, 152 - Areal, 154 - Imbassai, 155 - [GEOGRAPHIC_DATA]" at bounding box center [111, 434] width 165 height 56
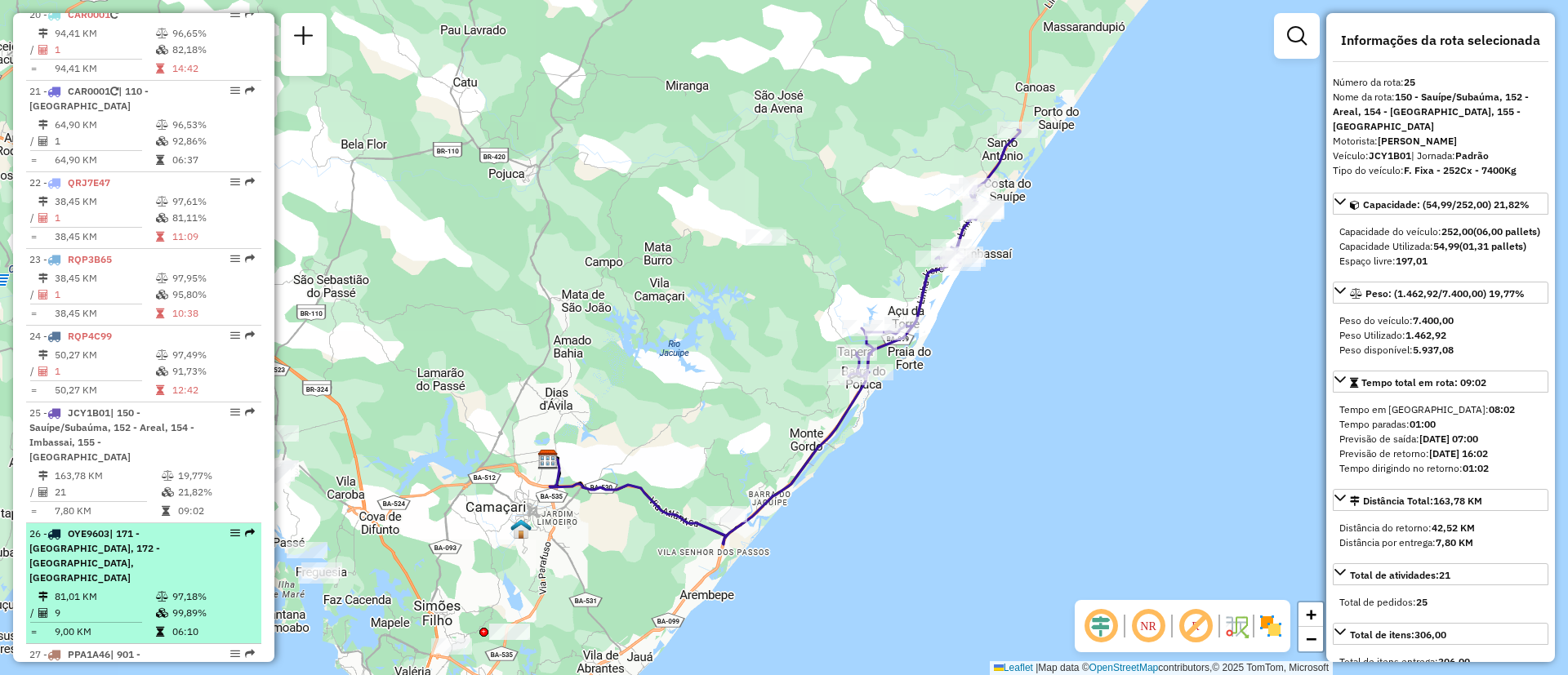
click at [106, 528] on span "OYE9603" at bounding box center [89, 534] width 42 height 13
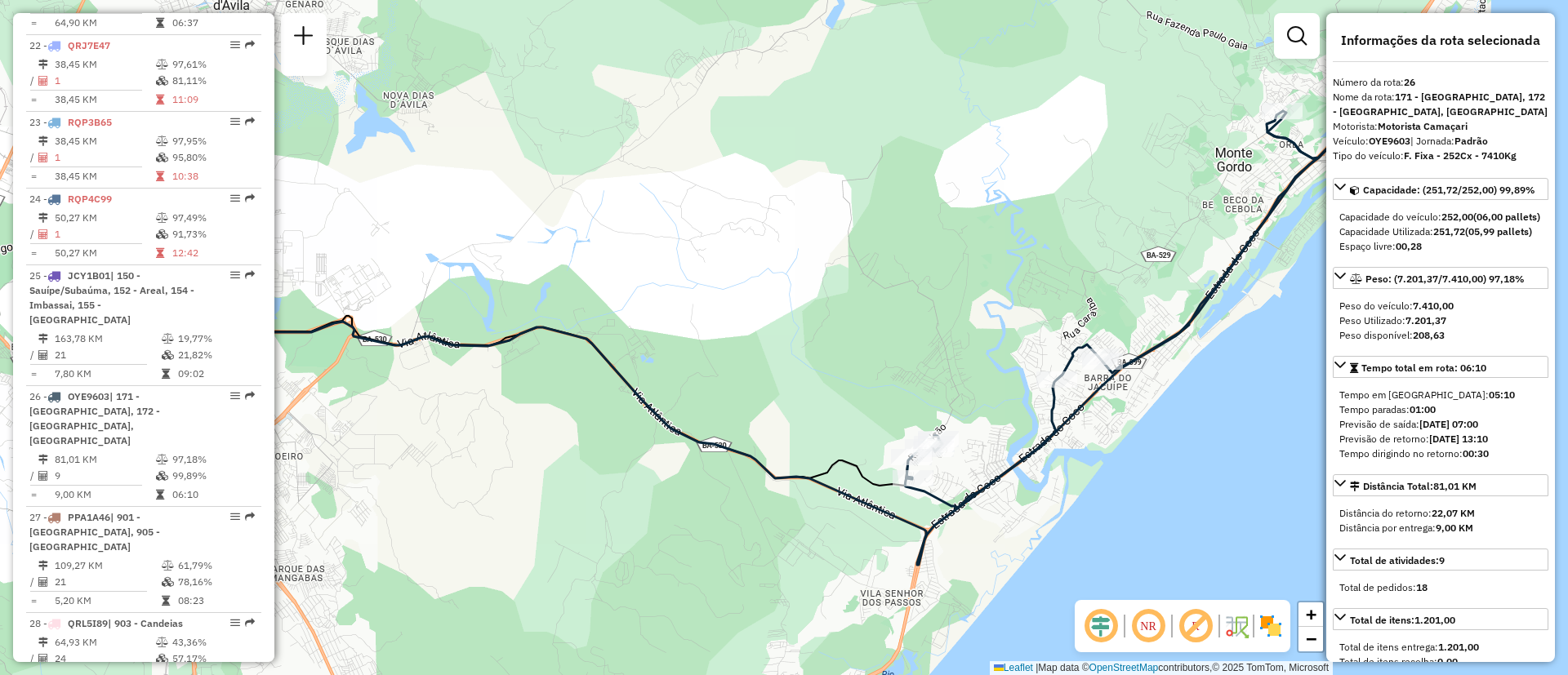
scroll to position [2558, 0]
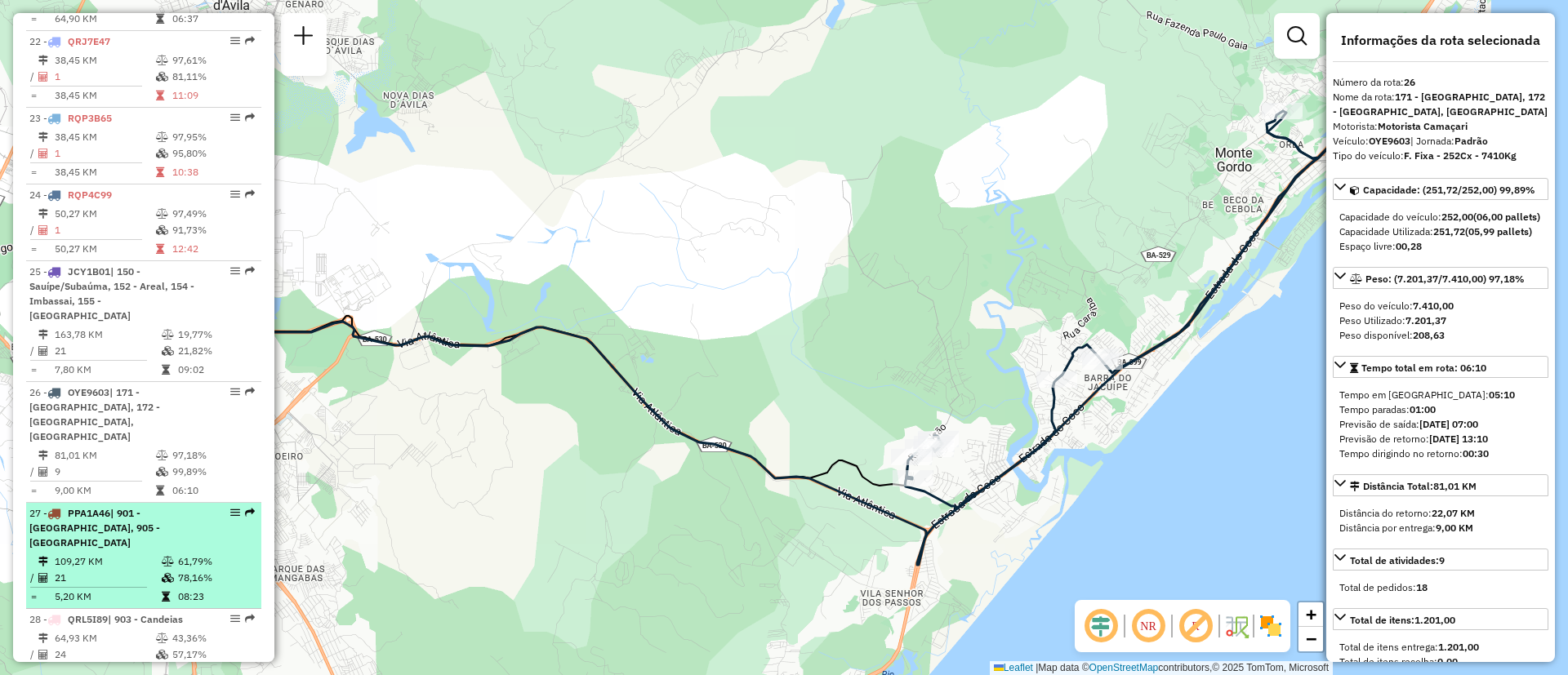
click at [131, 570] on td "21" at bounding box center [107, 578] width 107 height 17
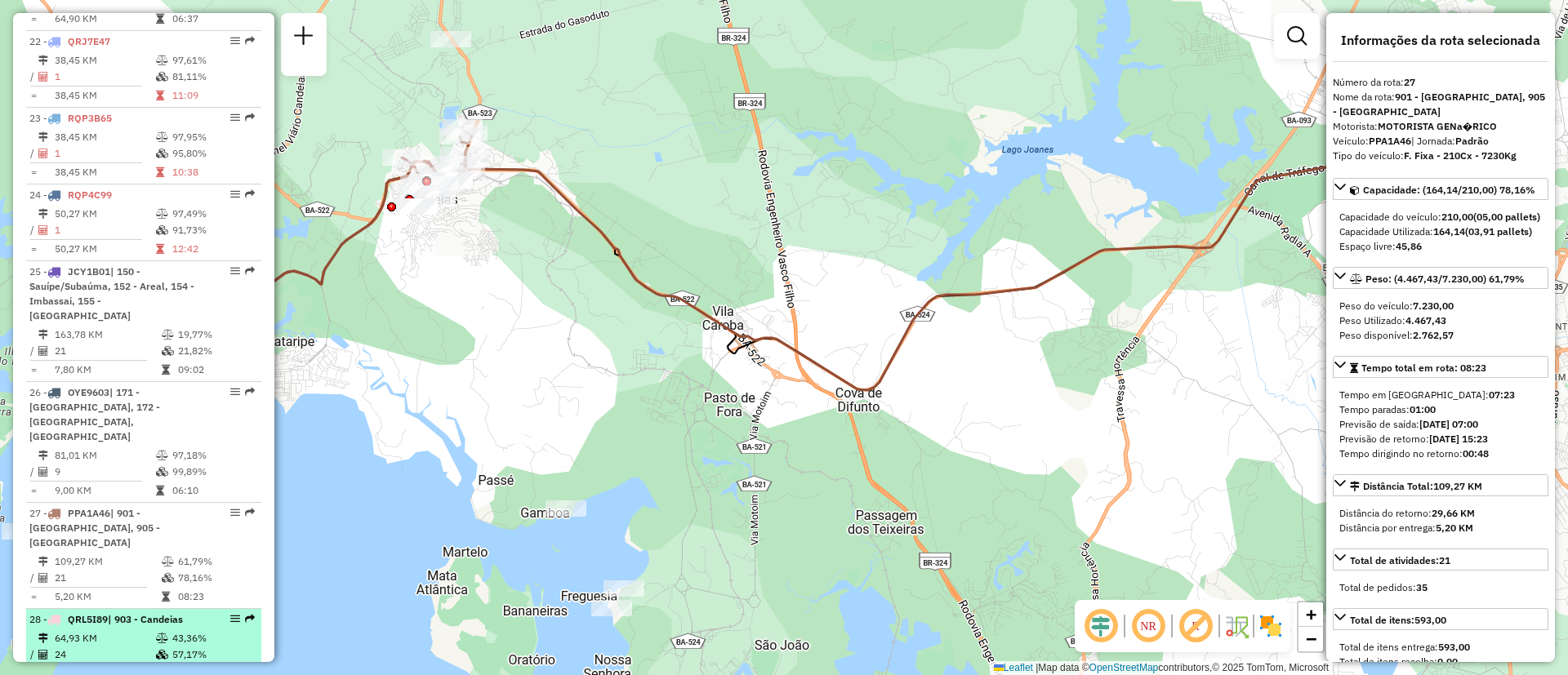
click at [126, 609] on li "28 - QRL5I89 | 903 - Candeias 64,93 KM 43,36% / 24 57,17% = 2,71 KM 06:45" at bounding box center [143, 647] width 235 height 77
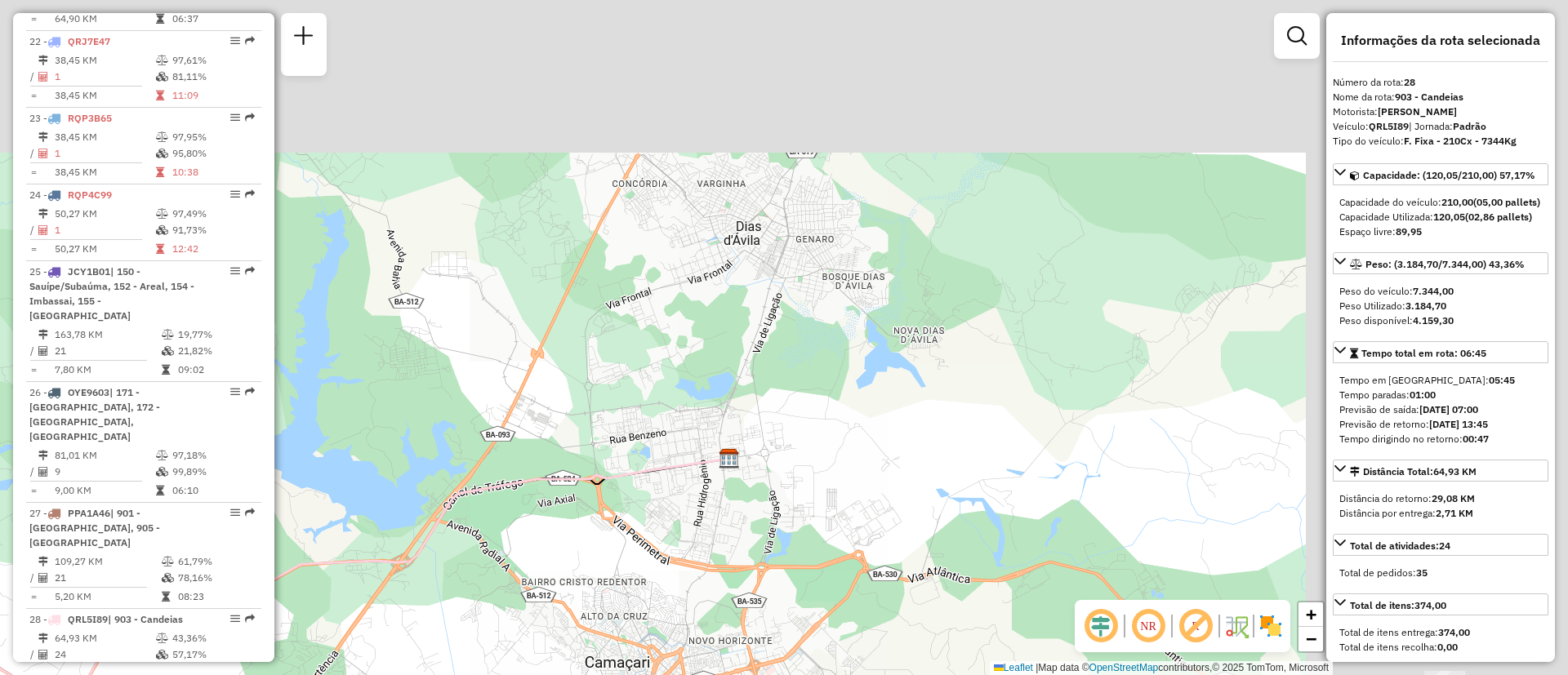
drag, startPoint x: 1140, startPoint y: 220, endPoint x: 528, endPoint y: 457, distance: 656.3
click at [528, 457] on div "Janela de atendimento Grade de atendimento Capacidade Transportadoras Veículos …" at bounding box center [784, 337] width 1568 height 675
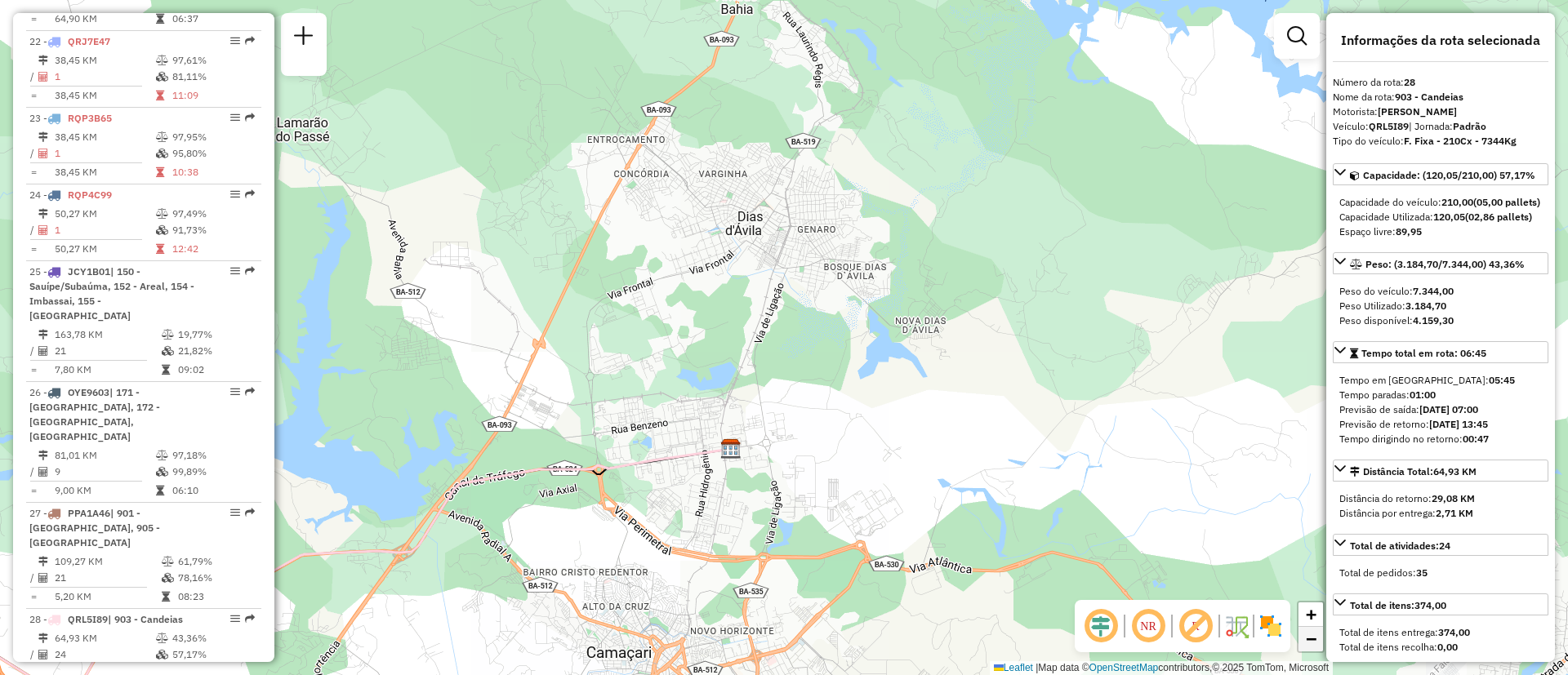
click at [1308, 633] on span "−" at bounding box center [1311, 639] width 11 height 20
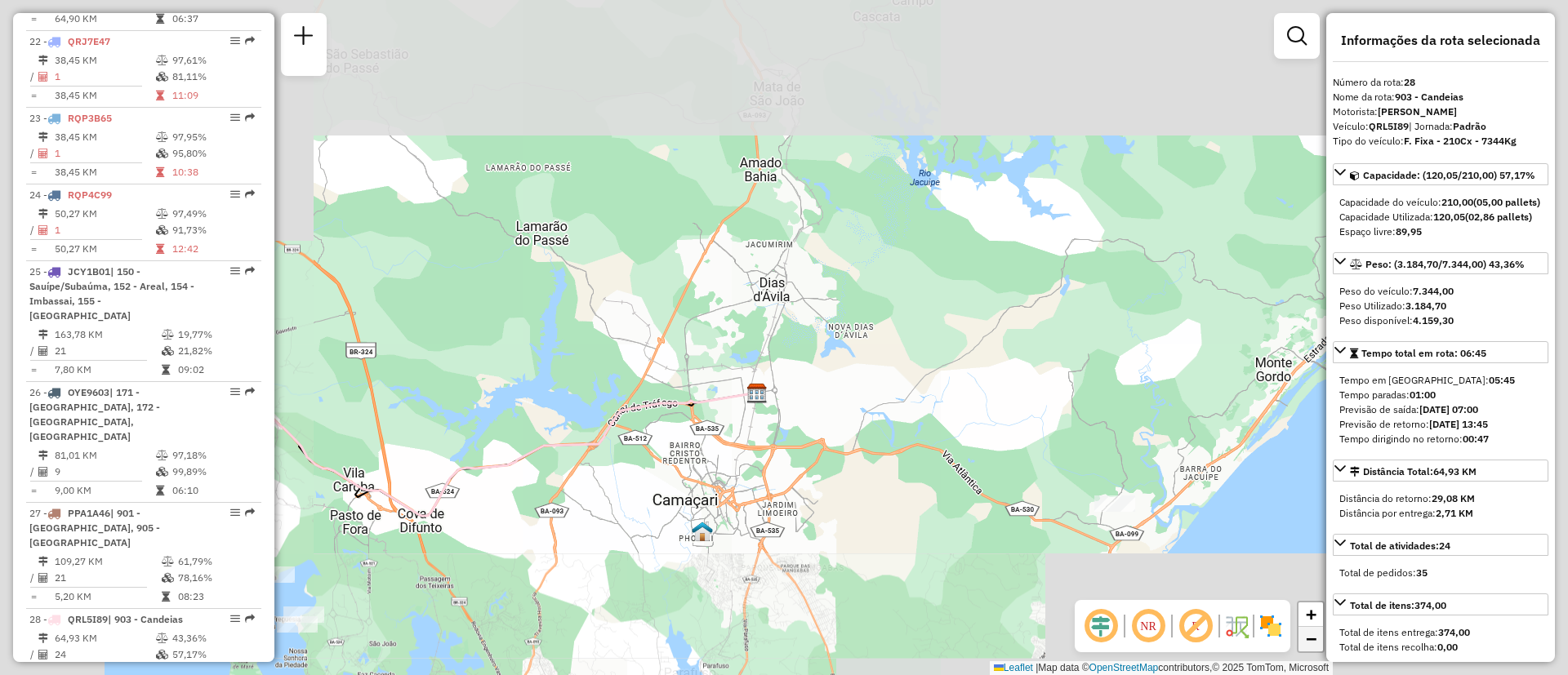
click at [1308, 633] on span "−" at bounding box center [1311, 639] width 11 height 20
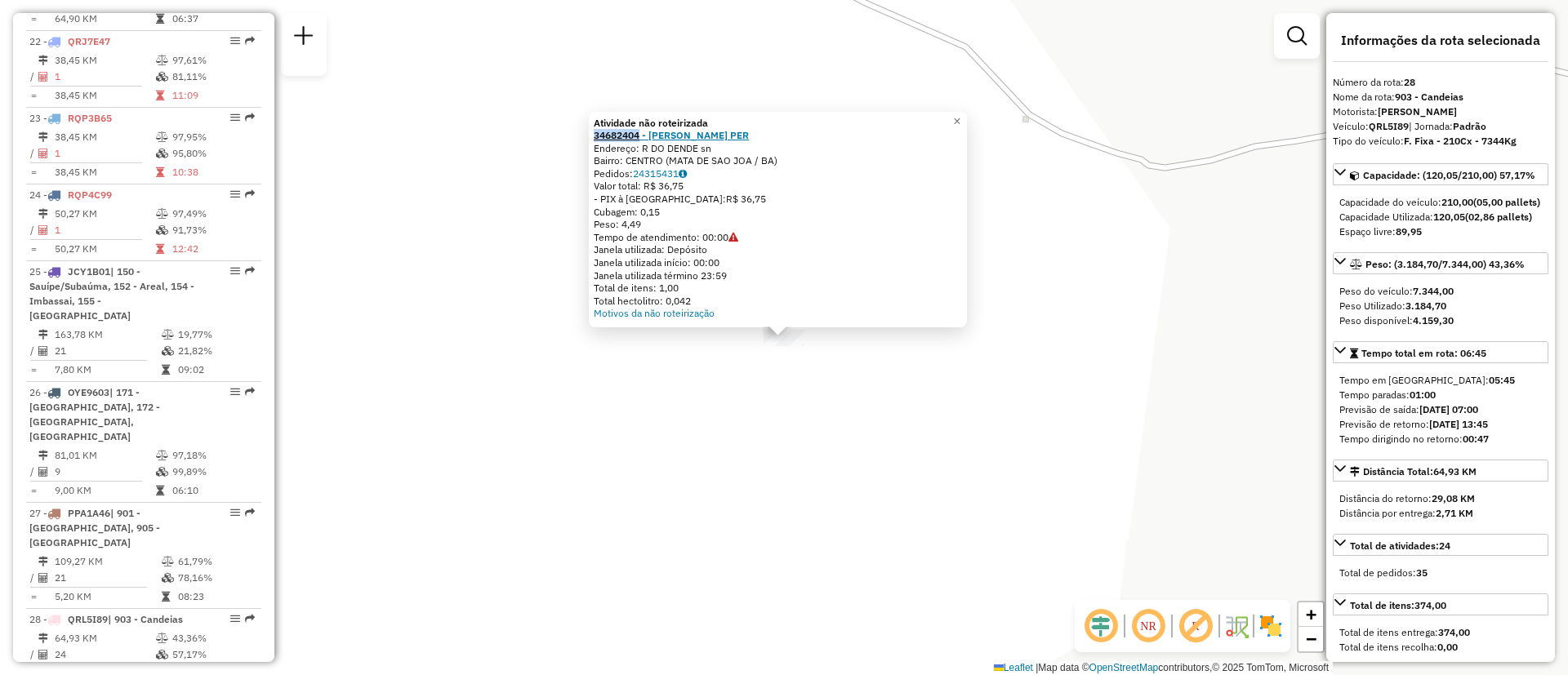
drag, startPoint x: 597, startPoint y: 140, endPoint x: 646, endPoint y: 141, distance: 49.0
click at [646, 141] on div "Atividade não roteirizada 34682404 - [PERSON_NAME] PER Endereço: R DO DENDE sn …" at bounding box center [778, 220] width 378 height 217
copy strong "34682404"
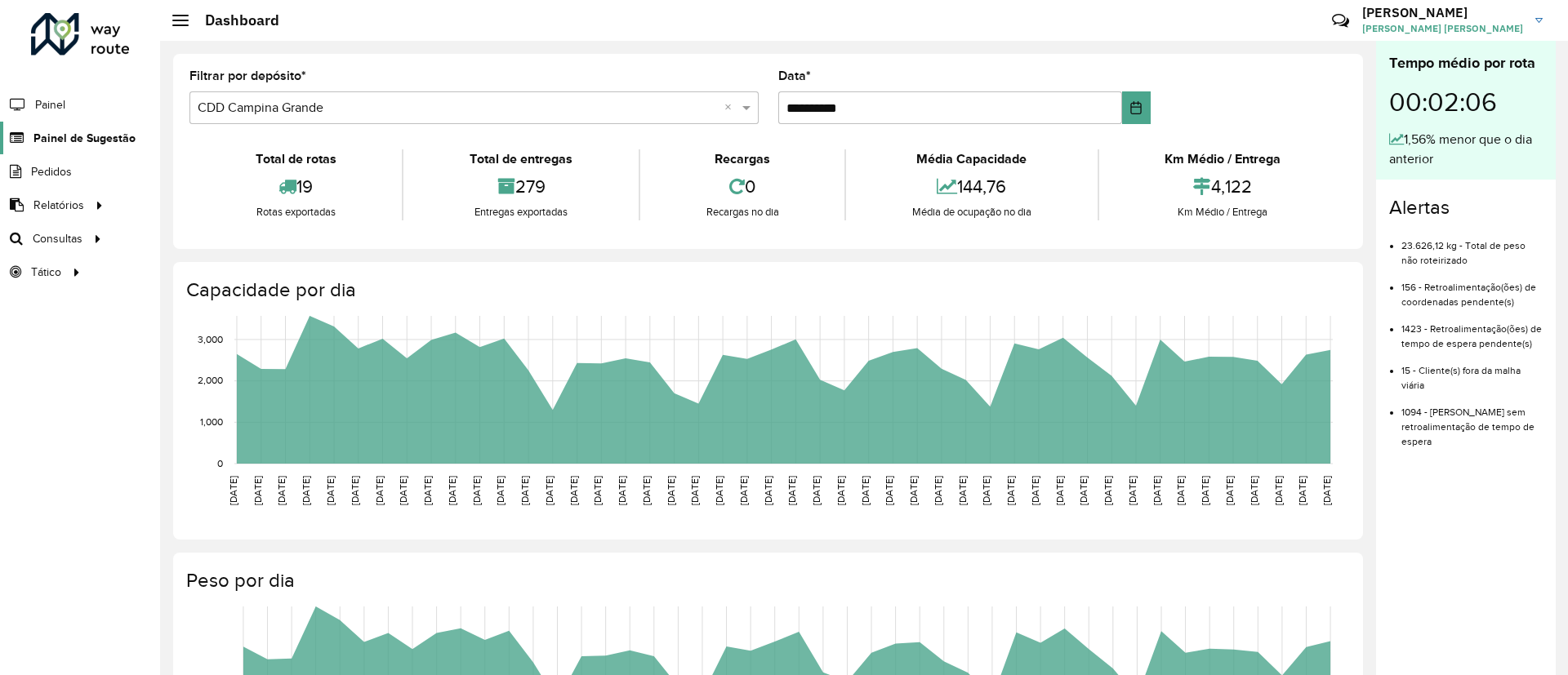
click at [80, 145] on span "Painel de Sugestão" at bounding box center [85, 138] width 102 height 18
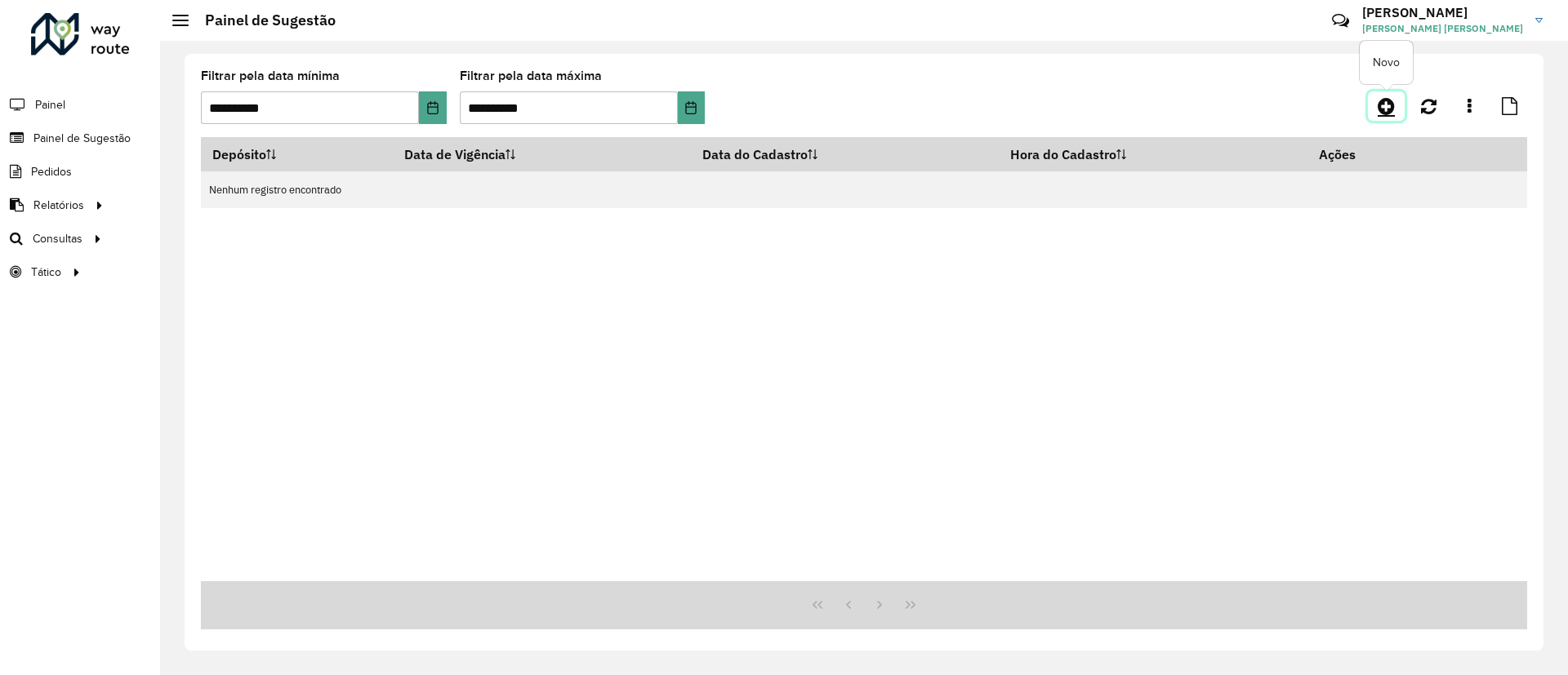
click at [1381, 107] on icon at bounding box center [1386, 105] width 18 height 19
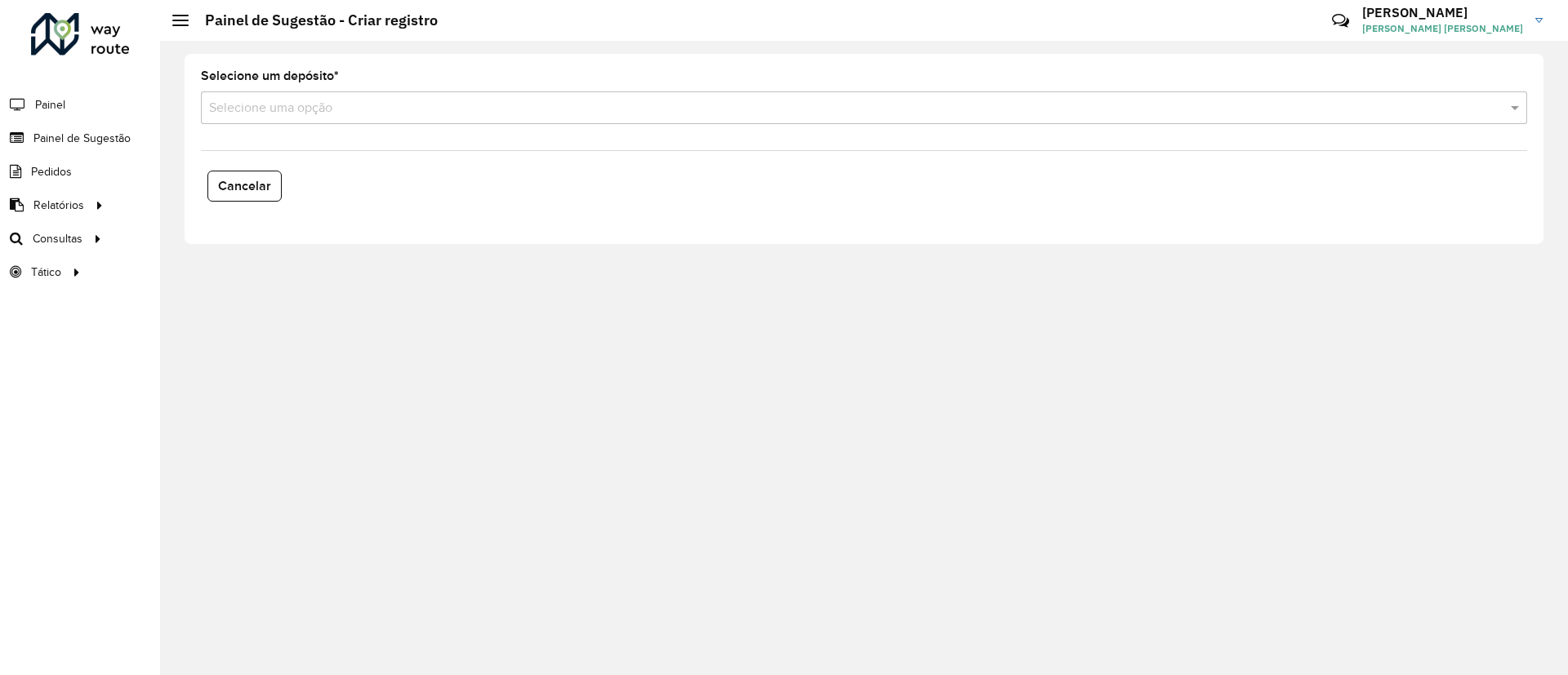
click at [1306, 133] on formly-field "Selecione um depósito * Selecione uma opção" at bounding box center [863, 104] width 1346 height 67
click at [1308, 126] on formly-field "Selecione um depósito * Selecione uma opção" at bounding box center [863, 104] width 1346 height 67
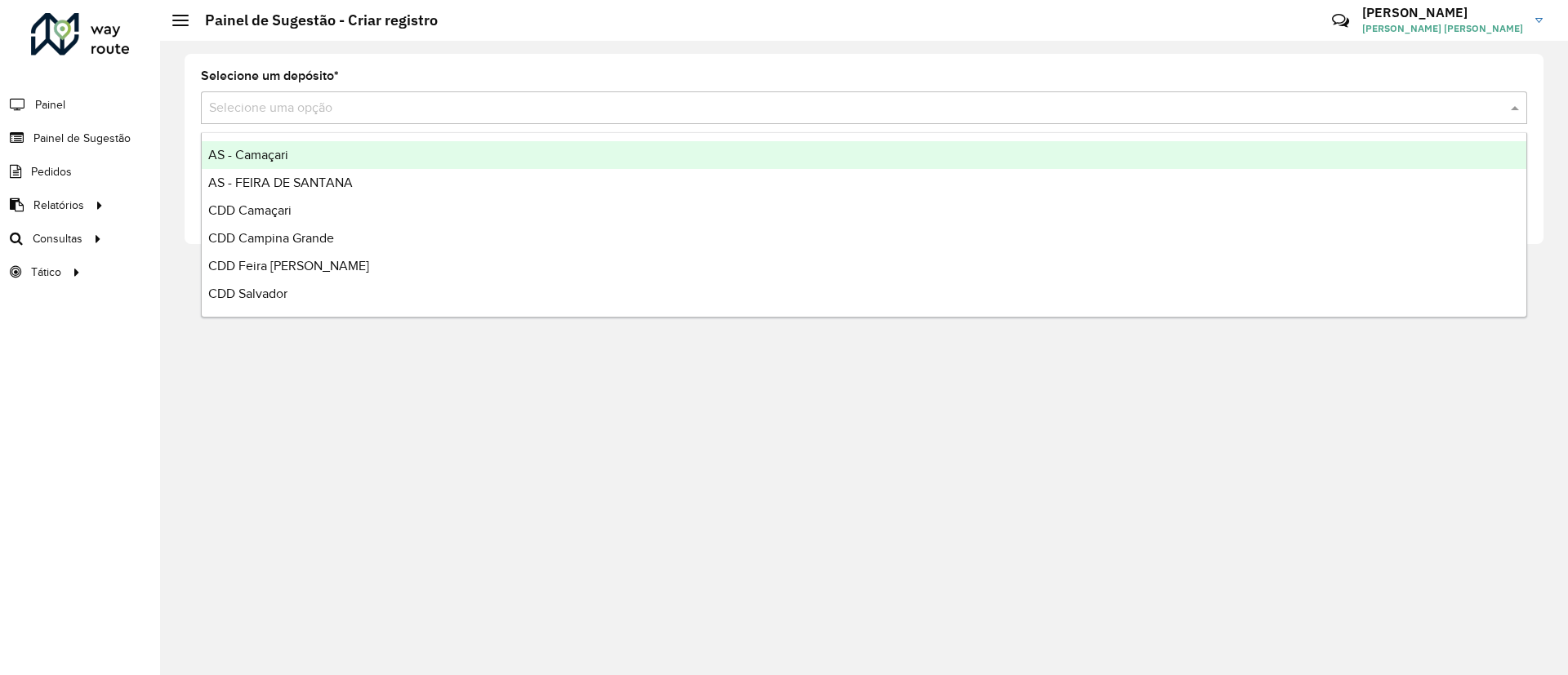
click at [1277, 112] on input "text" at bounding box center [848, 108] width 1278 height 19
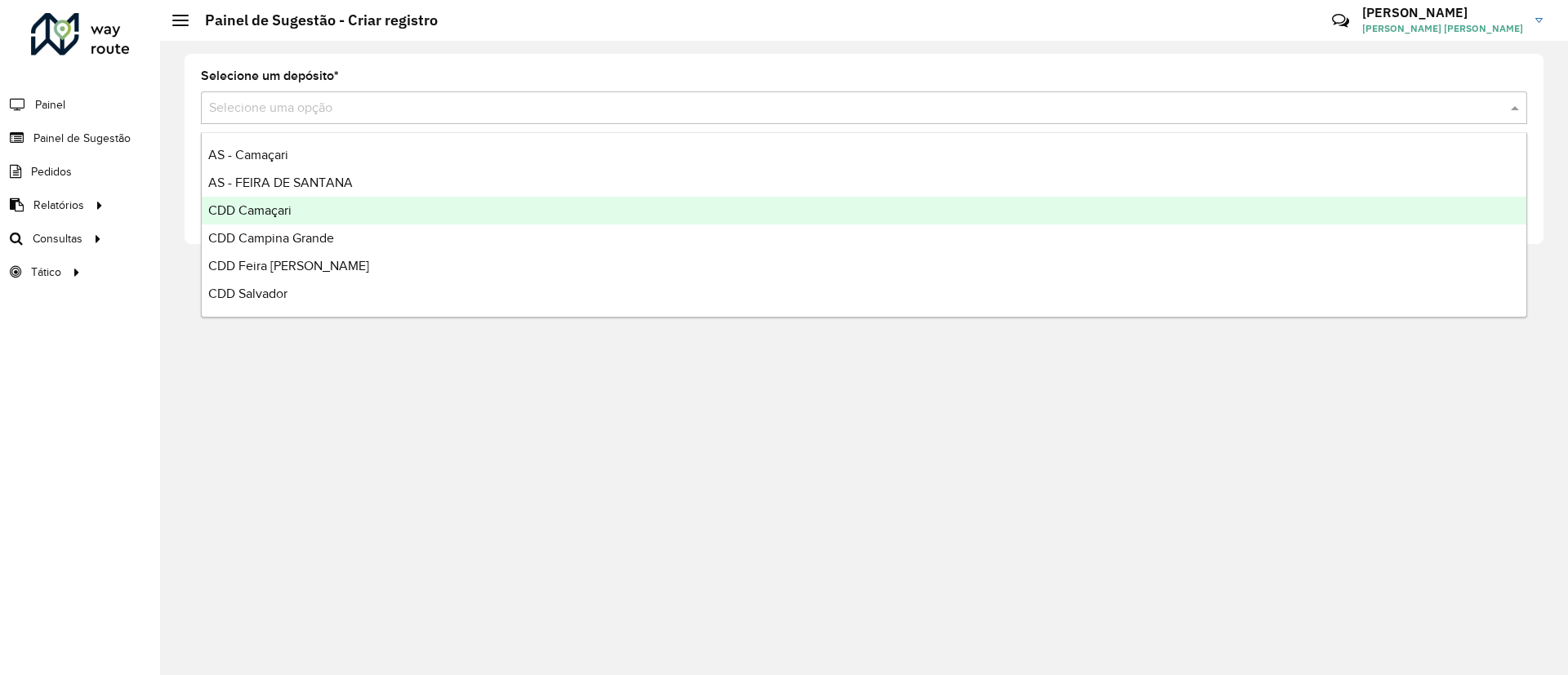
click at [1043, 197] on div "CDD Camaçari" at bounding box center [863, 210] width 1325 height 28
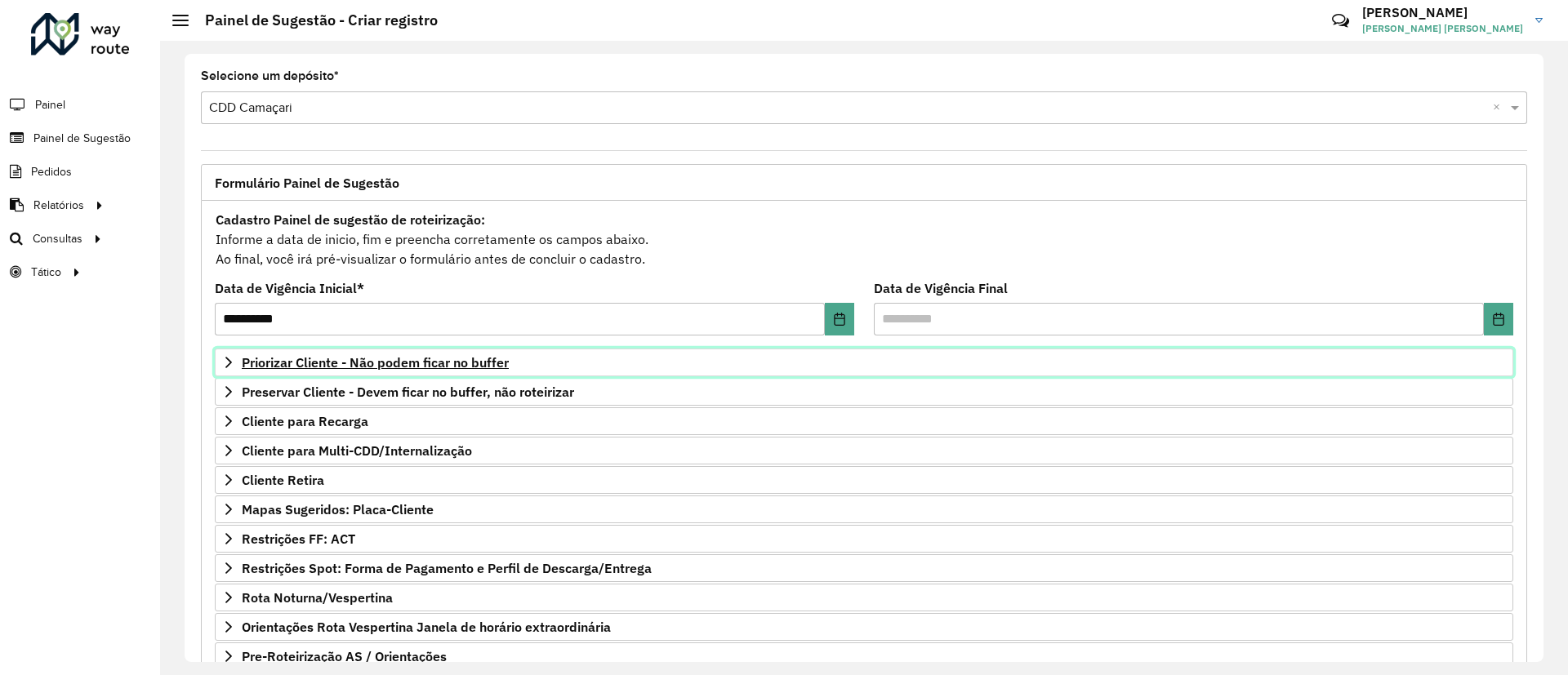
click at [251, 376] on link "Priorizar Cliente - Não podem ficar no buffer" at bounding box center [864, 362] width 1299 height 28
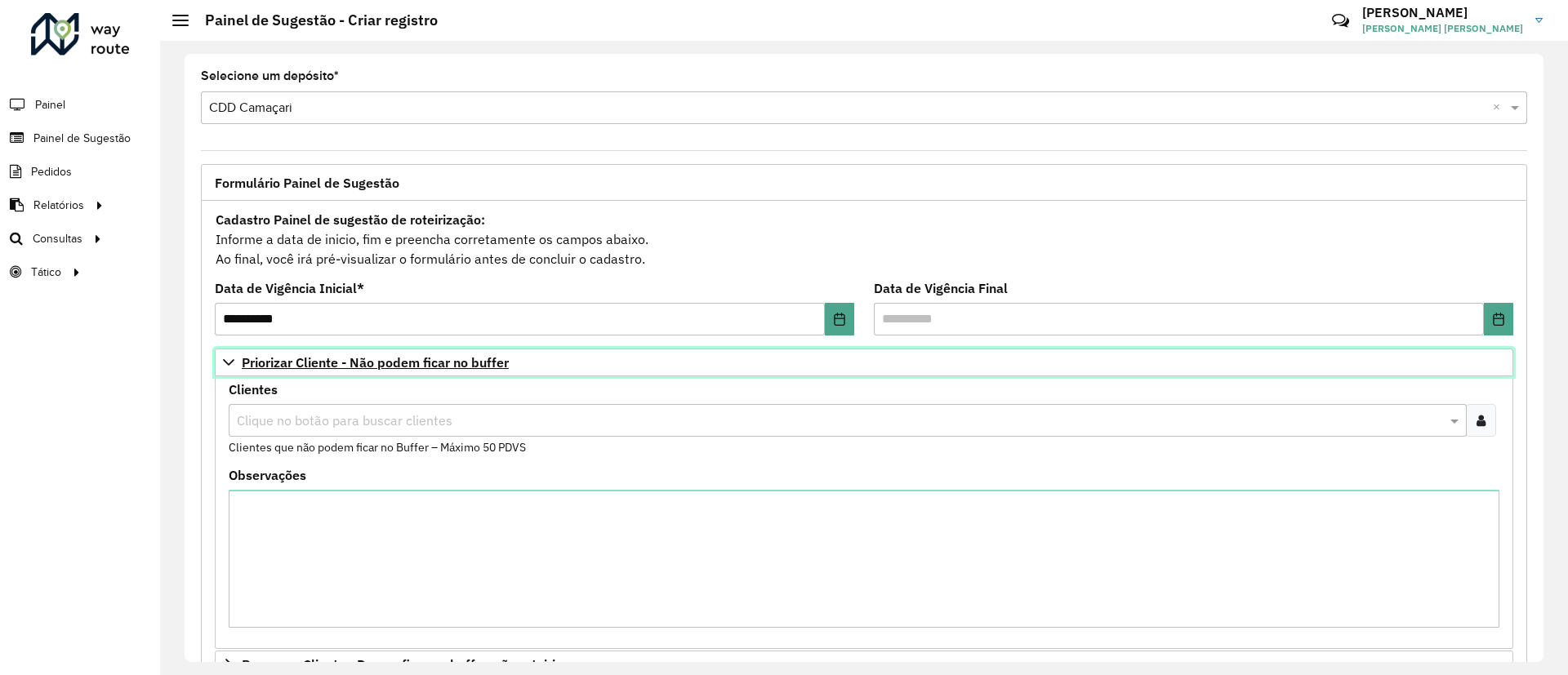
click at [251, 376] on link "Priorizar Cliente - Não podem ficar no buffer" at bounding box center [864, 362] width 1299 height 28
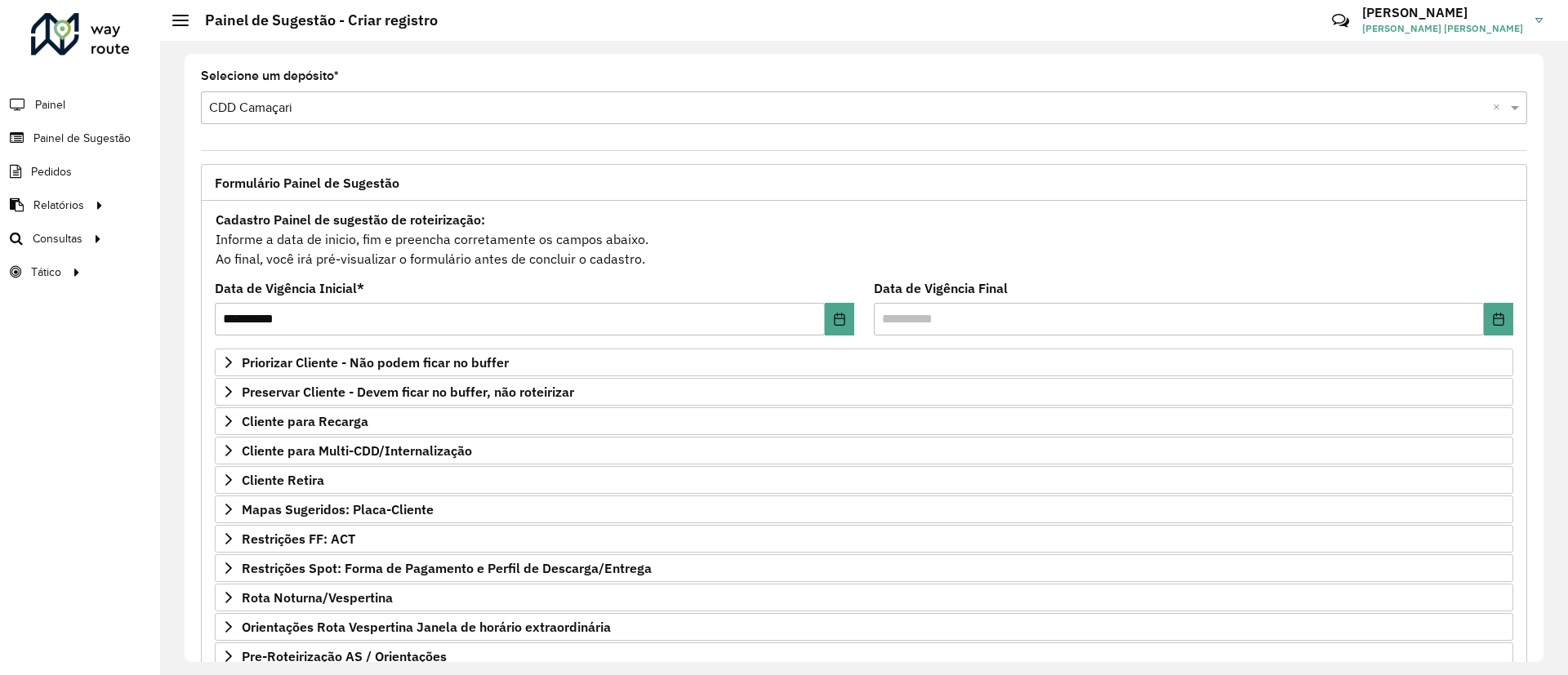
click at [203, 422] on div "**********" at bounding box center [863, 483] width 1326 height 564
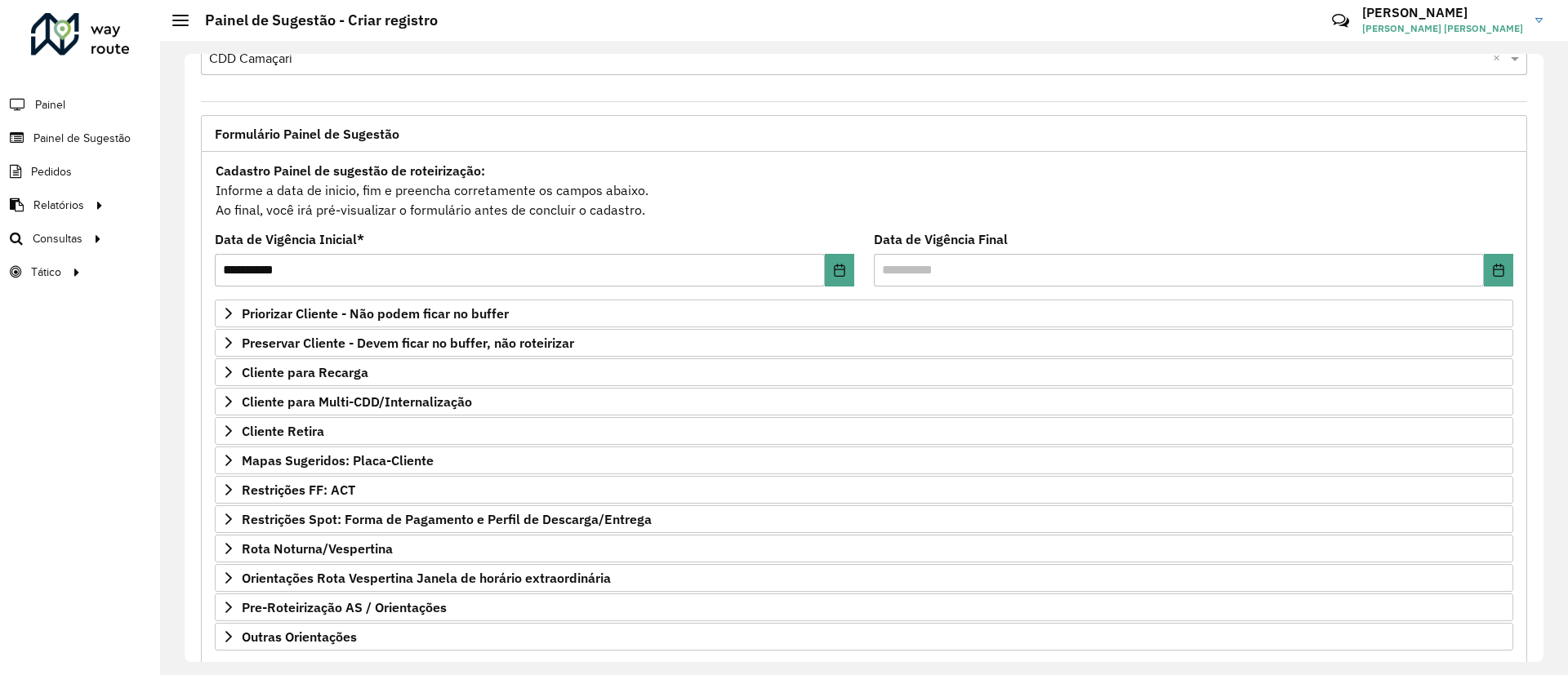
scroll to position [139, 0]
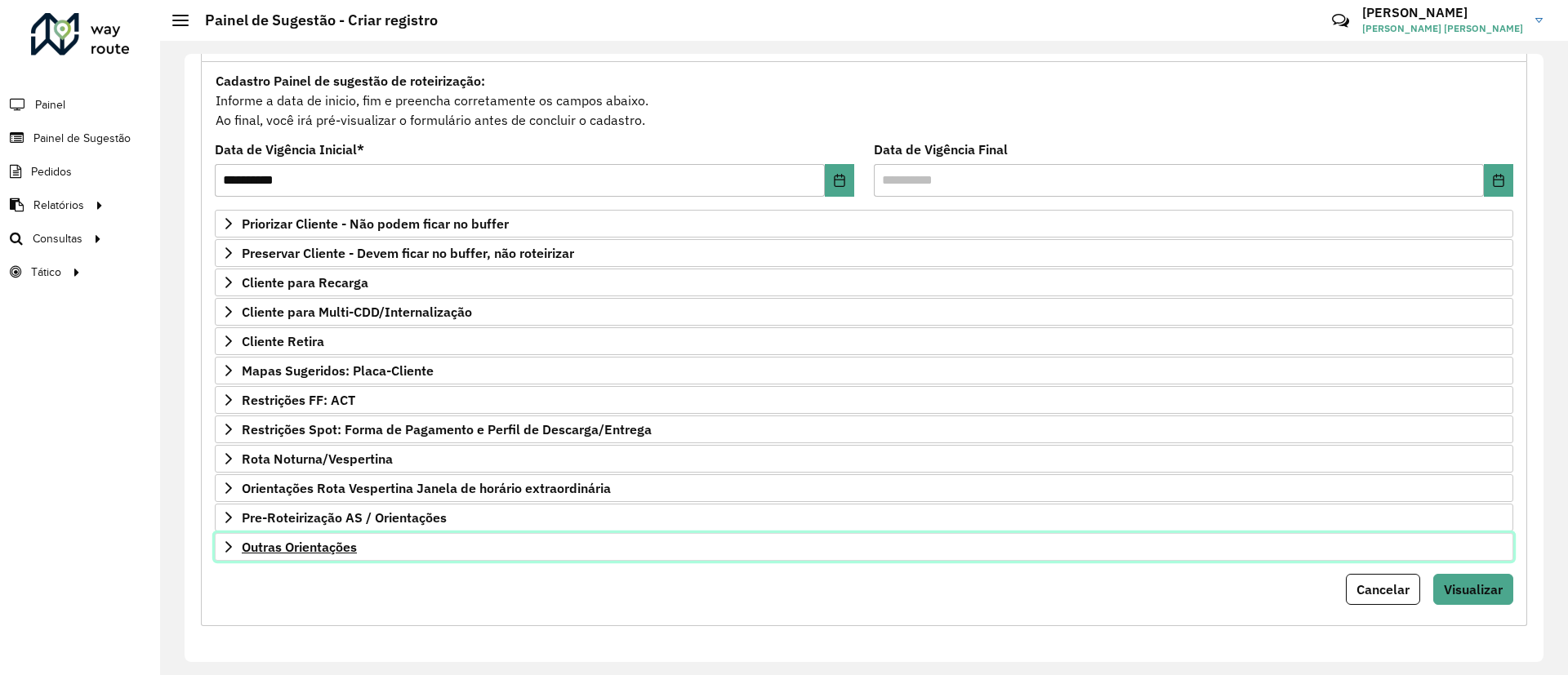
click at [320, 551] on span "Outras Orientações" at bounding box center [300, 547] width 115 height 13
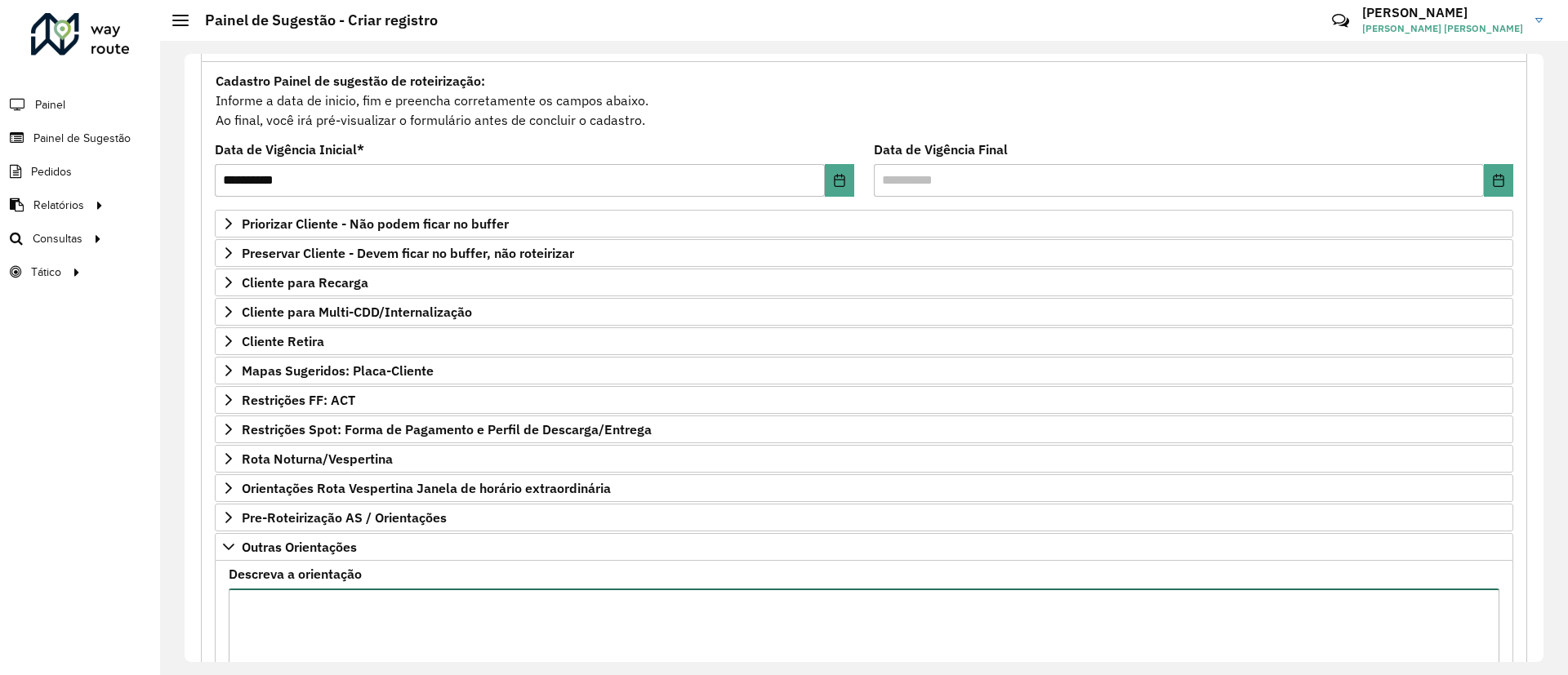
click at [369, 616] on textarea "Descreva a orientação" at bounding box center [863, 657] width 1271 height 138
paste textarea "********"
paste textarea "**********"
type textarea "**********"
click at [191, 483] on div "**********" at bounding box center [863, 419] width 1346 height 788
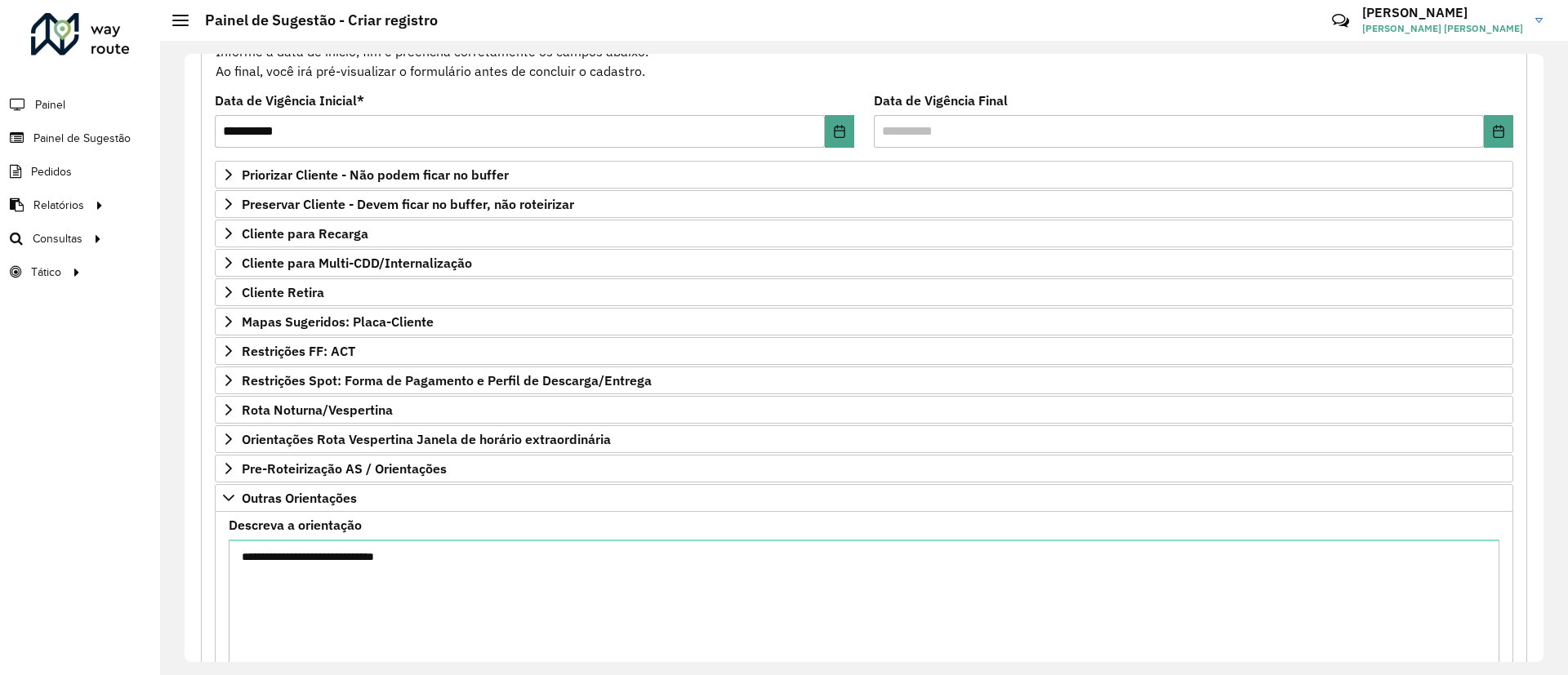
scroll to position [326, 0]
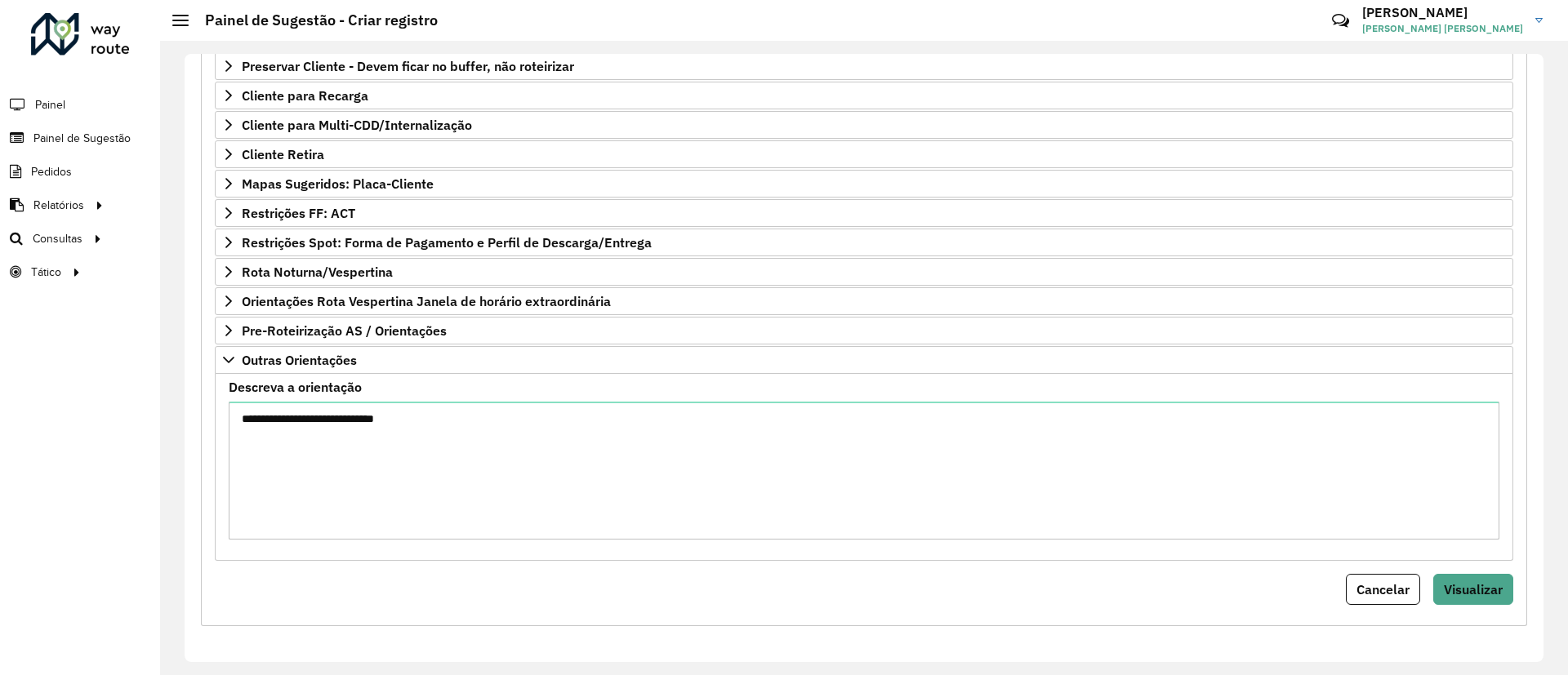
click at [1498, 570] on form "**********" at bounding box center [864, 243] width 1299 height 722
click at [1489, 576] on button "Visualizar" at bounding box center [1473, 589] width 80 height 31
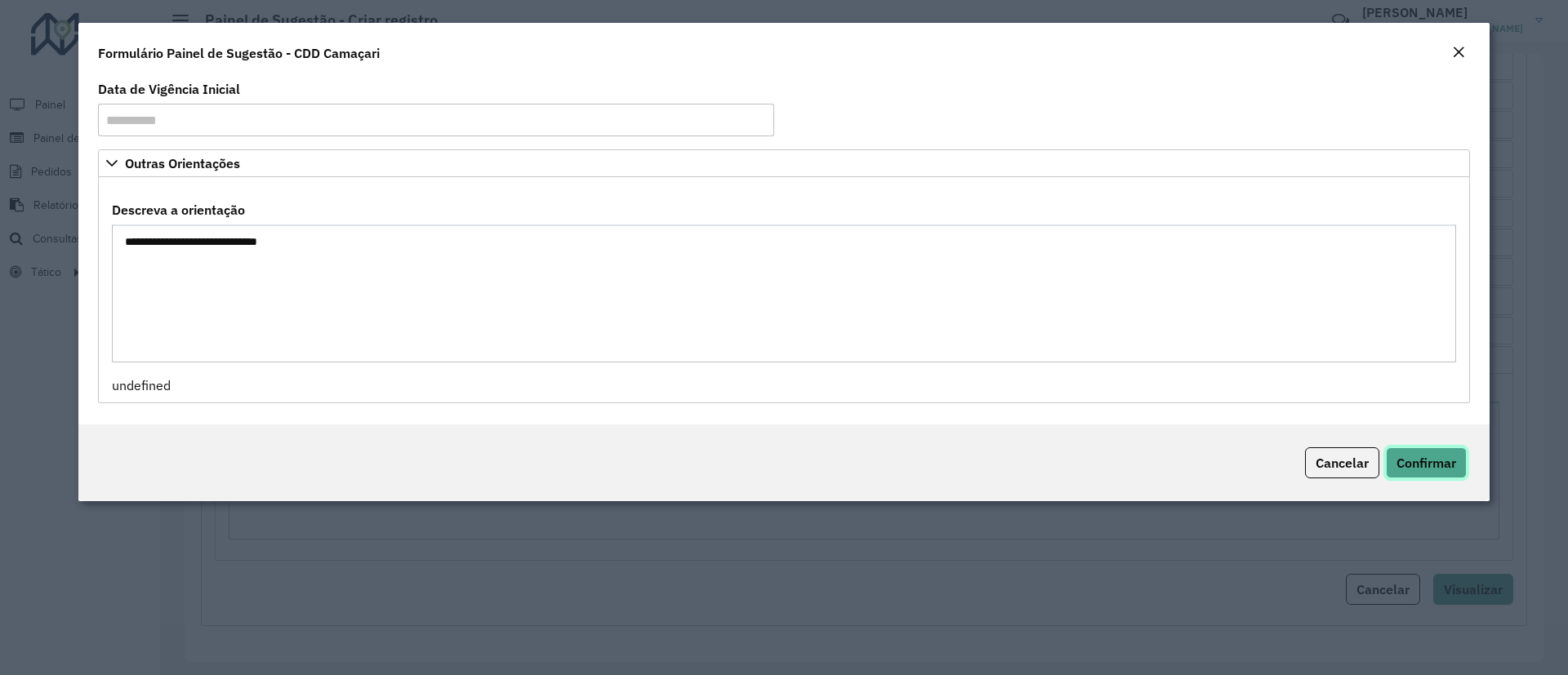
click at [1409, 457] on span "Confirmar" at bounding box center [1426, 463] width 59 height 17
